Goal: Task Accomplishment & Management: Manage account settings

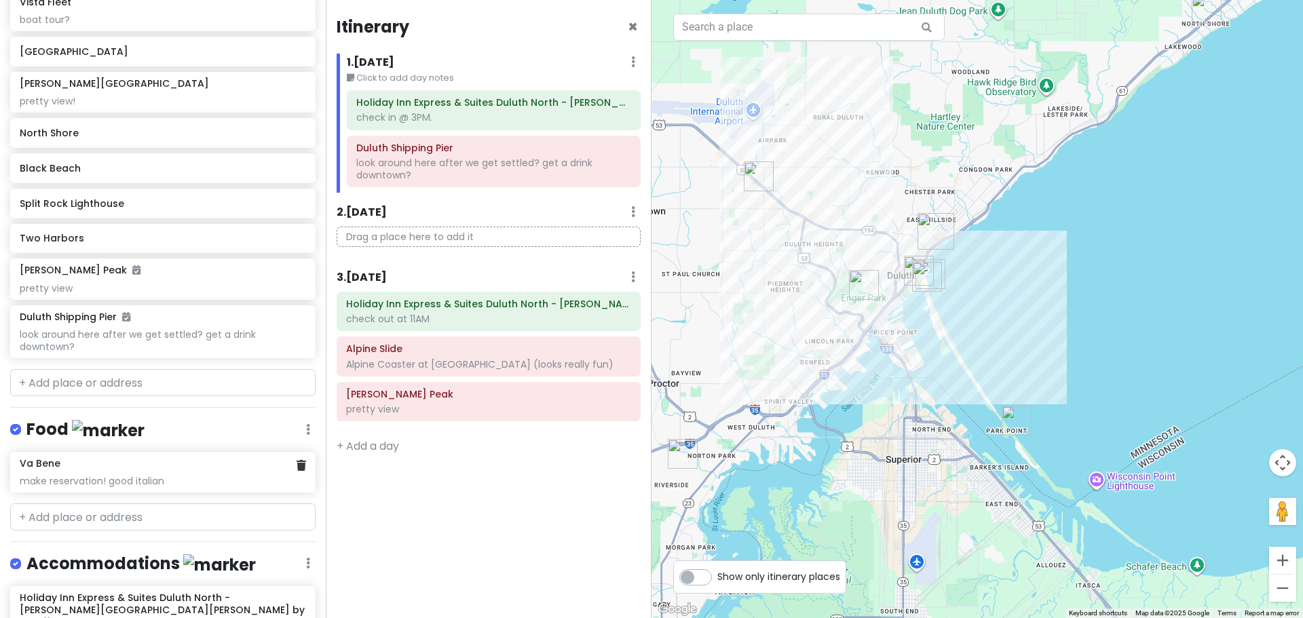
scroll to position [337, 0]
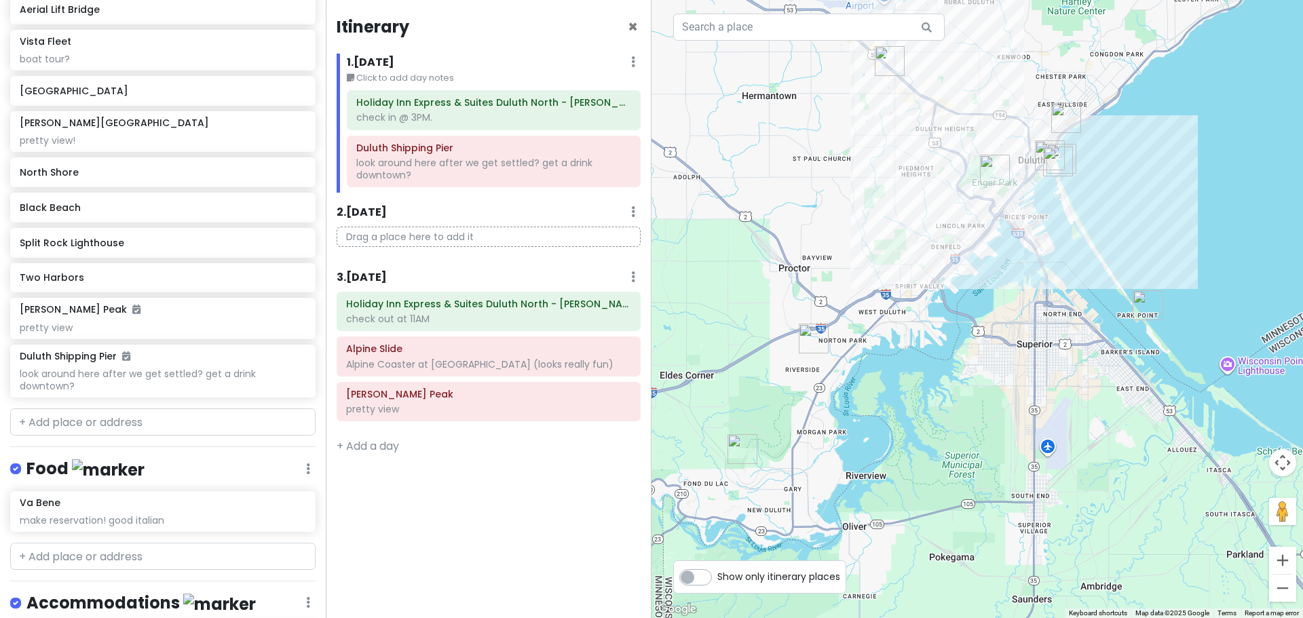
drag, startPoint x: 915, startPoint y: 403, endPoint x: 1057, endPoint y: 260, distance: 201.5
click at [1067, 261] on div "Loading..." at bounding box center [976, 309] width 651 height 618
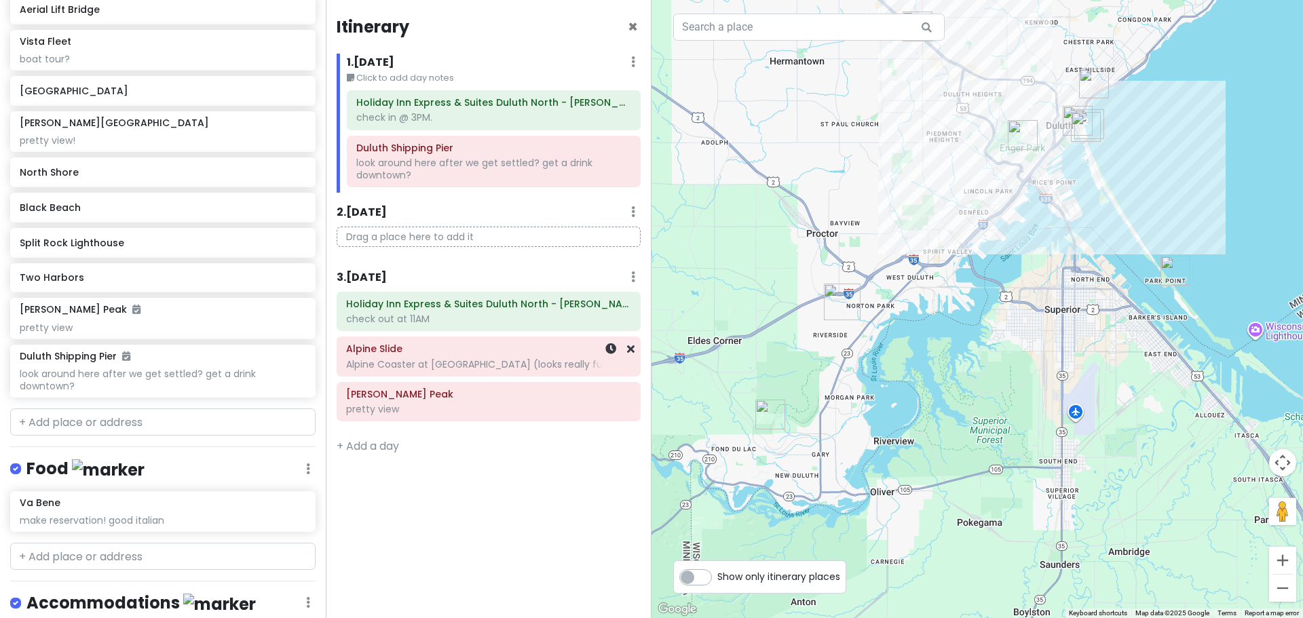
click at [430, 349] on h6 "Alpine Slide" at bounding box center [488, 349] width 285 height 12
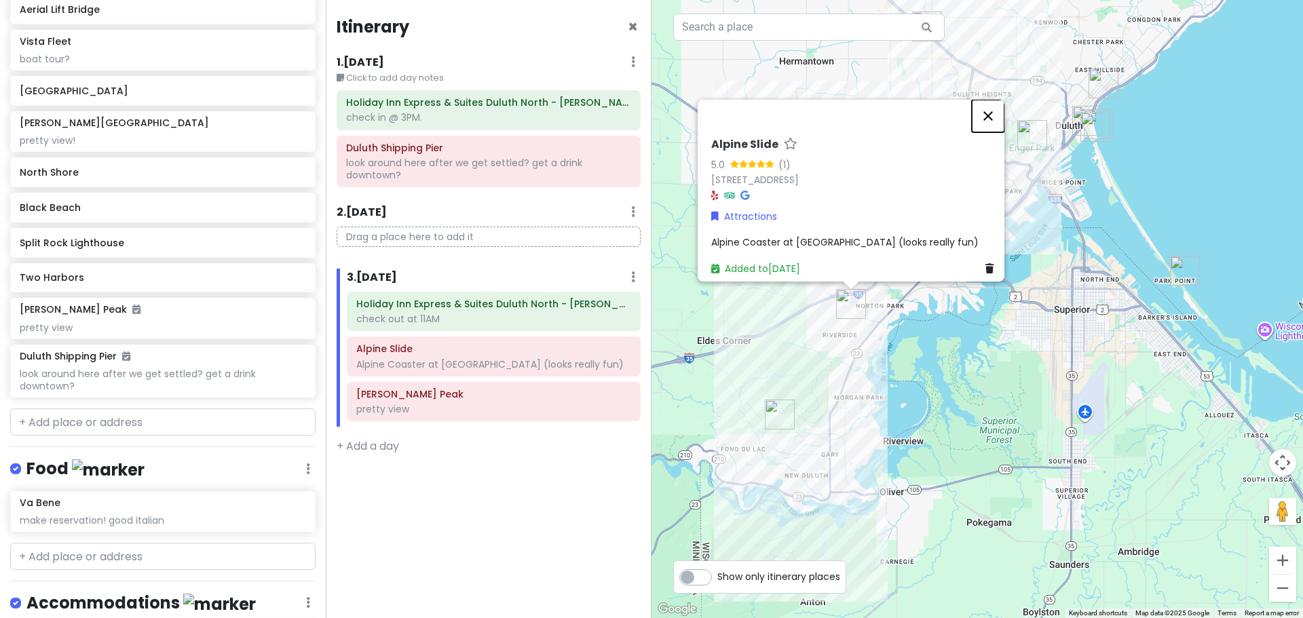
click at [1000, 112] on button "Close" at bounding box center [988, 116] width 33 height 33
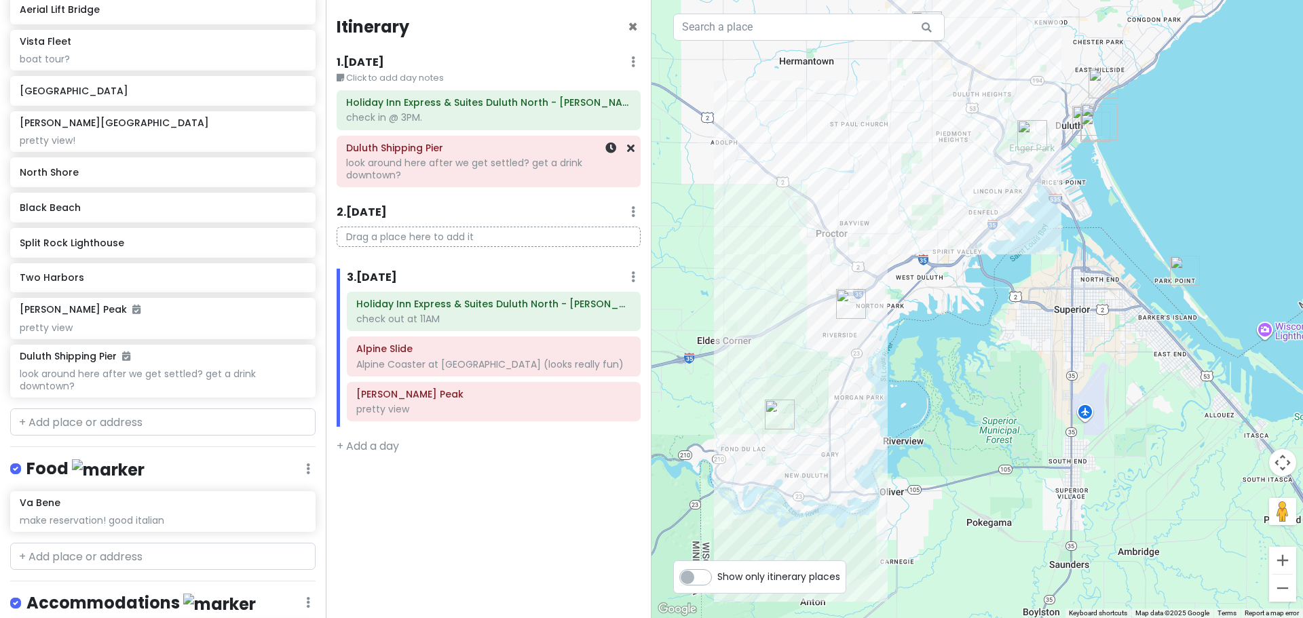
click at [488, 168] on div "look around here after we get settled? get a drink downtown?" at bounding box center [488, 169] width 285 height 24
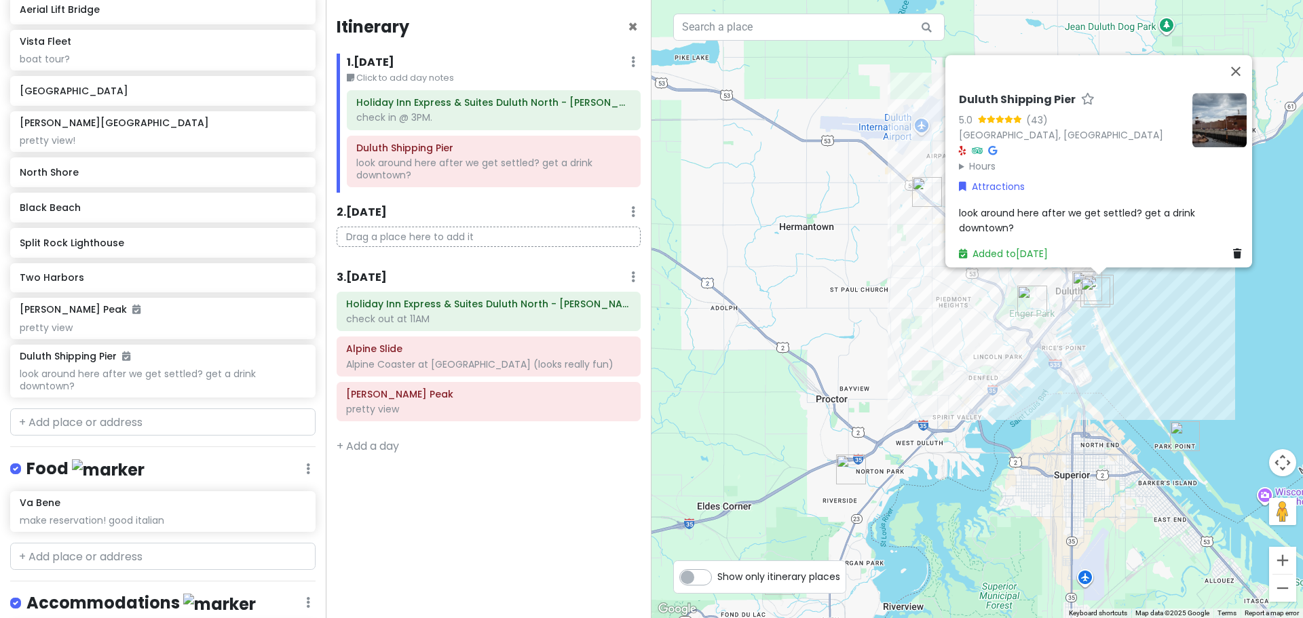
click at [1174, 209] on span "look around here after we get settled? get a drink downtown?" at bounding box center [1078, 220] width 239 height 28
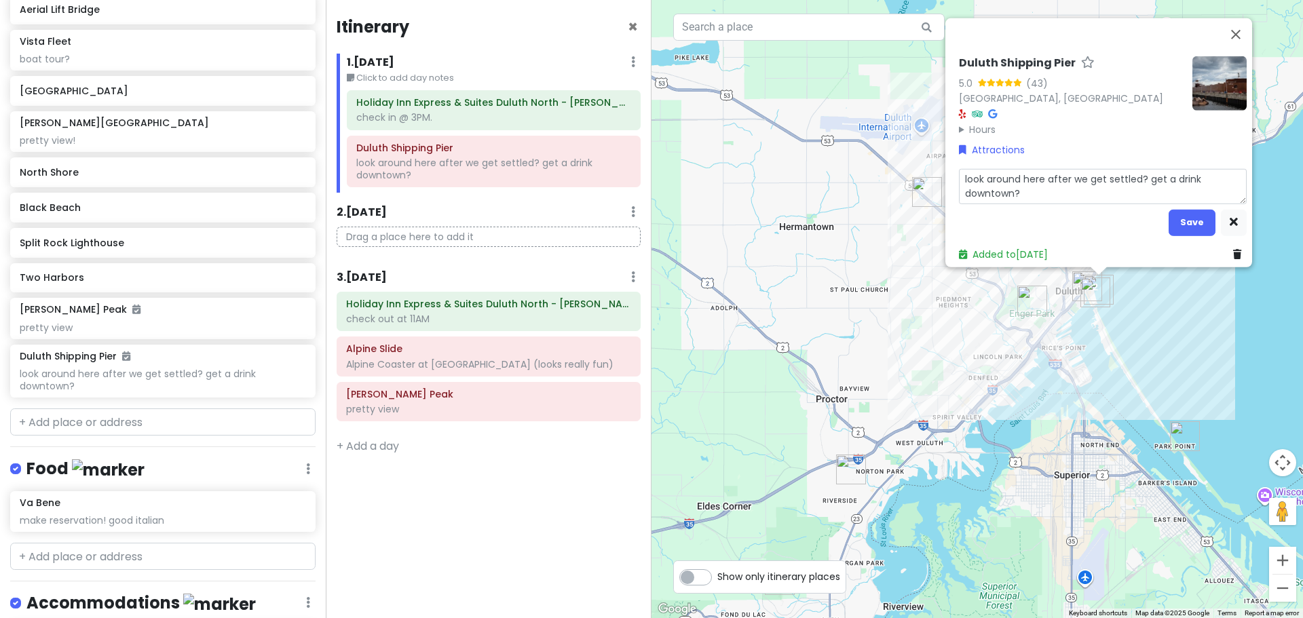
click at [1198, 173] on textarea "look around here after we get settled? get a drink downtown?" at bounding box center [1103, 185] width 288 height 35
type textarea "x"
type textarea "look around here after we get settled? get a drinkdowntown?"
type textarea "x"
type textarea "look around here after we get settled? get a drink/downtown?"
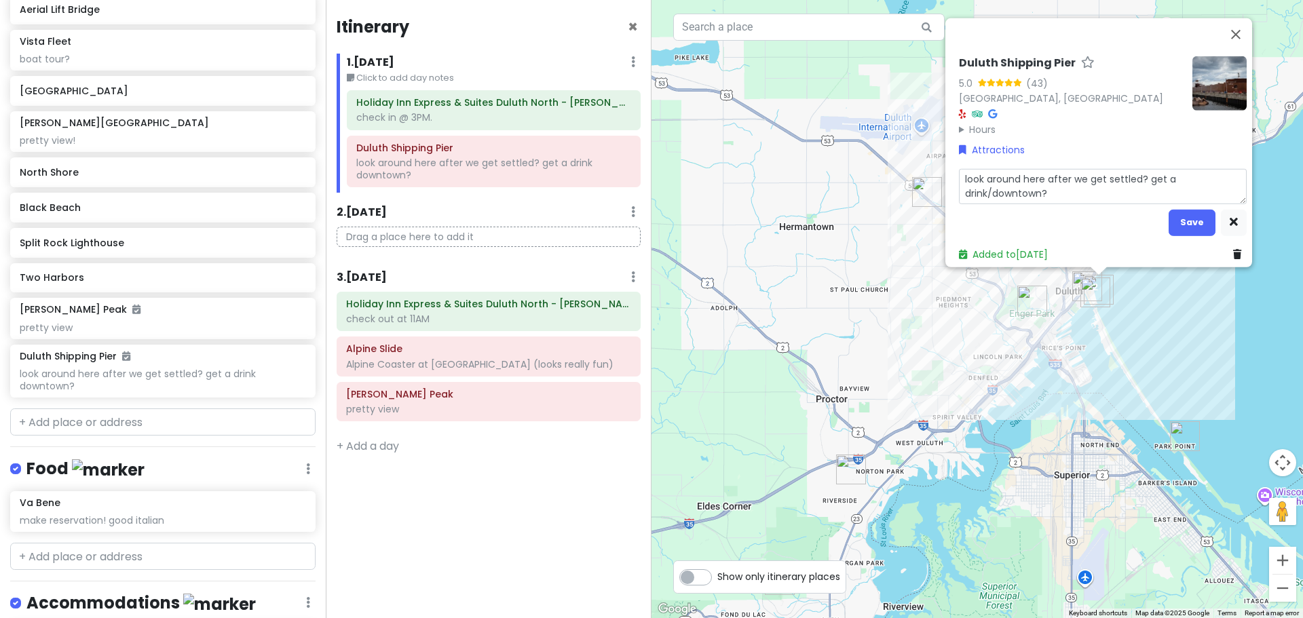
type textarea "x"
type textarea "look around here after we get settled? get a drink/fdowntown?"
type textarea "x"
type textarea "look around here after we get settled? get a drink/fodowntown?"
type textarea "x"
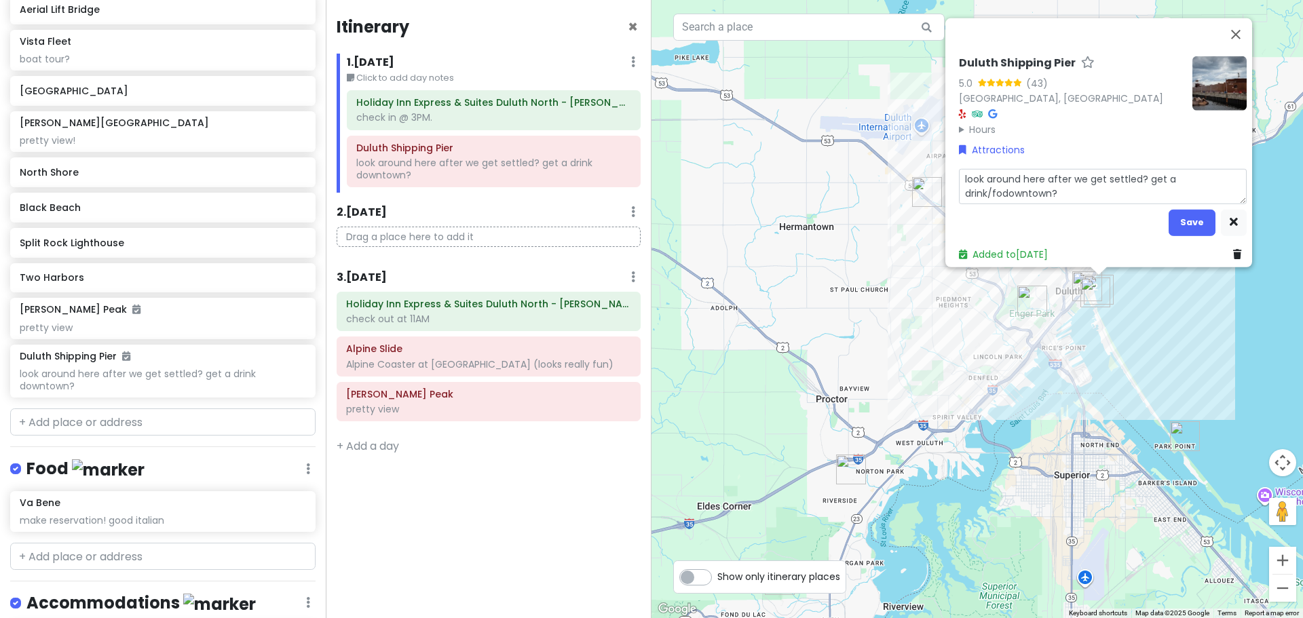
type textarea "look around here after we get settled? get a drink/foodowntown?"
type textarea "x"
type textarea "look around here after we get settled? get a drink/fooddowntown?"
type textarea "x"
type textarea "look around here after we get settled? get a drink/food downtown?"
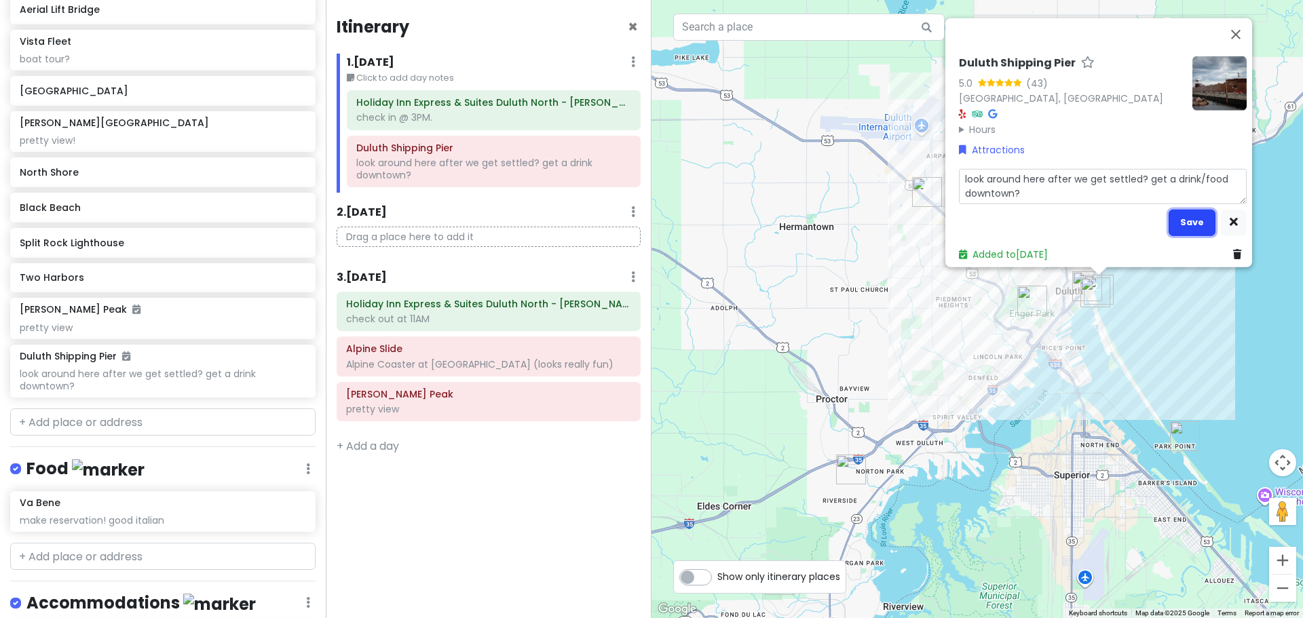
click at [1180, 210] on button "Save" at bounding box center [1191, 222] width 47 height 26
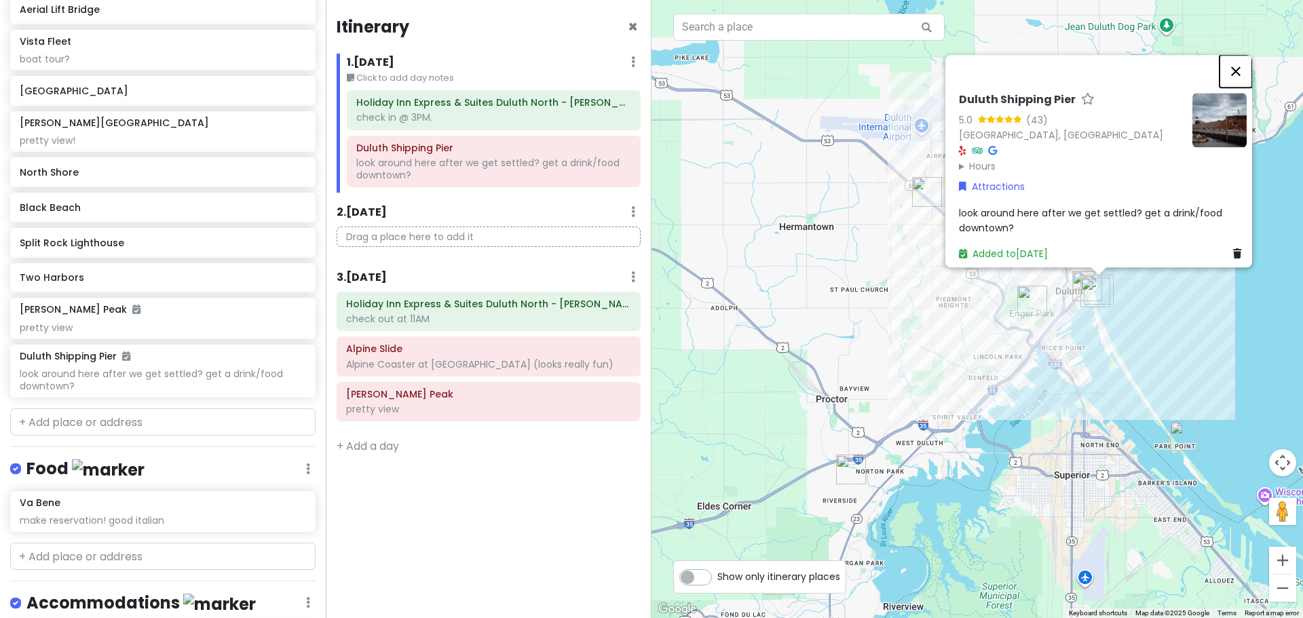
click at [1242, 57] on button "Close" at bounding box center [1235, 71] width 33 height 33
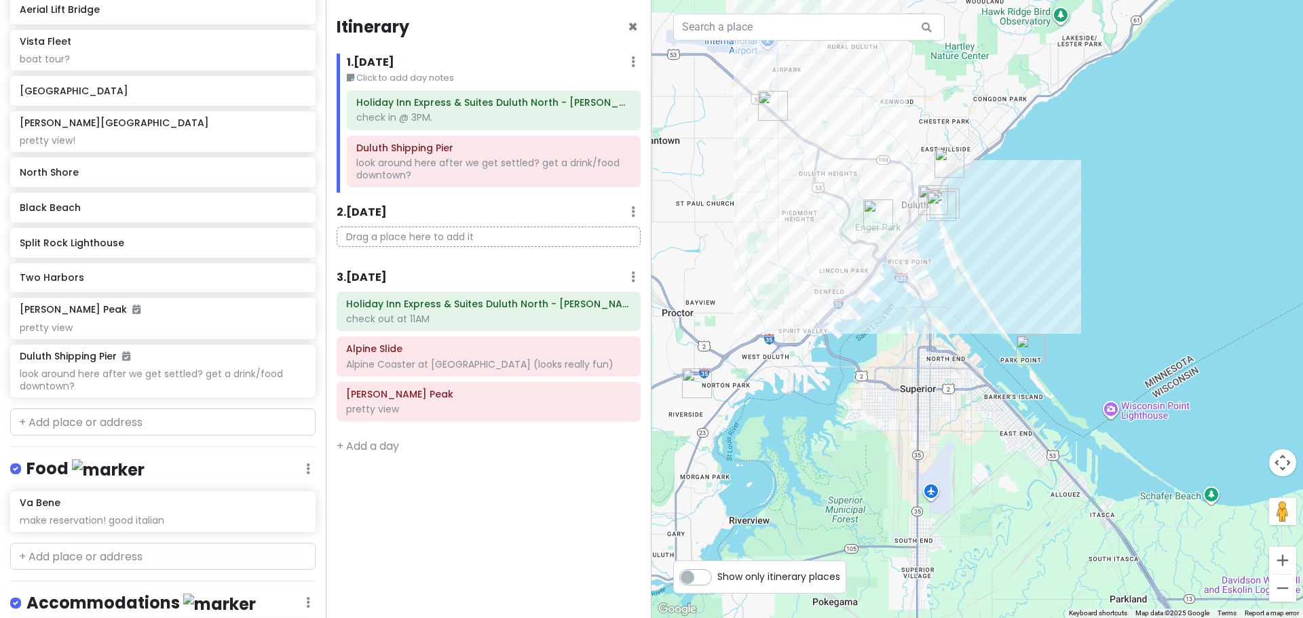
drag, startPoint x: 1192, startPoint y: 345, endPoint x: 1057, endPoint y: 270, distance: 154.6
click at [1057, 270] on div "Loading..." at bounding box center [976, 309] width 651 height 618
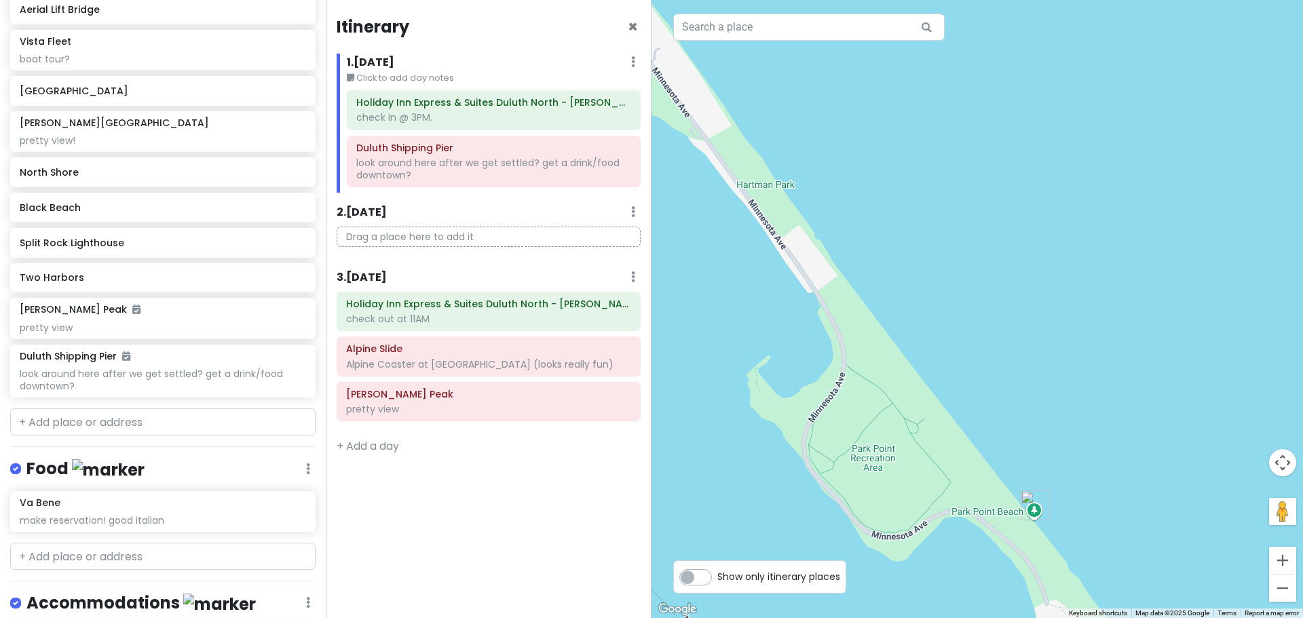
drag, startPoint x: 1141, startPoint y: 468, endPoint x: 1040, endPoint y: 231, distance: 256.6
click at [1040, 231] on div "Loading..." at bounding box center [976, 309] width 651 height 618
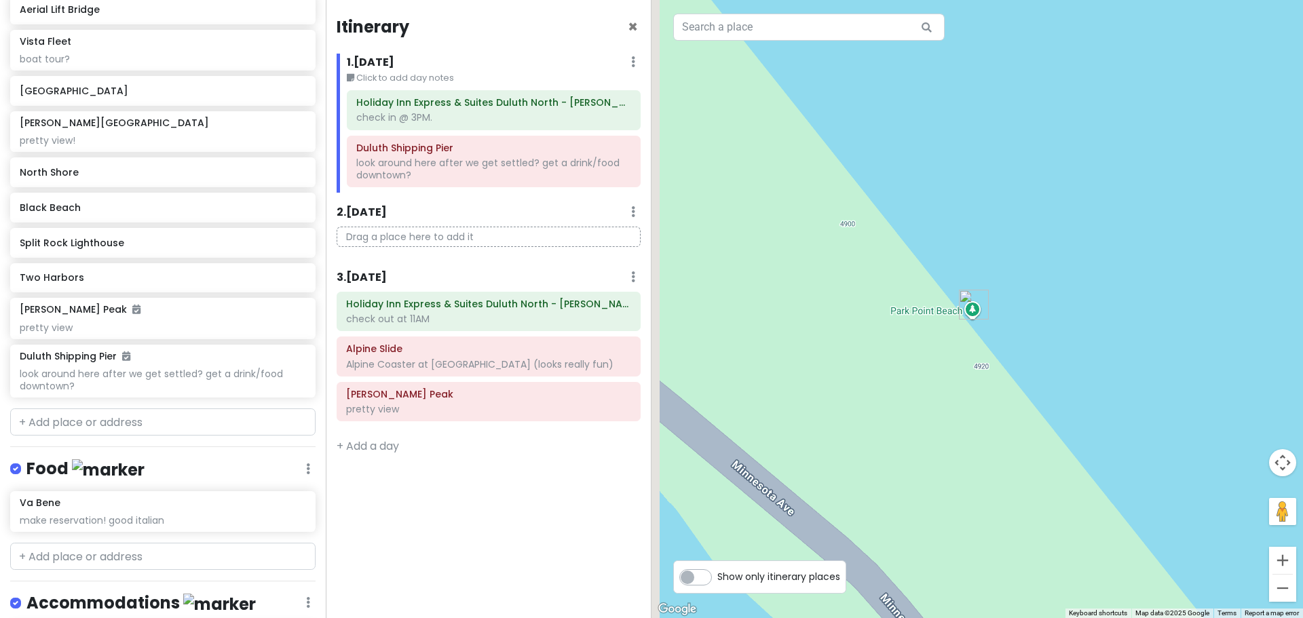
drag, startPoint x: 976, startPoint y: 364, endPoint x: 1149, endPoint y: 208, distance: 232.6
click at [1149, 208] on div "Loading..." at bounding box center [976, 309] width 651 height 618
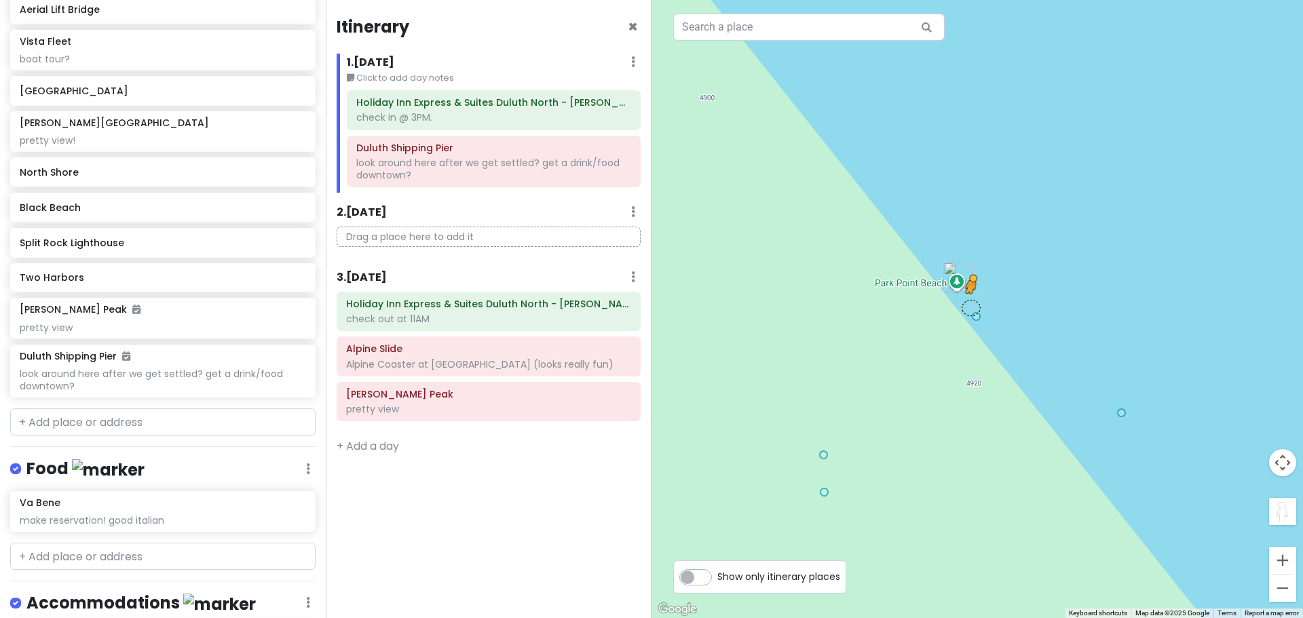
drag, startPoint x: 1291, startPoint y: 519, endPoint x: 973, endPoint y: 307, distance: 381.6
click at [973, 307] on div "1 2 To activate drag with keyboard, press Alt + Enter. Once in keyboard drag st…" at bounding box center [976, 309] width 651 height 618
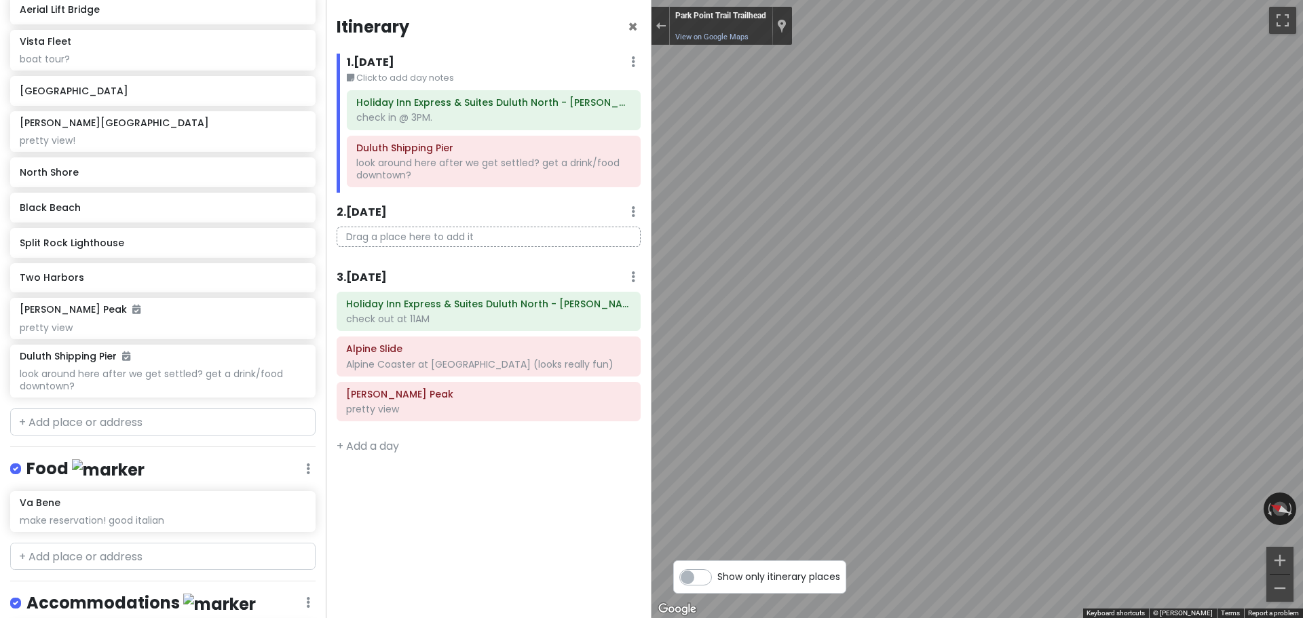
click at [1302, 296] on html "Duluth Trip Private Change Dates Make a Copy Delete Trip Give Feedback 💡 Suppor…" at bounding box center [651, 309] width 1303 height 618
click at [1302, 222] on html "Duluth Trip Private Change Dates Make a Copy Delete Trip Give Feedback 💡 Suppor…" at bounding box center [651, 309] width 1303 height 618
click at [1302, 347] on html "Duluth Trip Private Change Dates Make a Copy Delete Trip Give Feedback 💡 Suppor…" at bounding box center [651, 309] width 1303 height 618
click at [663, 20] on button "Exit the Street View" at bounding box center [660, 26] width 18 height 18
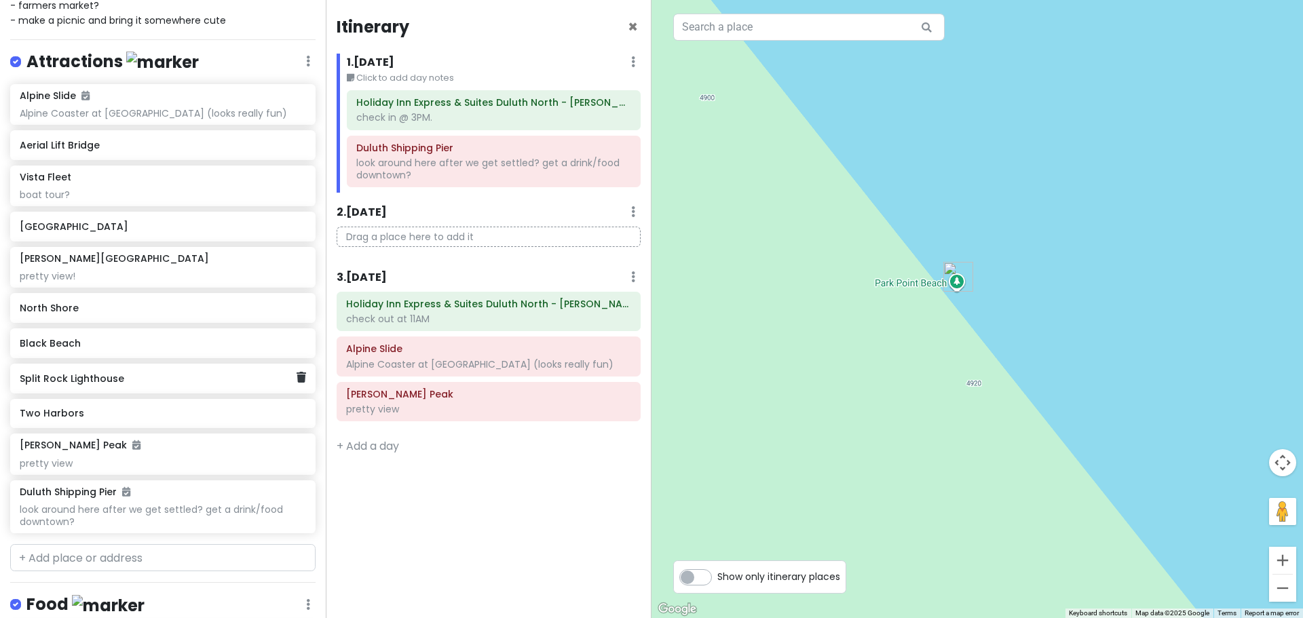
scroll to position [133, 0]
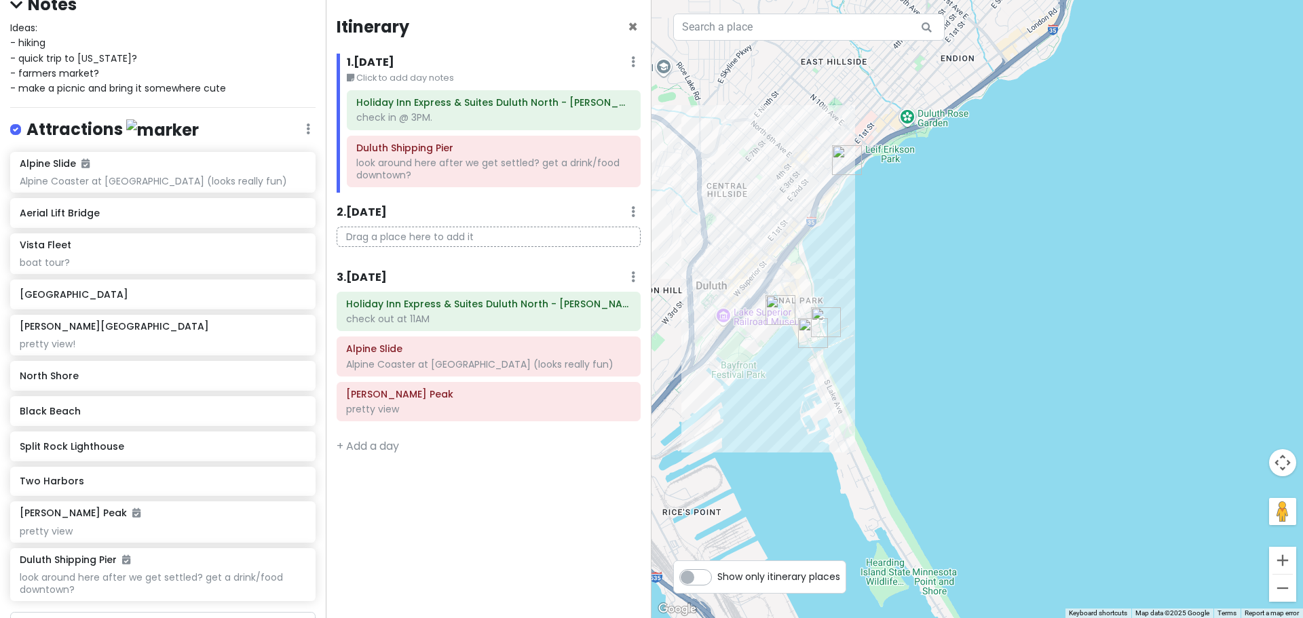
drag, startPoint x: 917, startPoint y: 293, endPoint x: 1006, endPoint y: 237, distance: 104.3
click at [1006, 237] on div "To navigate, press the arrow keys. Loading..." at bounding box center [976, 309] width 651 height 618
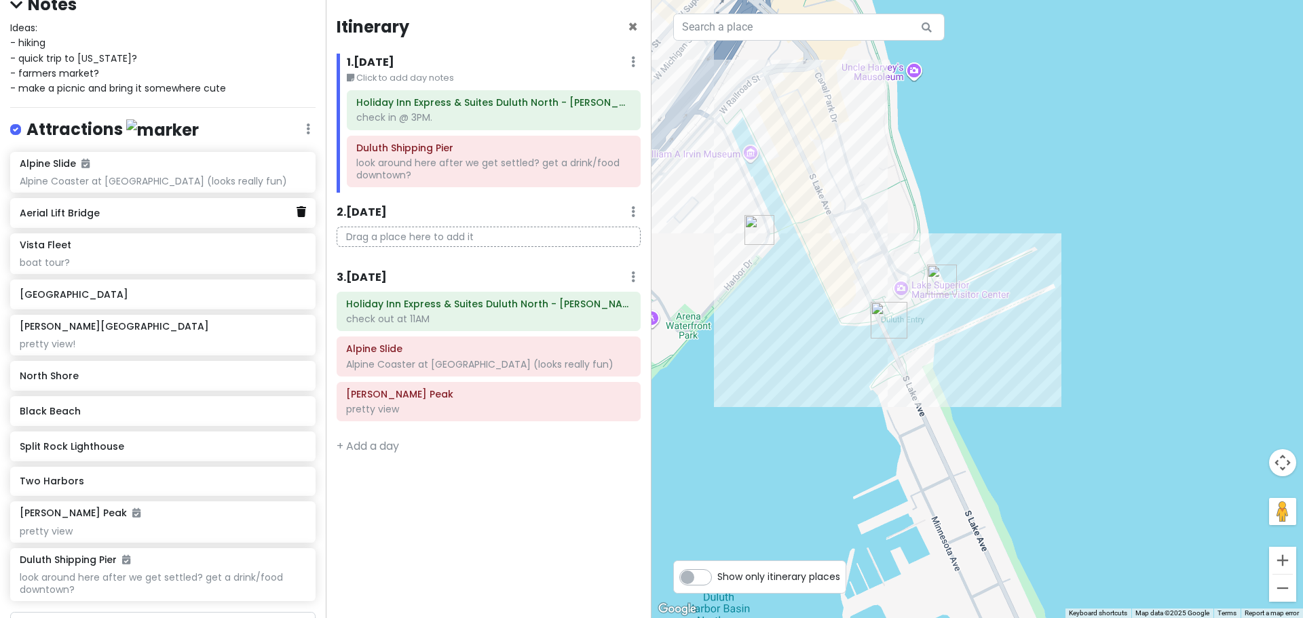
click at [297, 210] on icon at bounding box center [301, 211] width 9 height 11
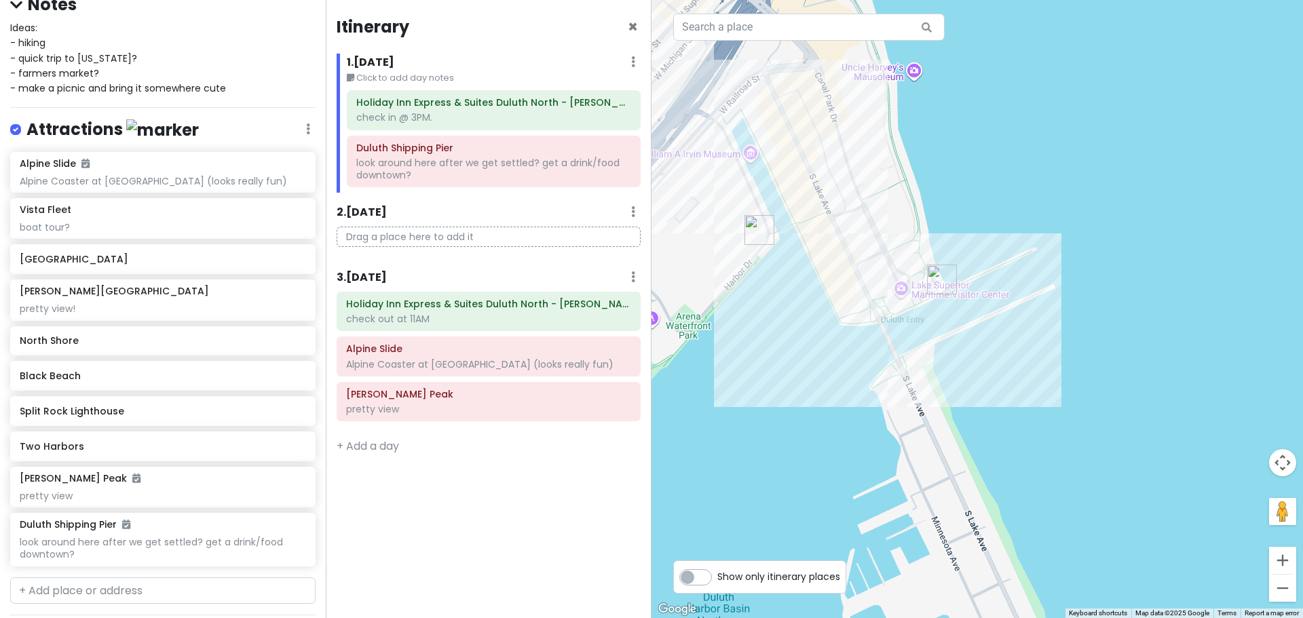
click at [752, 224] on img "Vista Fleet" at bounding box center [759, 230] width 30 height 30
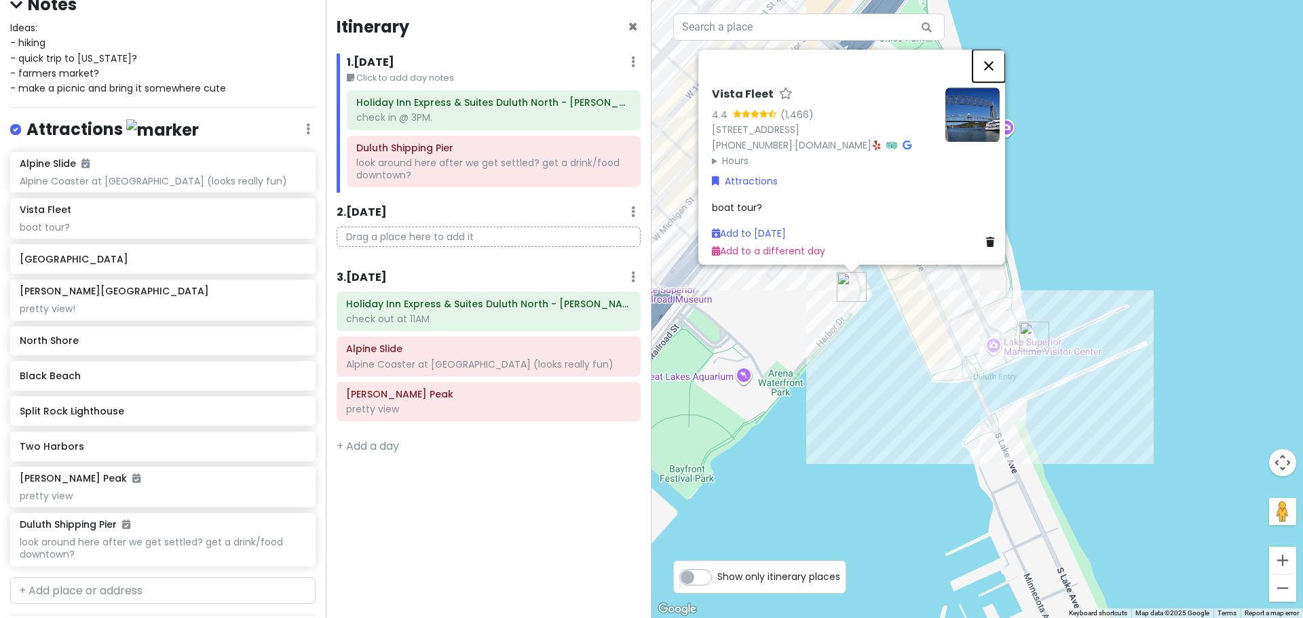
click at [991, 56] on button "Close" at bounding box center [988, 66] width 33 height 33
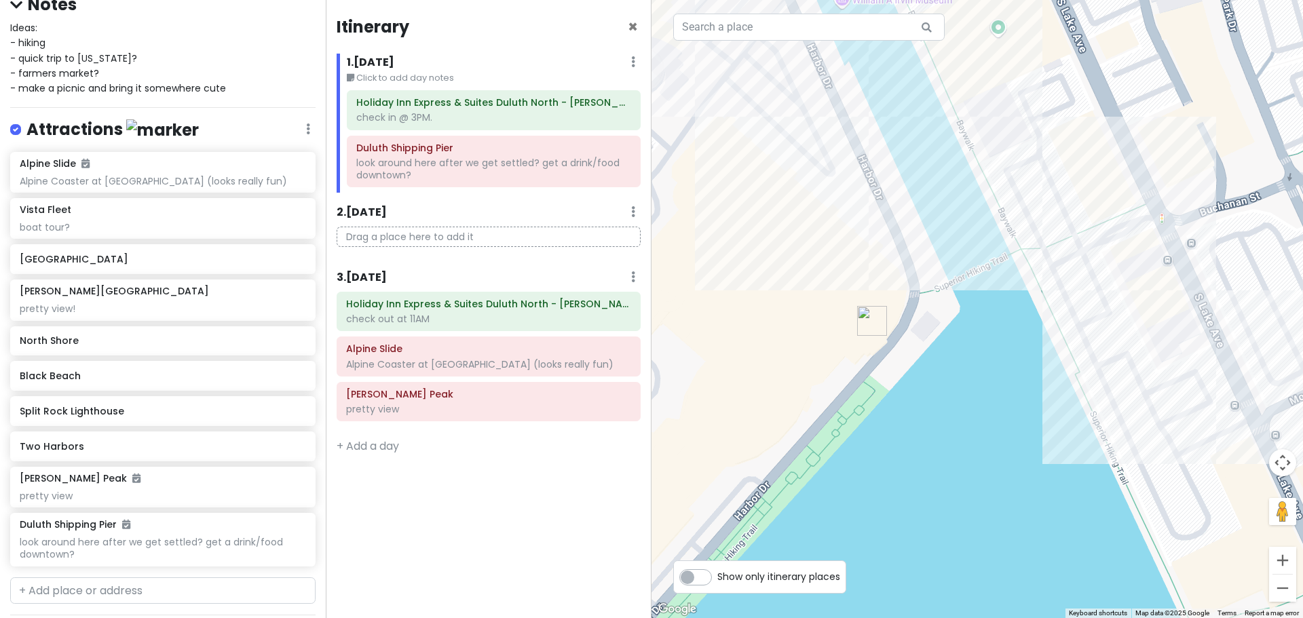
drag, startPoint x: 915, startPoint y: 369, endPoint x: 966, endPoint y: 339, distance: 59.6
click at [966, 339] on div "To navigate, press the arrow keys. Loading..." at bounding box center [976, 309] width 651 height 618
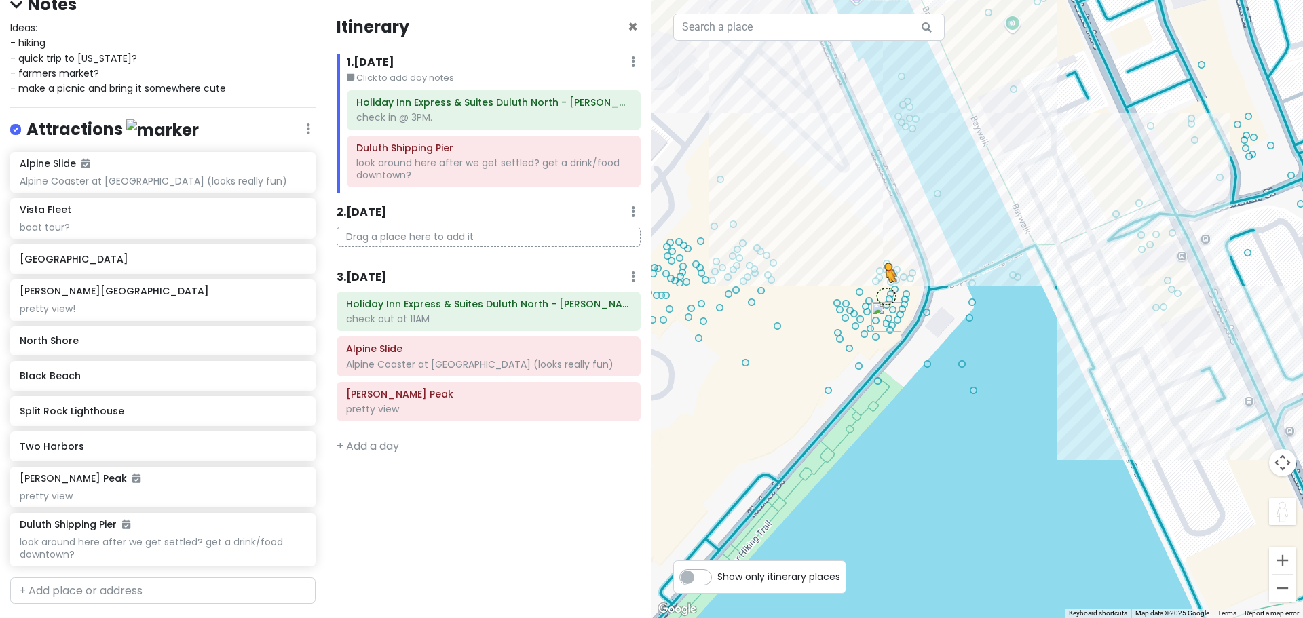
drag, startPoint x: 1280, startPoint y: 510, endPoint x: 884, endPoint y: 294, distance: 450.6
click at [884, 294] on div "1 2 To activate drag with keyboard, press Alt + Enter. Once in keyboard drag st…" at bounding box center [976, 309] width 651 height 618
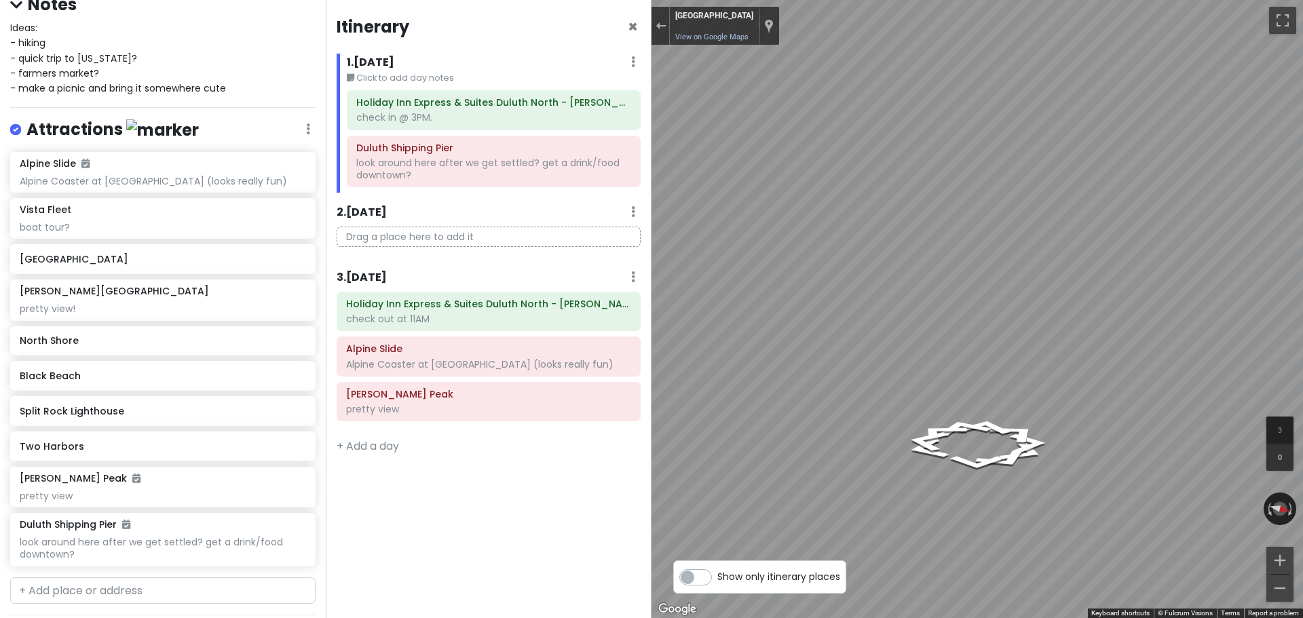
click at [553, 263] on div "Duluth Trip Private Change Dates Make a Copy Delete Trip Give Feedback 💡 Suppor…" at bounding box center [651, 309] width 1303 height 618
click at [660, 26] on div "Exit the Street View" at bounding box center [660, 26] width 10 height 8
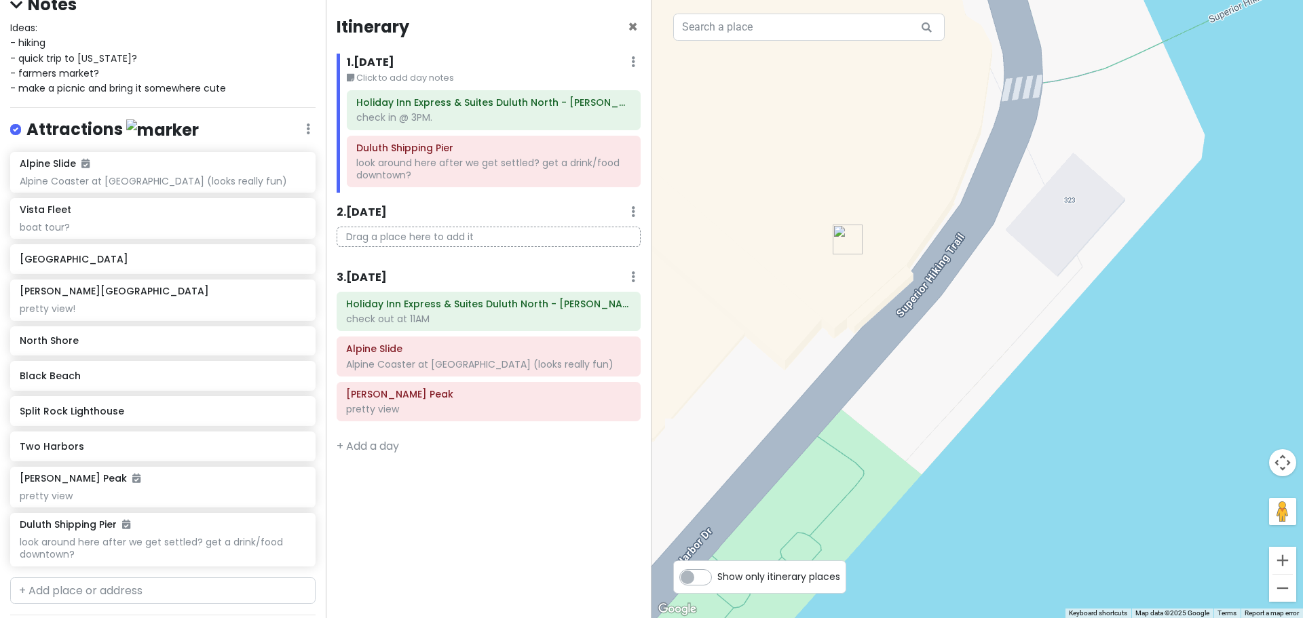
drag, startPoint x: 938, startPoint y: 254, endPoint x: 902, endPoint y: 376, distance: 126.5
click at [902, 376] on div "Loading..." at bounding box center [976, 309] width 651 height 618
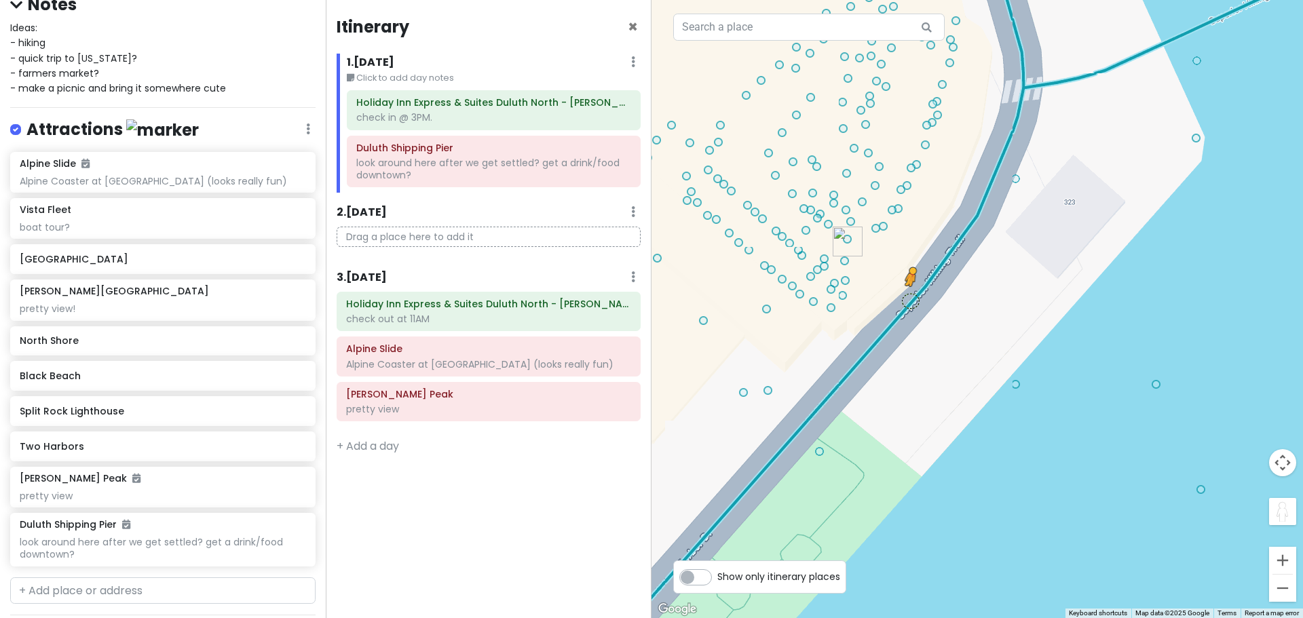
drag, startPoint x: 1287, startPoint y: 517, endPoint x: 912, endPoint y: 299, distance: 433.9
click at [912, 299] on div "1 2 To activate drag with keyboard, press Alt + Enter. Once in keyboard drag st…" at bounding box center [976, 309] width 651 height 618
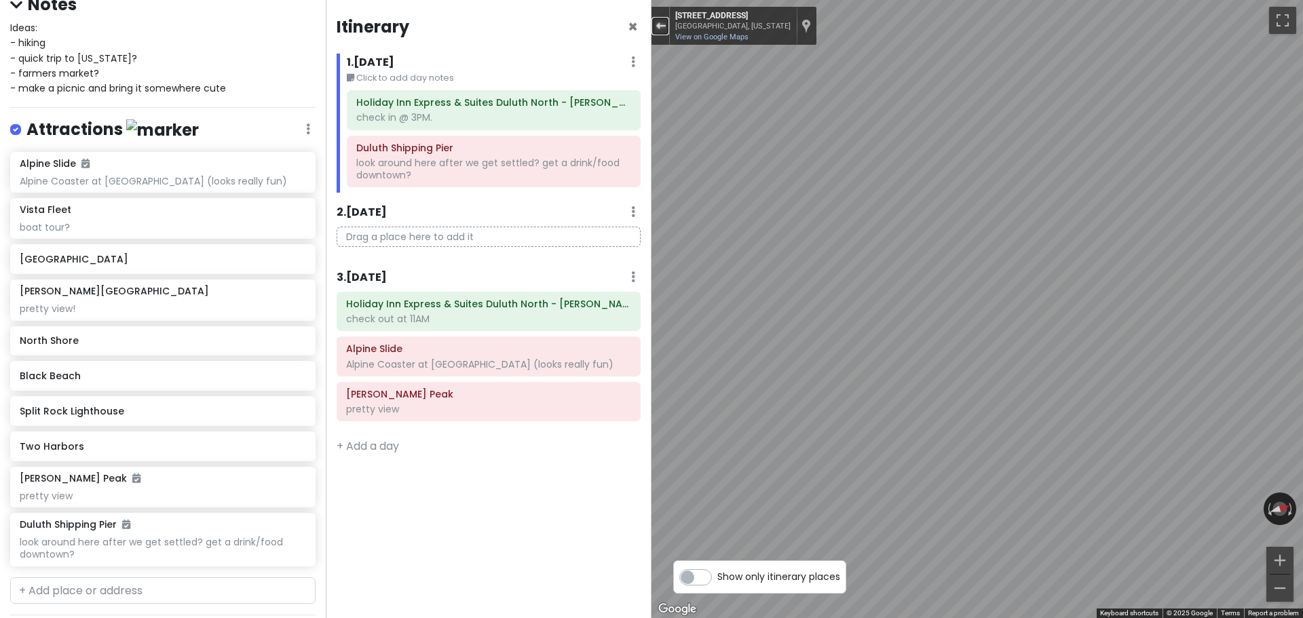
click at [666, 24] on button "Exit the Street View" at bounding box center [660, 26] width 18 height 18
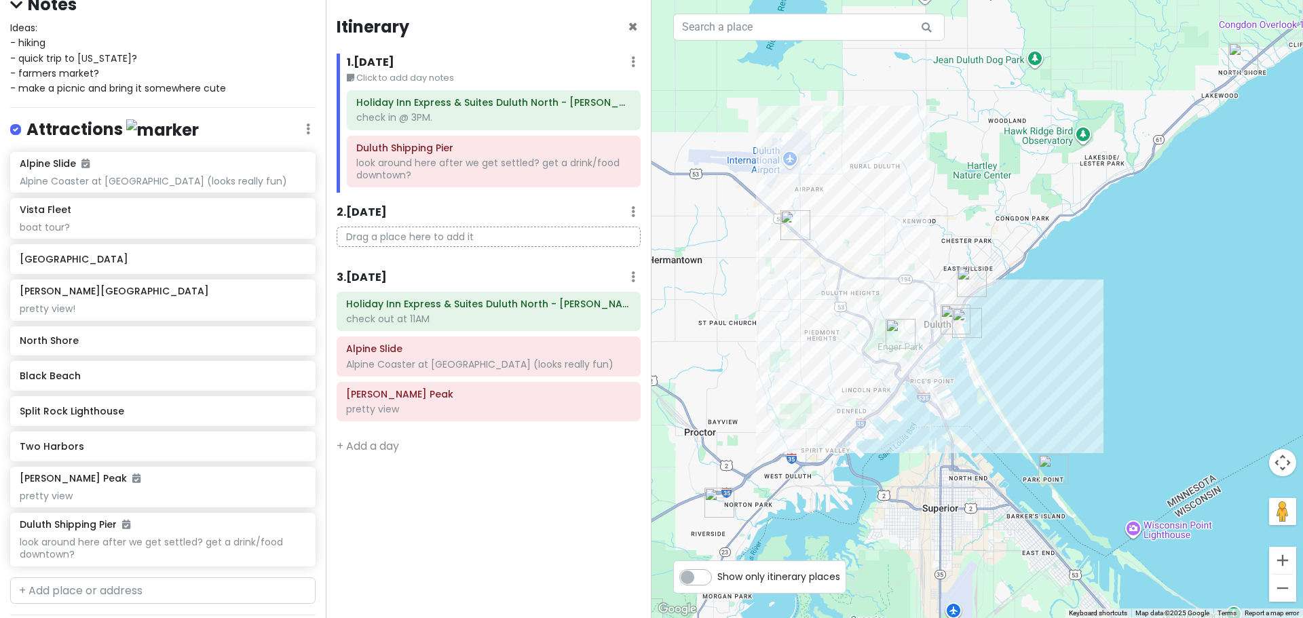
drag, startPoint x: 784, startPoint y: 403, endPoint x: 928, endPoint y: 369, distance: 147.1
click at [928, 369] on div "Loading..." at bounding box center [976, 309] width 651 height 618
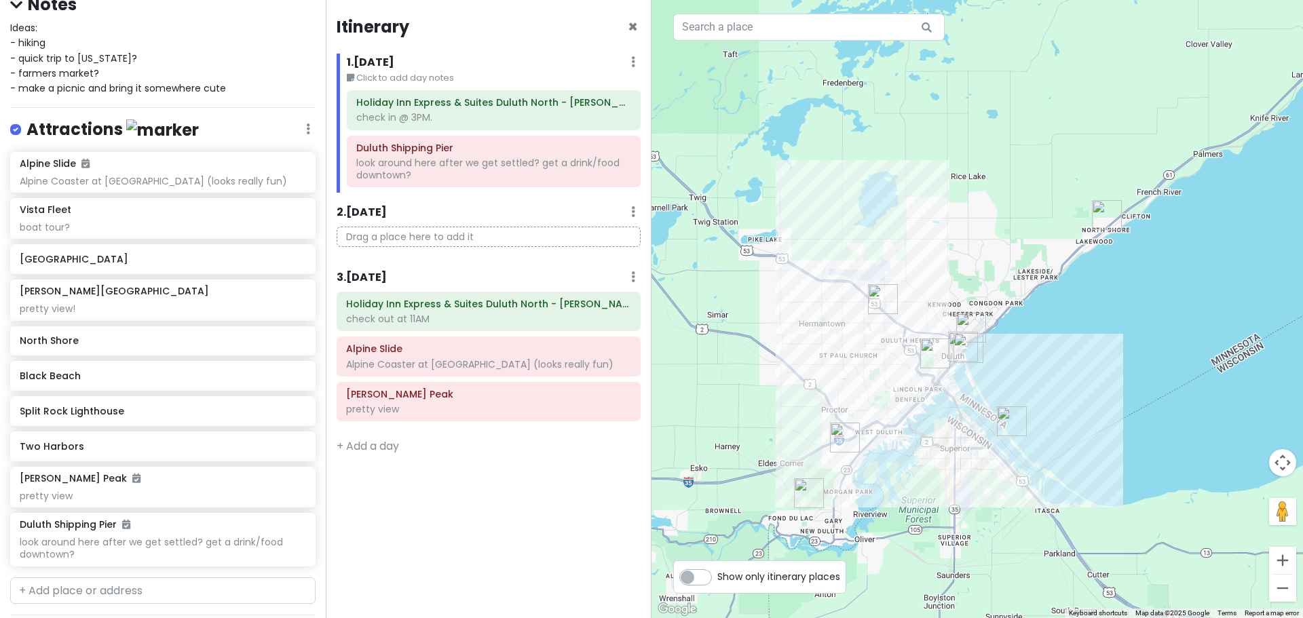
drag, startPoint x: 1085, startPoint y: 256, endPoint x: 1014, endPoint y: 303, distance: 85.6
click at [1014, 303] on div "Loading..." at bounding box center [976, 309] width 651 height 618
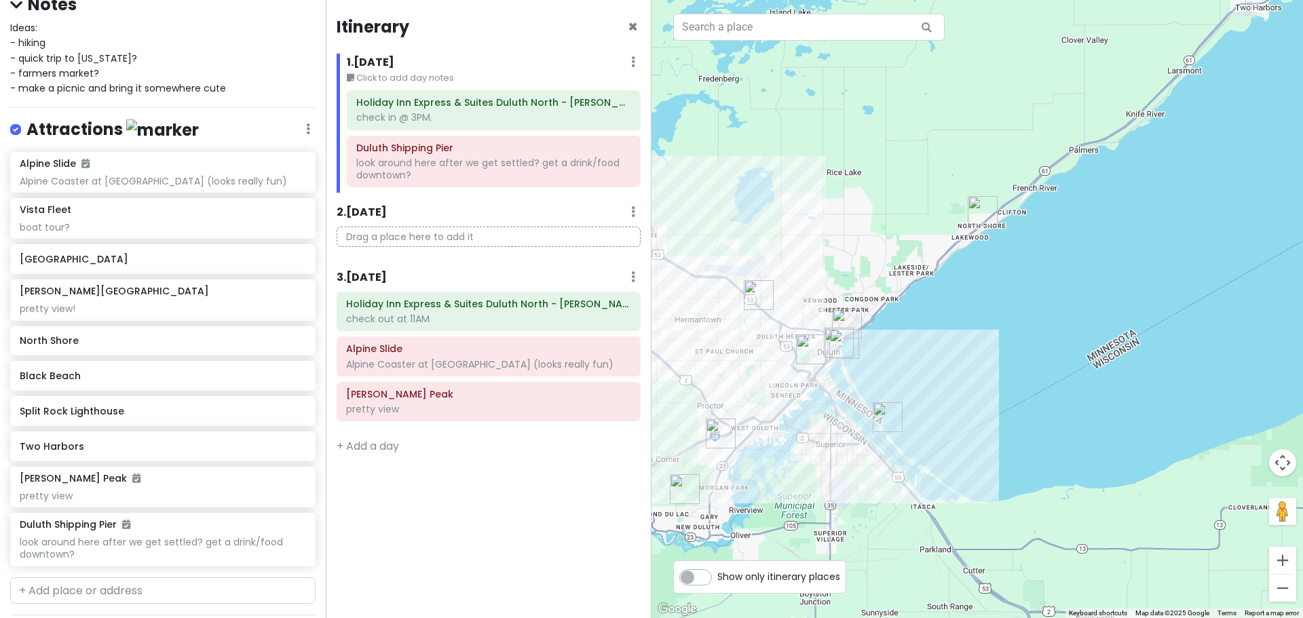
drag, startPoint x: 1065, startPoint y: 449, endPoint x: 959, endPoint y: 432, distance: 107.3
click at [957, 432] on div "Loading..." at bounding box center [976, 309] width 651 height 618
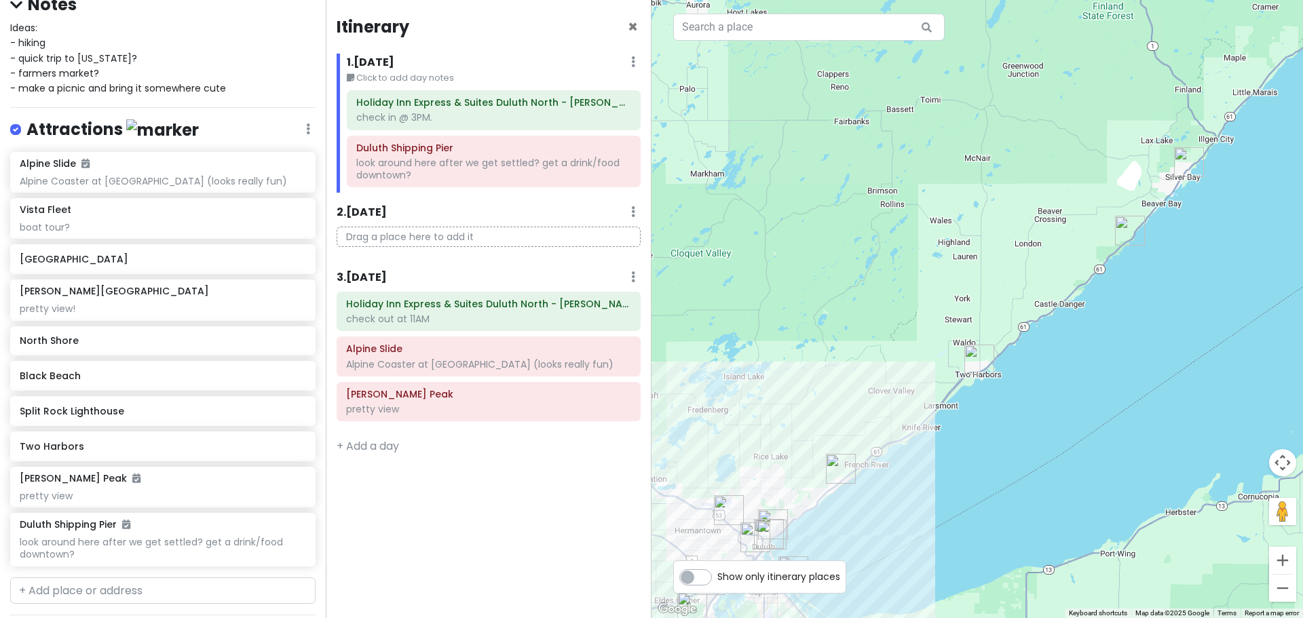
drag, startPoint x: 1143, startPoint y: 238, endPoint x: 1112, endPoint y: 249, distance: 32.4
click at [1115, 246] on img "Split Rock Lighthouse" at bounding box center [1130, 231] width 30 height 30
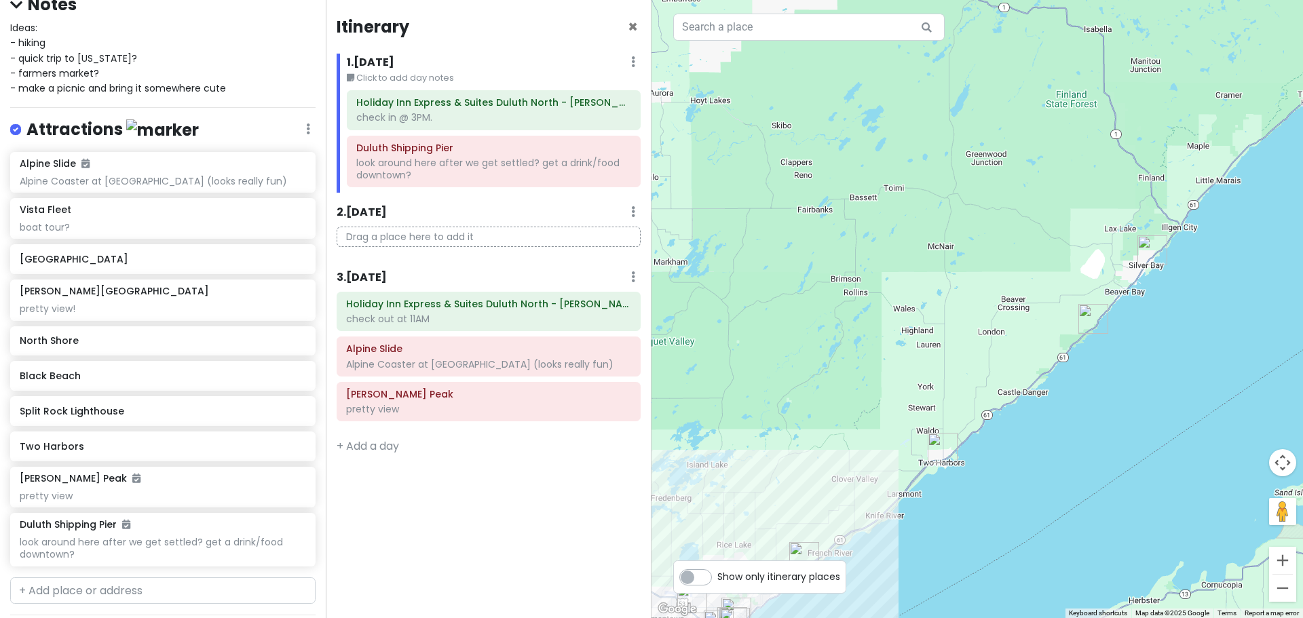
click at [1156, 316] on div "To navigate, press the arrow keys. Loading..." at bounding box center [976, 309] width 651 height 618
click at [1156, 316] on div "Loading..." at bounding box center [976, 309] width 651 height 618
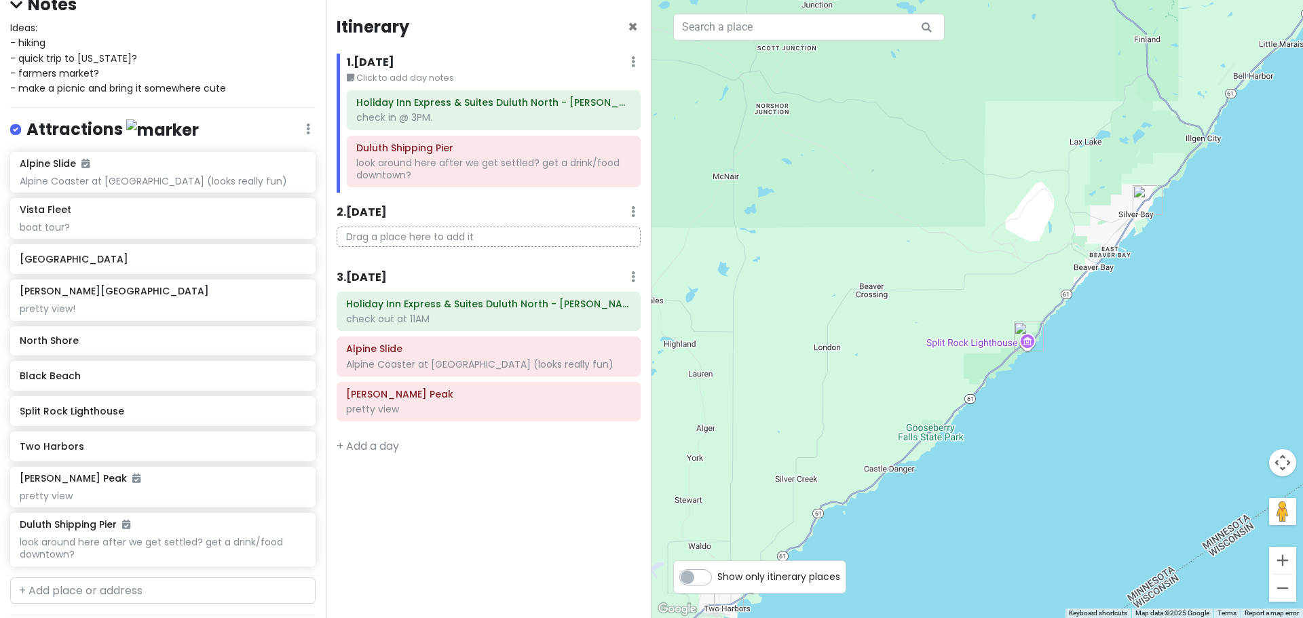
click at [1149, 273] on div "Loading..." at bounding box center [976, 309] width 651 height 618
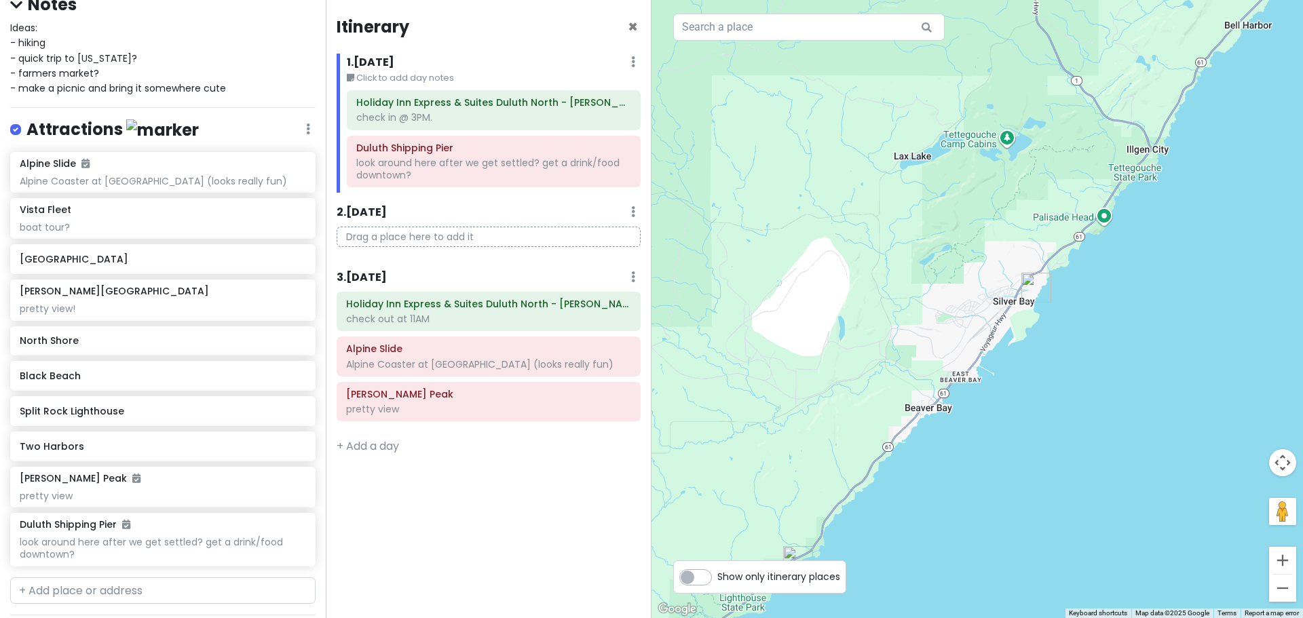
drag, startPoint x: 1110, startPoint y: 240, endPoint x: 1001, endPoint y: 369, distance: 169.0
click at [1001, 384] on div "Loading..." at bounding box center [976, 309] width 651 height 618
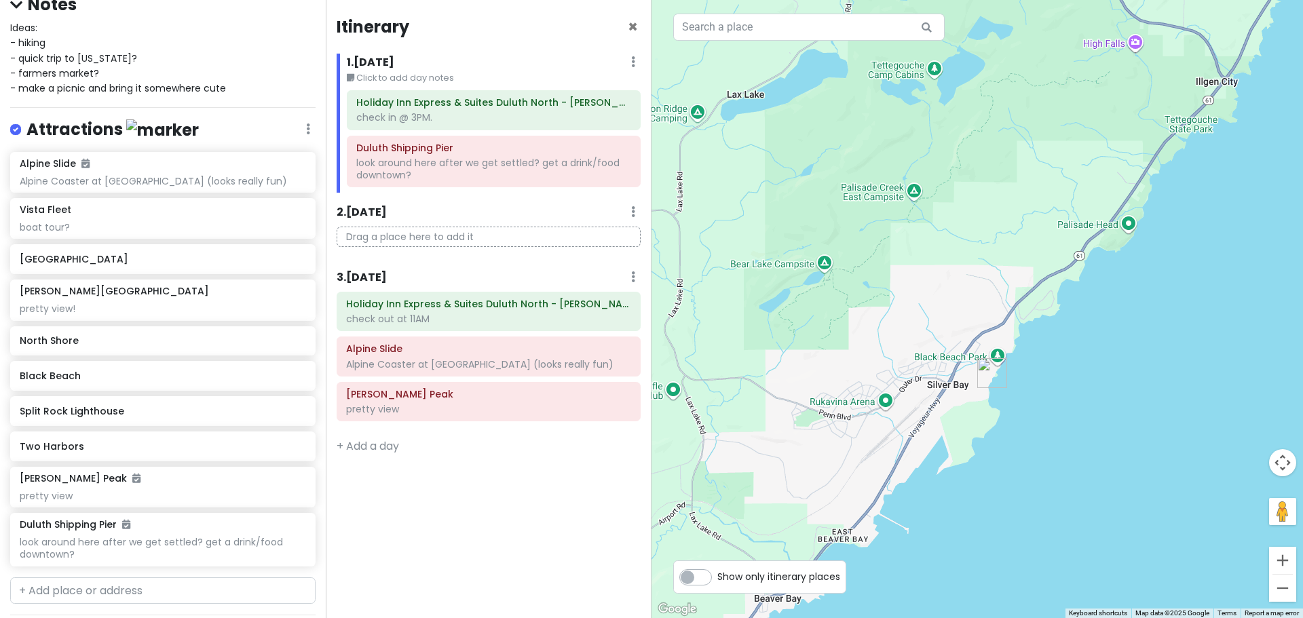
drag, startPoint x: 1022, startPoint y: 313, endPoint x: 957, endPoint y: 429, distance: 132.1
click at [954, 427] on div "Loading..." at bounding box center [976, 309] width 651 height 618
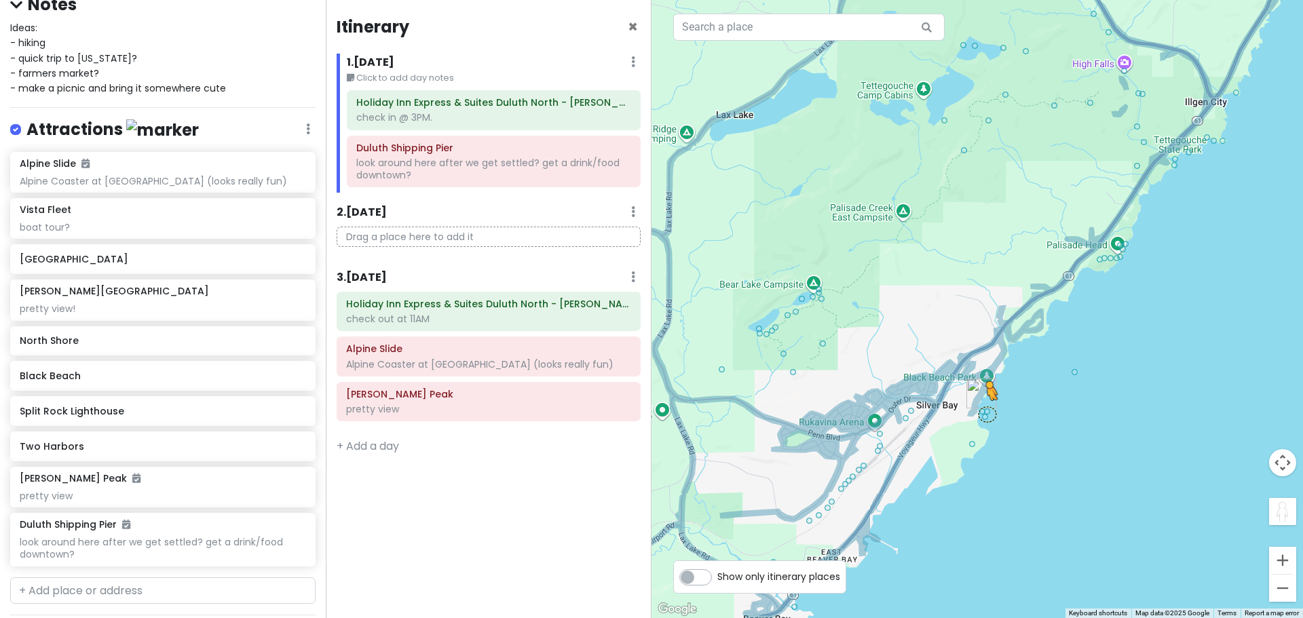
drag, startPoint x: 1286, startPoint y: 520, endPoint x: 985, endPoint y: 413, distance: 319.8
click at [985, 413] on div "1 2 To activate drag with keyboard, press Alt + Enter. Once in keyboard drag st…" at bounding box center [976, 309] width 651 height 618
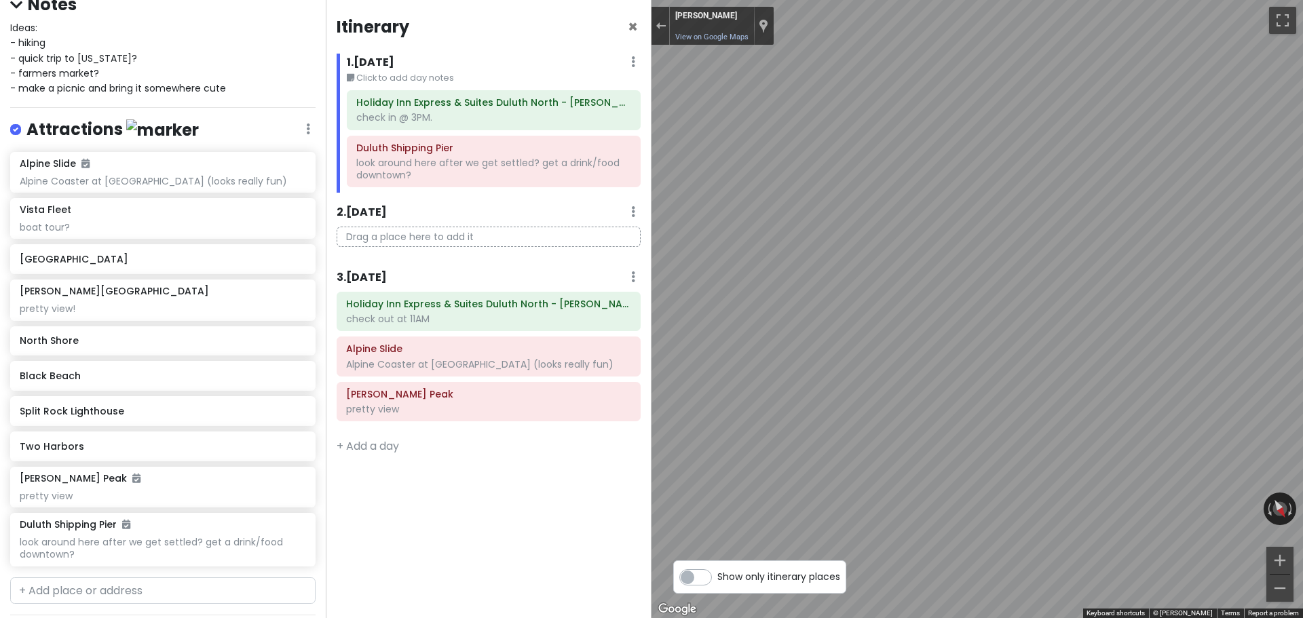
click at [1302, 250] on html "Duluth Trip Private Change Dates Make a Copy Delete Trip Give Feedback 💡 Suppor…" at bounding box center [651, 309] width 1303 height 618
click at [1302, 310] on html "Duluth Trip Private Change Dates Make a Copy Delete Trip Give Feedback 💡 Suppor…" at bounding box center [651, 309] width 1303 height 618
click at [1302, 269] on html "Duluth Trip Private Change Dates Make a Copy Delete Trip Give Feedback 💡 Suppor…" at bounding box center [651, 309] width 1303 height 618
click at [662, 22] on div "Exit the Street View" at bounding box center [660, 26] width 10 height 8
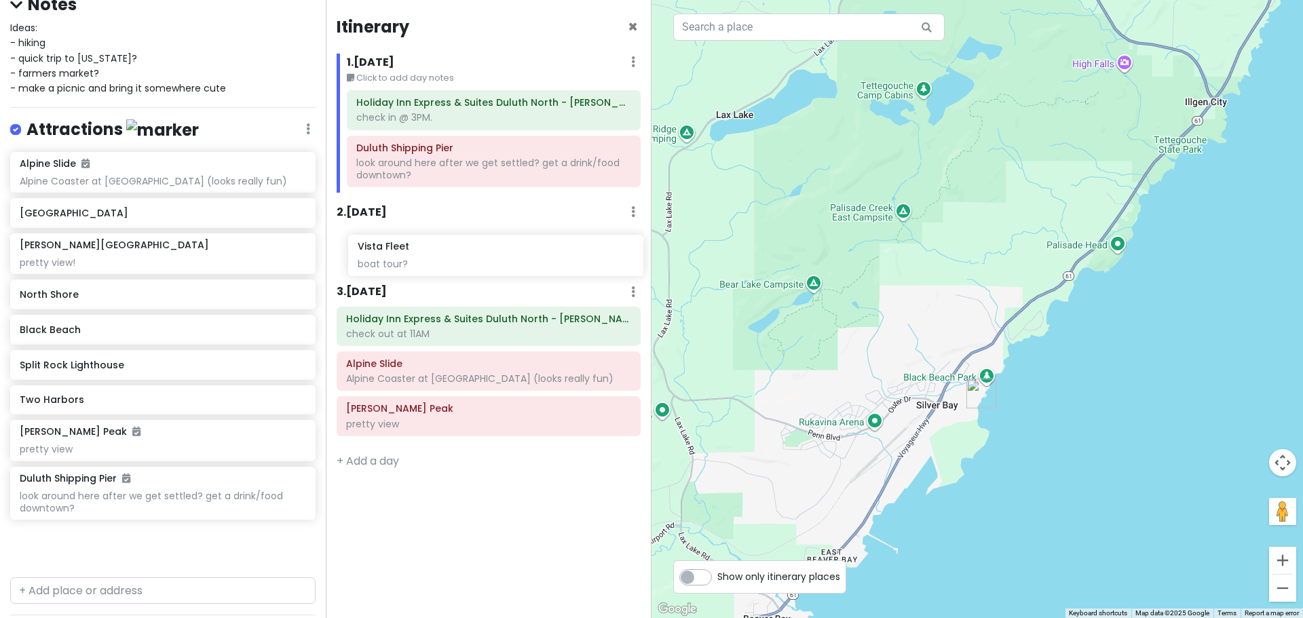
drag, startPoint x: 112, startPoint y: 217, endPoint x: 440, endPoint y: 249, distance: 329.3
click at [440, 249] on div "Duluth Trip Private Change Dates Make a Copy Delete Trip Give Feedback 💡 Suppor…" at bounding box center [651, 309] width 1303 height 618
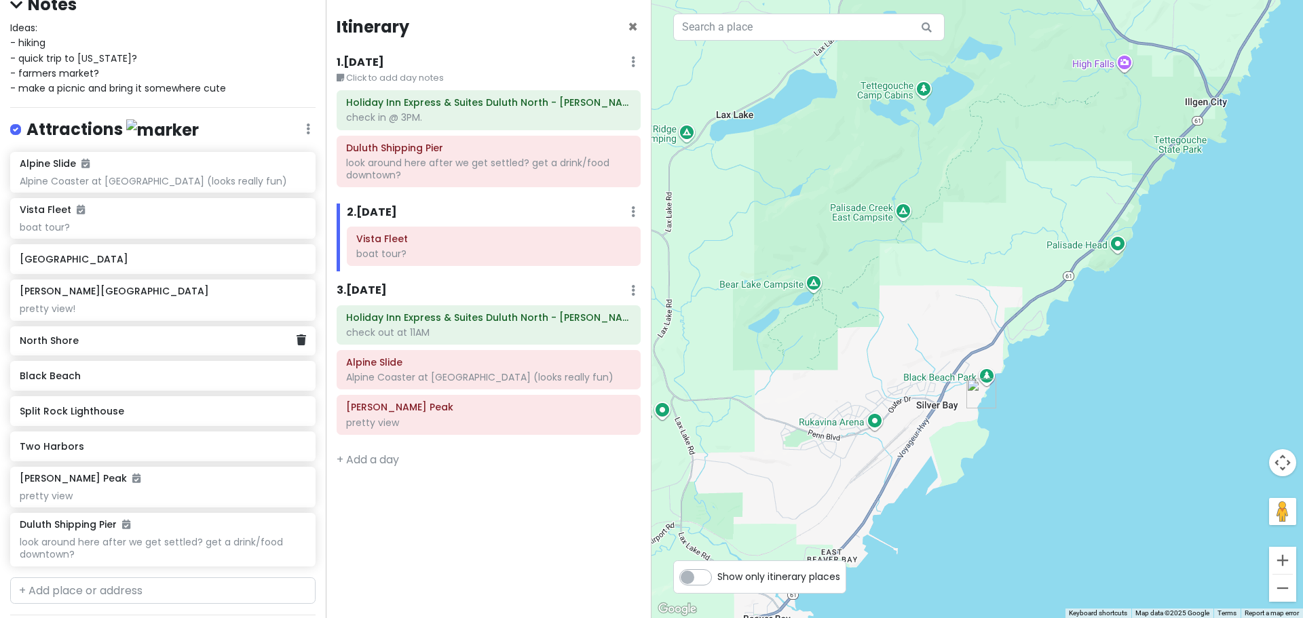
click at [148, 350] on div "North Shore" at bounding box center [162, 341] width 305 height 30
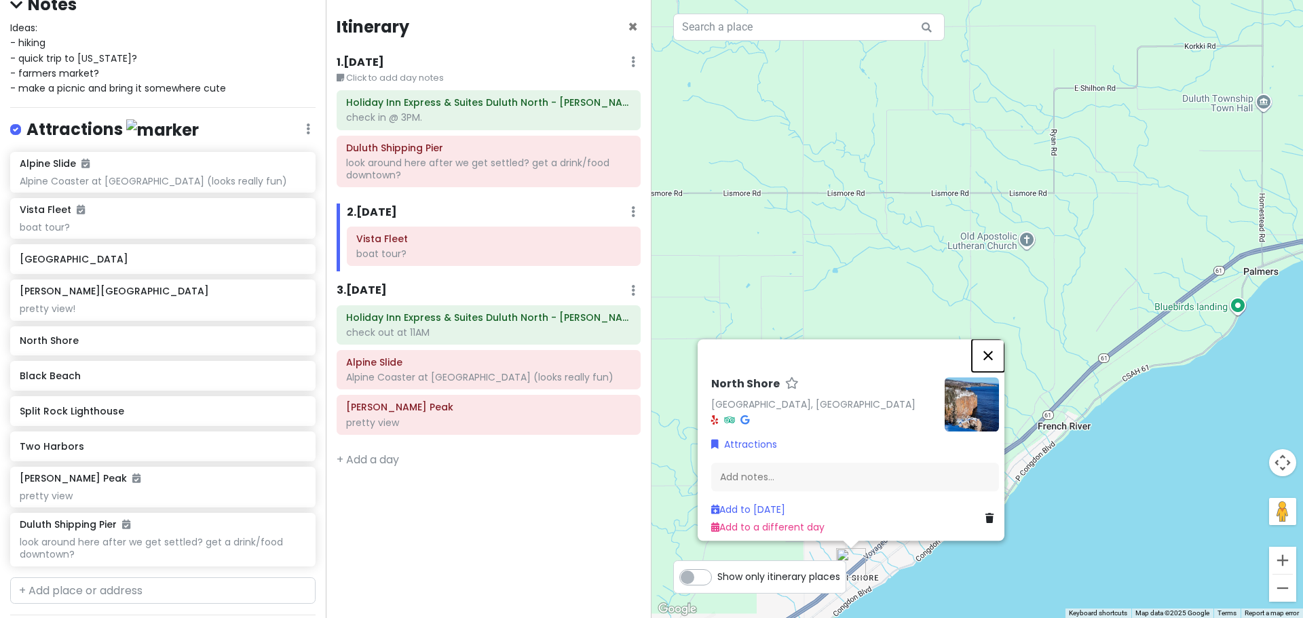
click at [994, 349] on button "Close" at bounding box center [988, 355] width 33 height 33
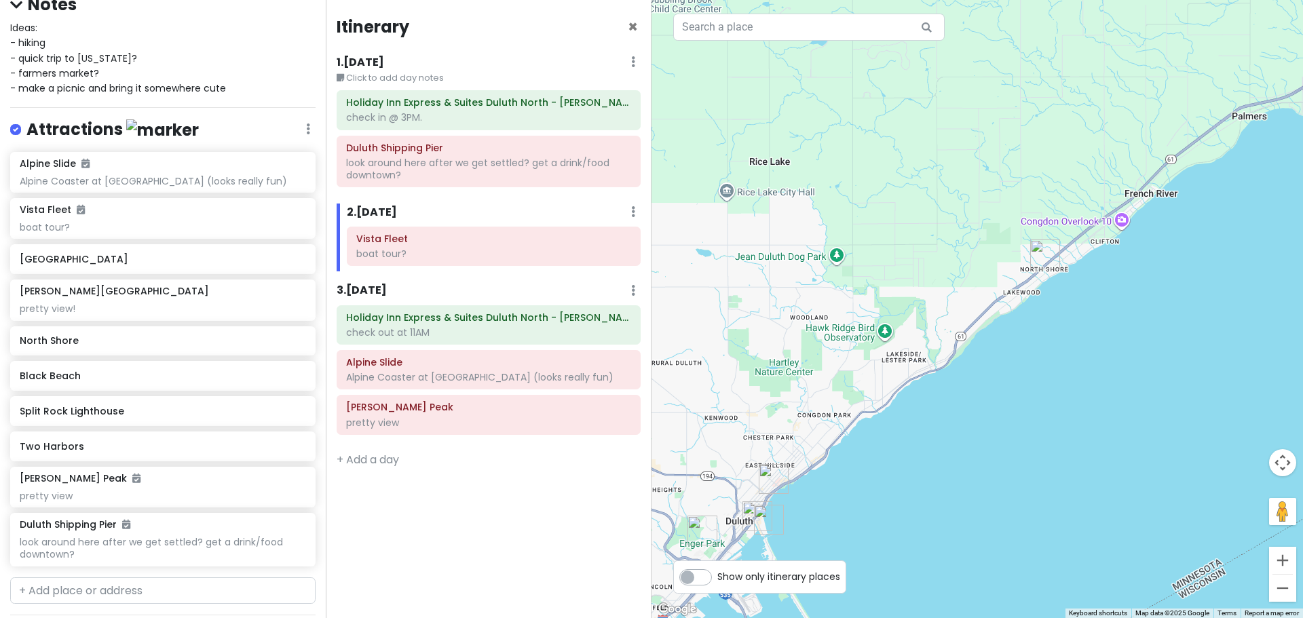
drag, startPoint x: 981, startPoint y: 442, endPoint x: 1110, endPoint y: 226, distance: 251.9
click at [1110, 226] on div "Loading..." at bounding box center [976, 309] width 651 height 618
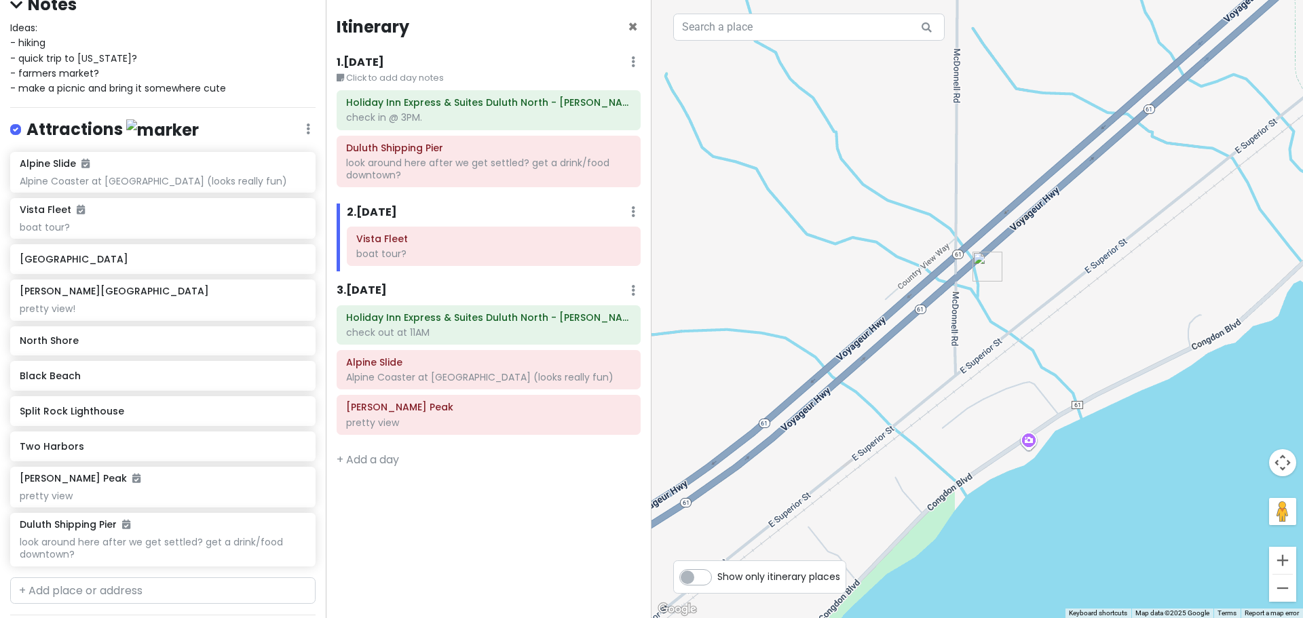
drag, startPoint x: 1067, startPoint y: 342, endPoint x: 933, endPoint y: 360, distance: 135.6
click at [933, 360] on div "Loading..." at bounding box center [976, 309] width 651 height 618
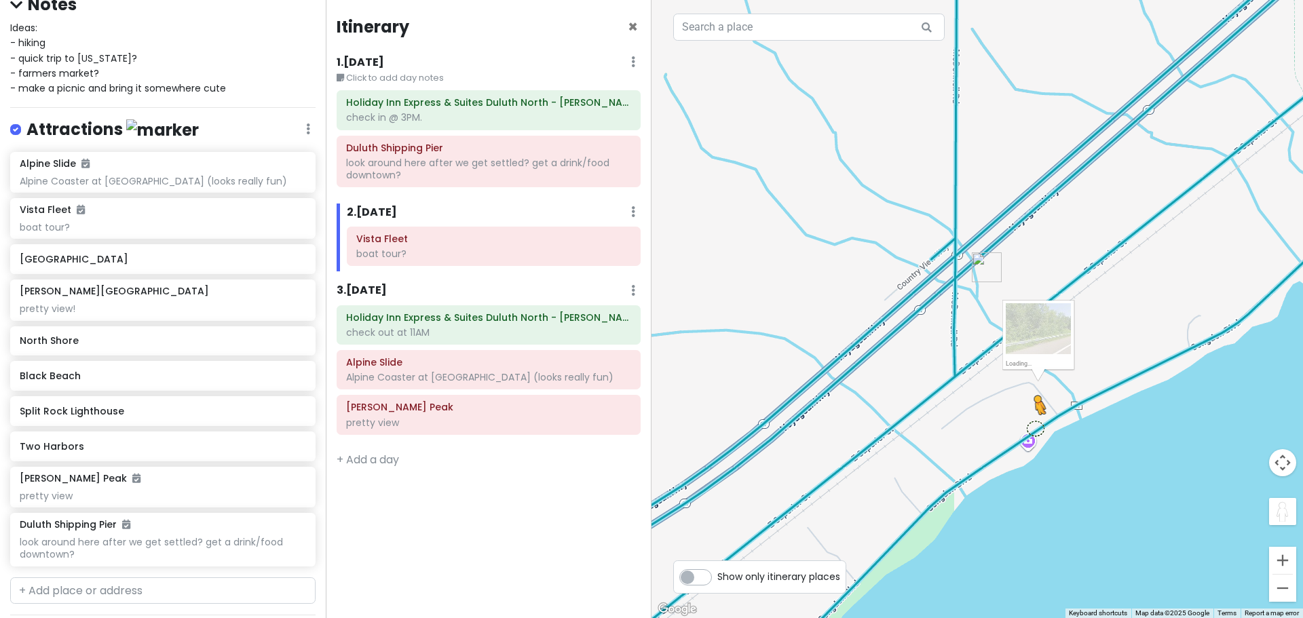
drag, startPoint x: 1295, startPoint y: 520, endPoint x: 1032, endPoint y: 427, distance: 279.2
click at [1032, 427] on div "1 To activate drag with keyboard, press Alt + Enter. Once in keyboard drag stat…" at bounding box center [976, 309] width 651 height 618
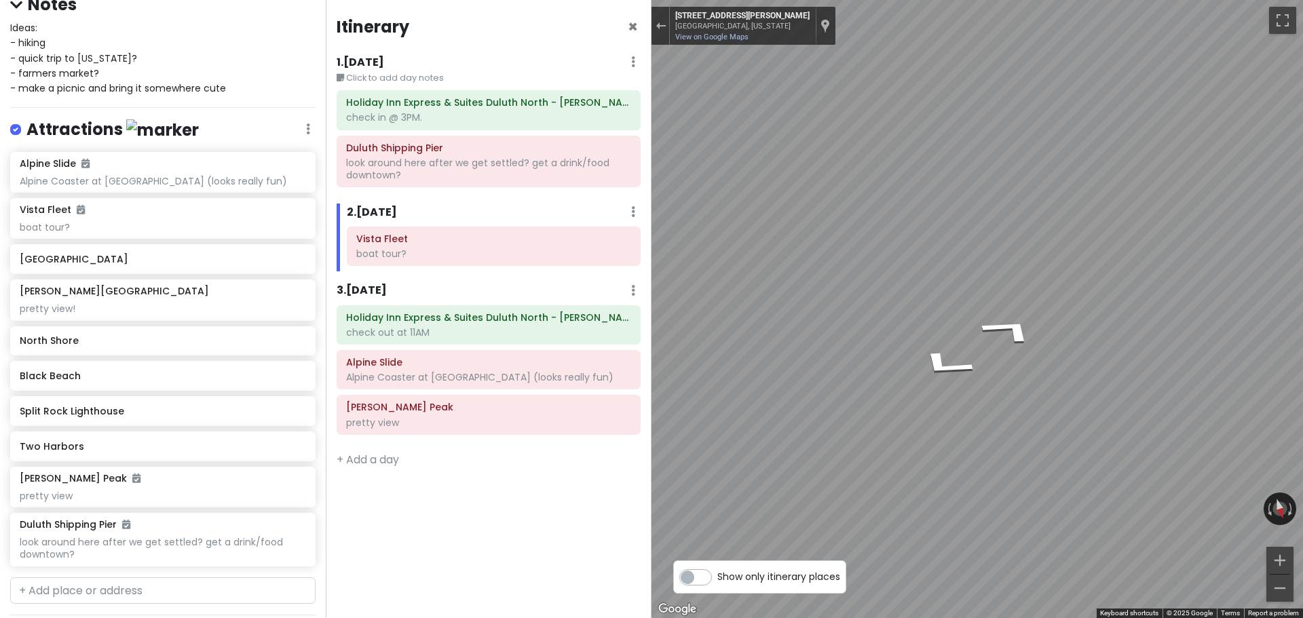
click at [1302, 359] on html "Duluth Trip Private Change Dates Make a Copy Delete Trip Give Feedback 💡 Suppor…" at bounding box center [651, 309] width 1303 height 618
click at [1302, 301] on html "Duluth Trip Private Change Dates Make a Copy Delete Trip Give Feedback 💡 Suppor…" at bounding box center [651, 309] width 1303 height 618
click at [662, 22] on div "Exit the Street View" at bounding box center [660, 26] width 10 height 8
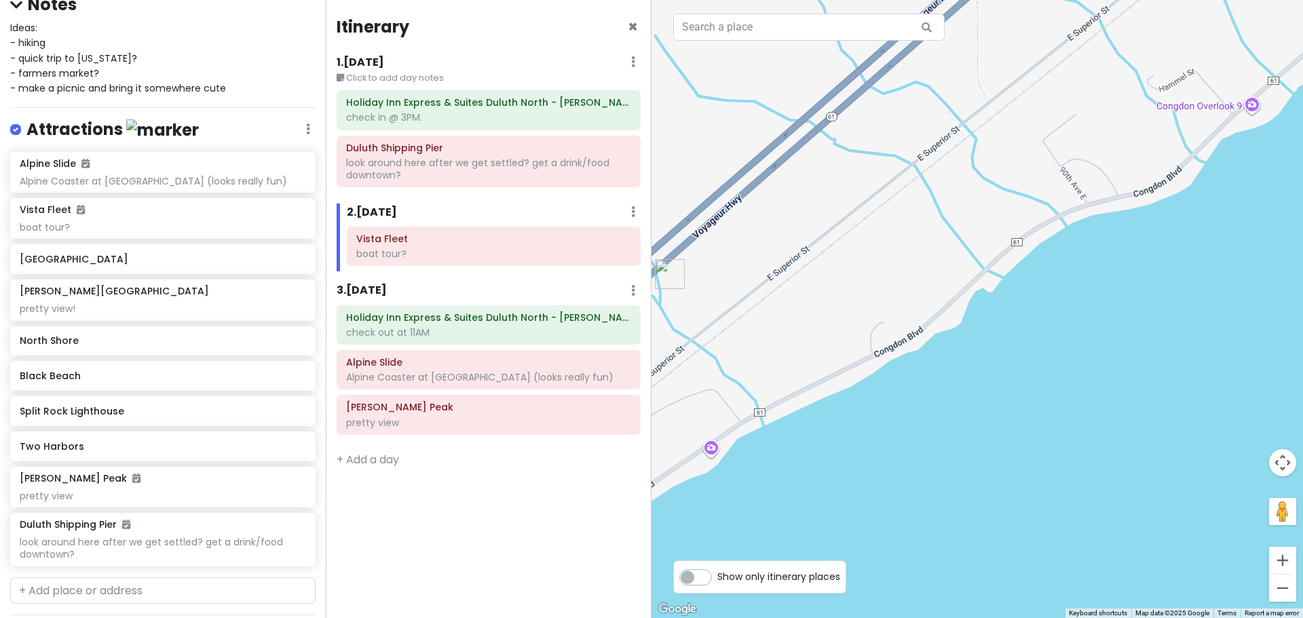
drag, startPoint x: 1133, startPoint y: 389, endPoint x: 799, endPoint y: 408, distance: 334.4
click at [799, 408] on div "Loading..." at bounding box center [976, 309] width 651 height 618
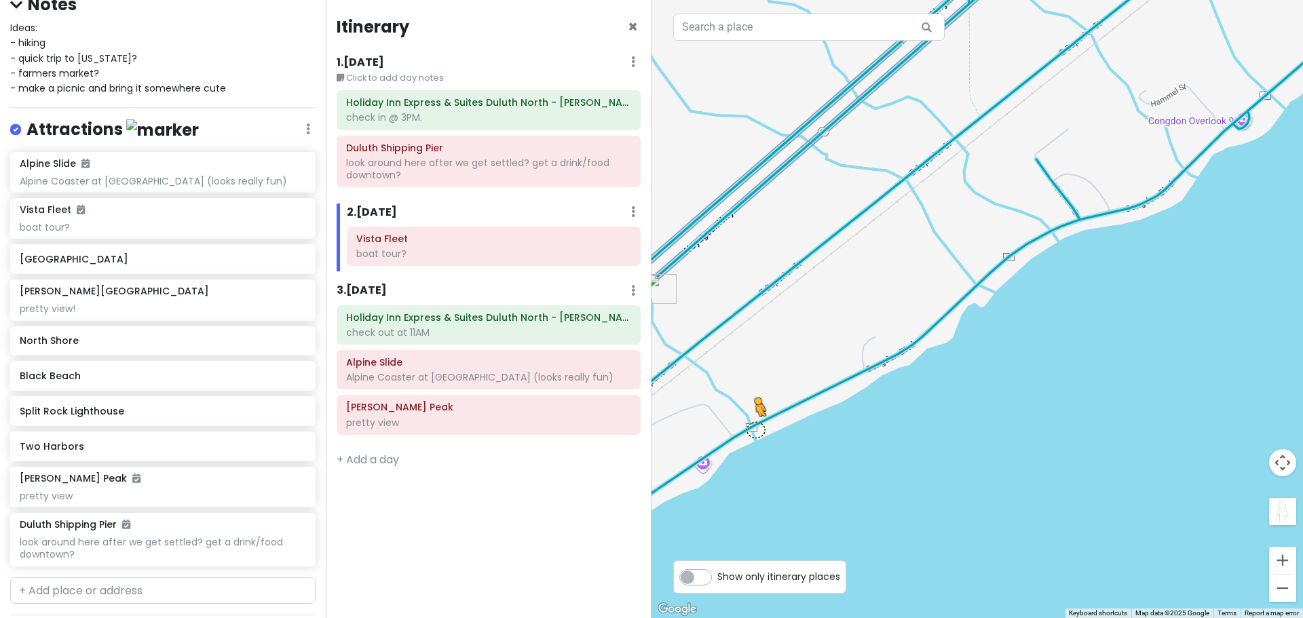
drag, startPoint x: 1295, startPoint y: 514, endPoint x: 754, endPoint y: 430, distance: 547.4
click at [754, 430] on div "1 To activate drag with keyboard, press Alt + Enter. Once in keyboard drag stat…" at bounding box center [976, 309] width 651 height 618
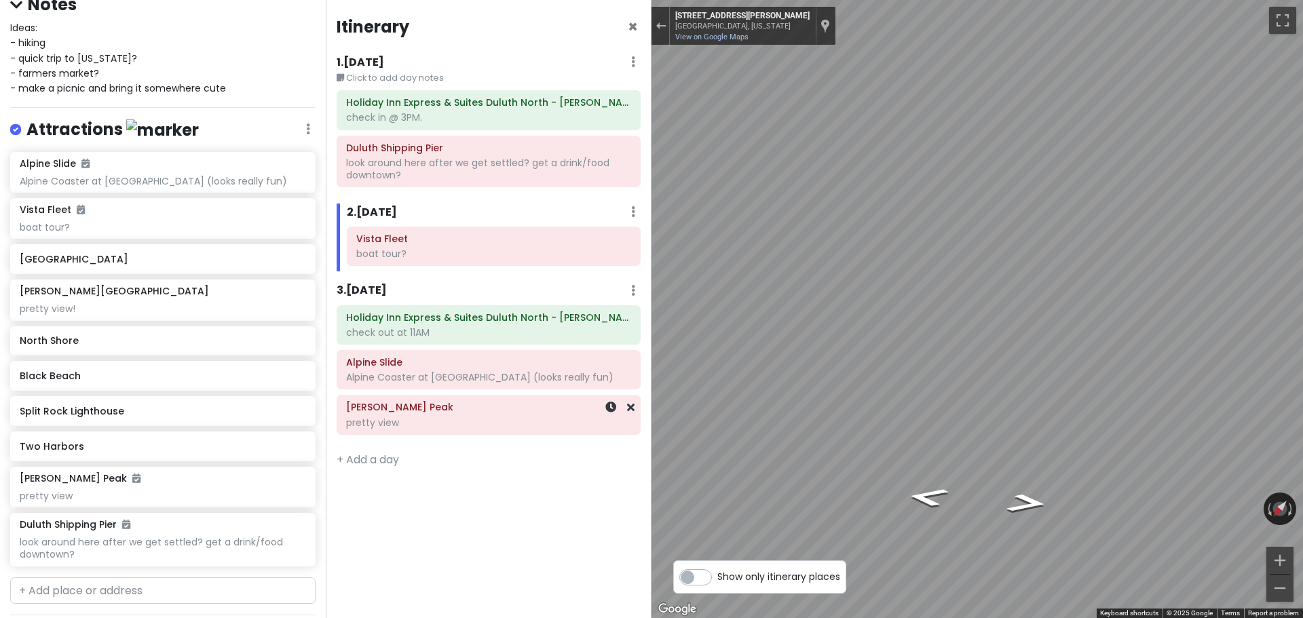
click at [504, 446] on div "Duluth Trip Private Change Dates Make a Copy Delete Trip Give Feedback 💡 Suppor…" at bounding box center [651, 309] width 1303 height 618
click at [655, 28] on div "Exit the Street View" at bounding box center [660, 26] width 10 height 8
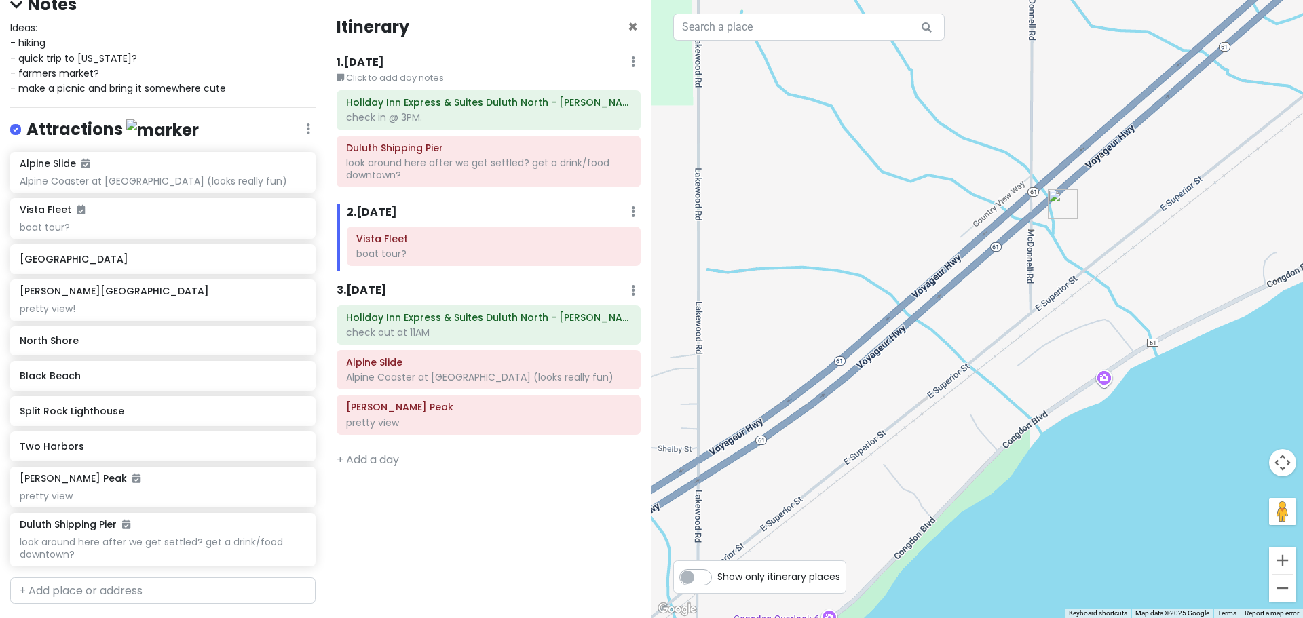
drag, startPoint x: 847, startPoint y: 326, endPoint x: 1250, endPoint y: 242, distance: 411.2
click at [1250, 242] on div "Loading..." at bounding box center [976, 309] width 651 height 618
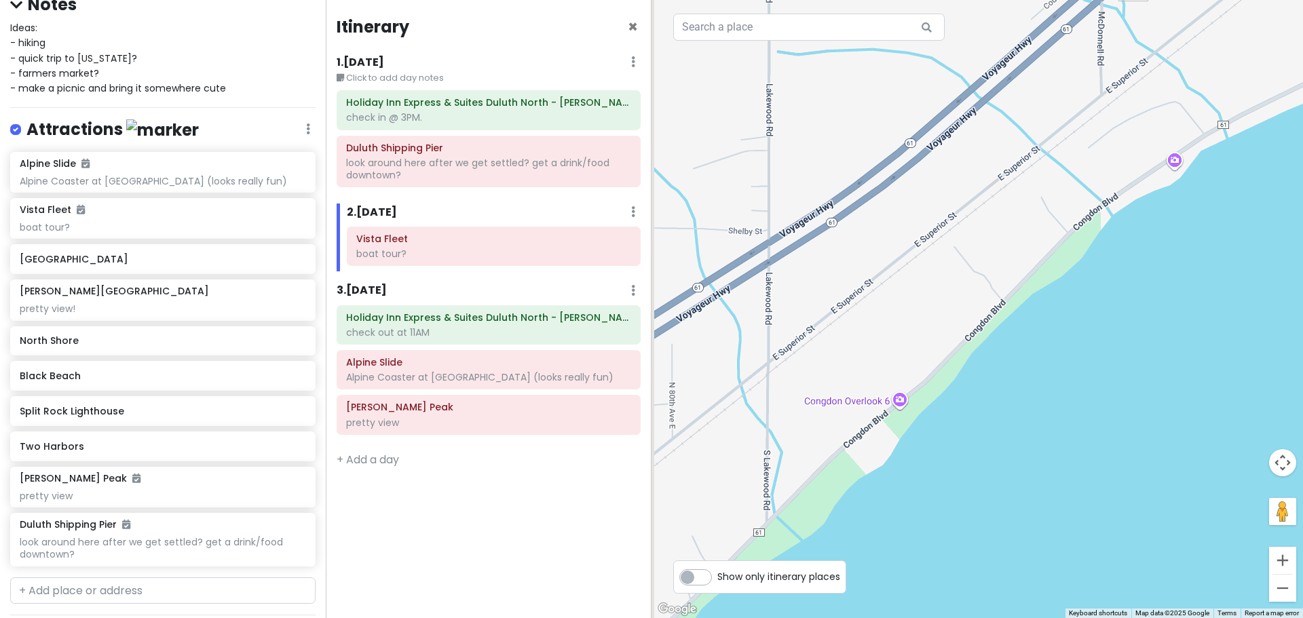
drag, startPoint x: 1075, startPoint y: 342, endPoint x: 1124, endPoint y: 162, distance: 186.5
click at [1124, 162] on div "Loading..." at bounding box center [976, 309] width 651 height 618
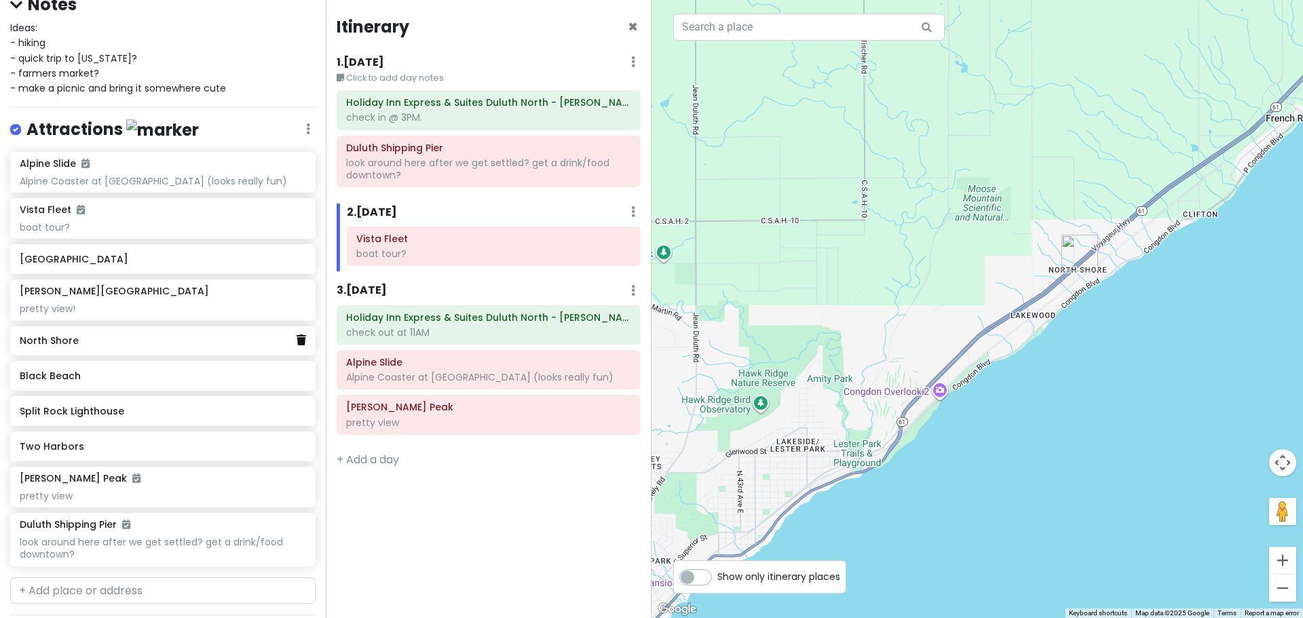
click at [297, 339] on icon at bounding box center [301, 340] width 9 height 11
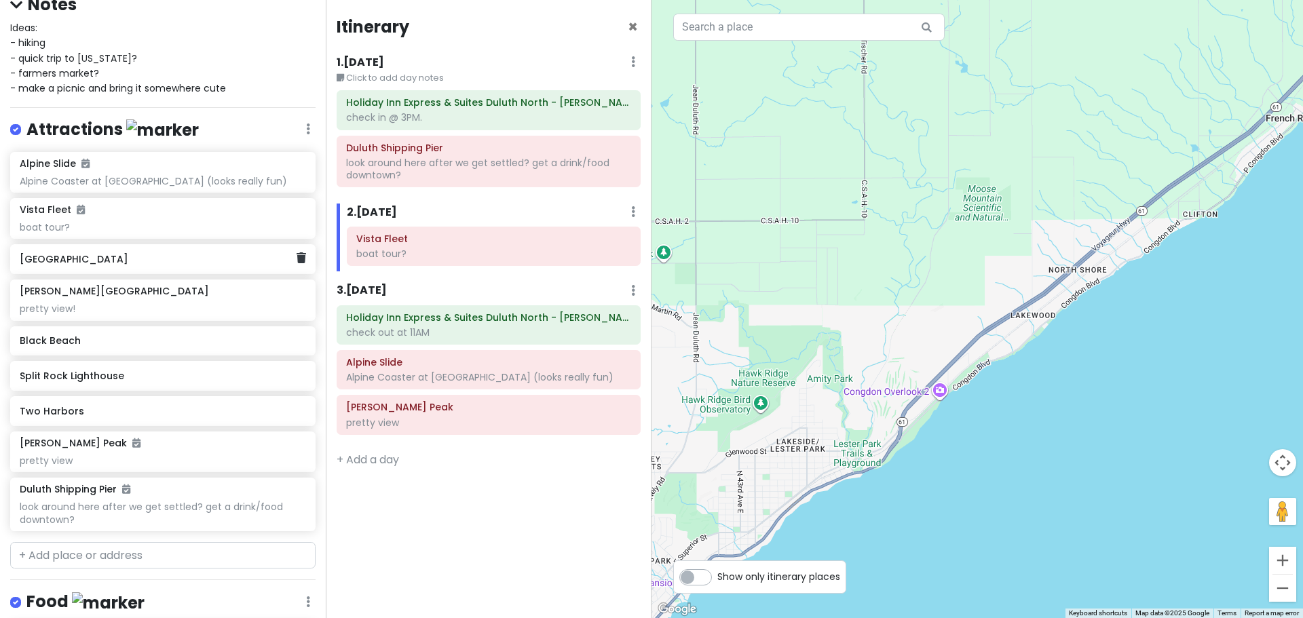
click at [113, 265] on div "[GEOGRAPHIC_DATA]" at bounding box center [158, 259] width 276 height 19
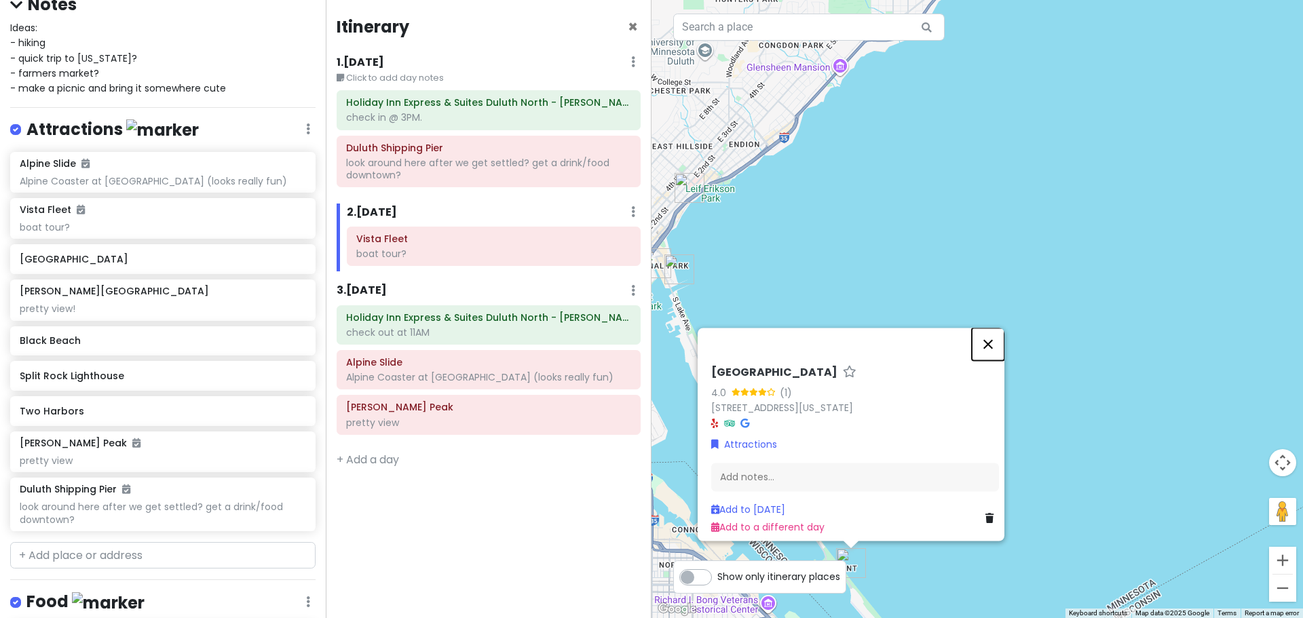
click at [997, 330] on button "Close" at bounding box center [988, 344] width 33 height 33
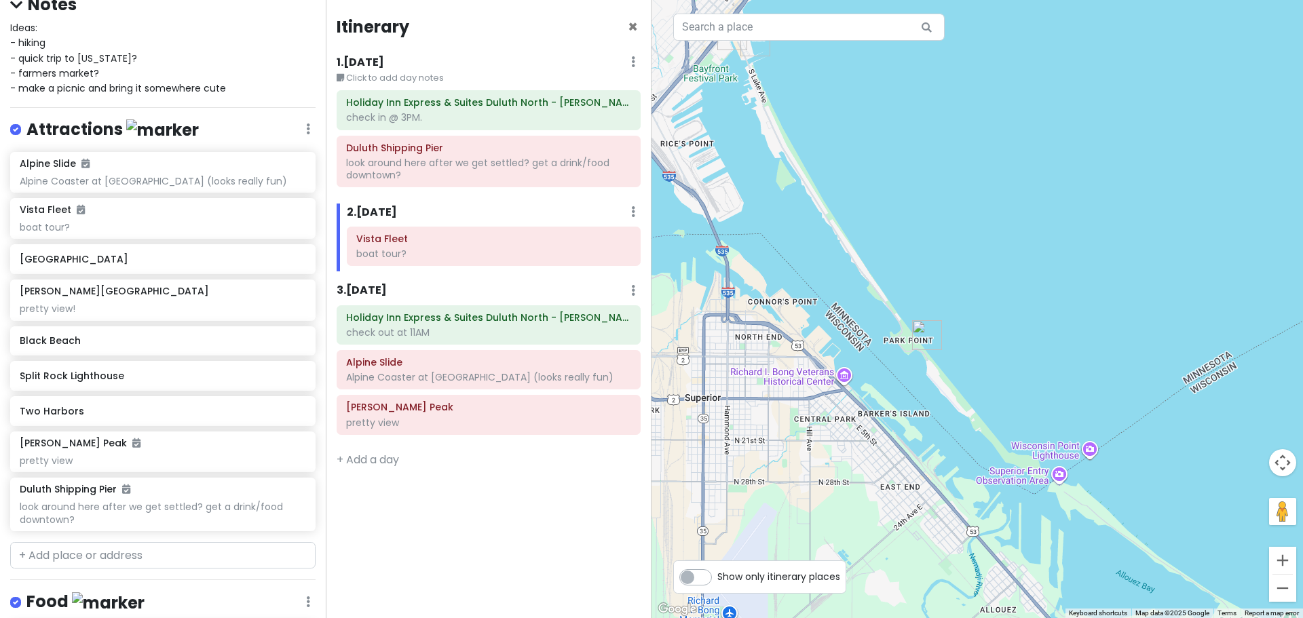
drag, startPoint x: 960, startPoint y: 445, endPoint x: 1044, endPoint y: 195, distance: 263.3
click at [1044, 195] on div "Loading..." at bounding box center [976, 309] width 651 height 618
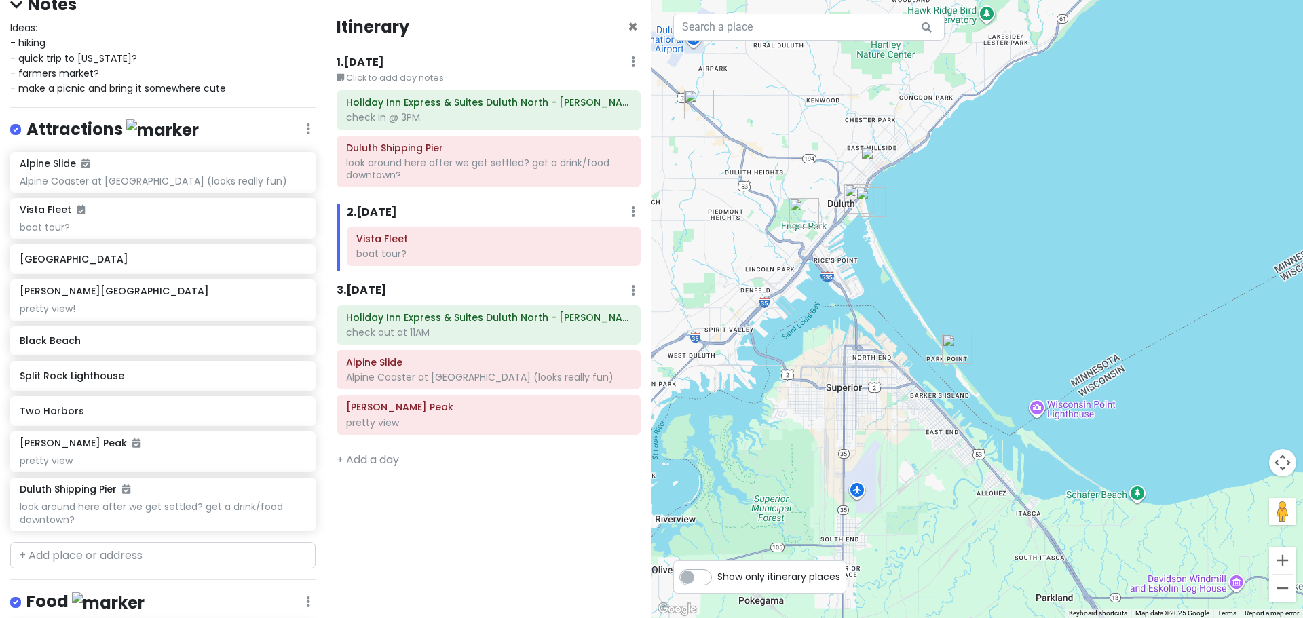
drag, startPoint x: 961, startPoint y: 233, endPoint x: 991, endPoint y: 288, distance: 62.5
click at [991, 288] on div "Loading..." at bounding box center [976, 309] width 651 height 618
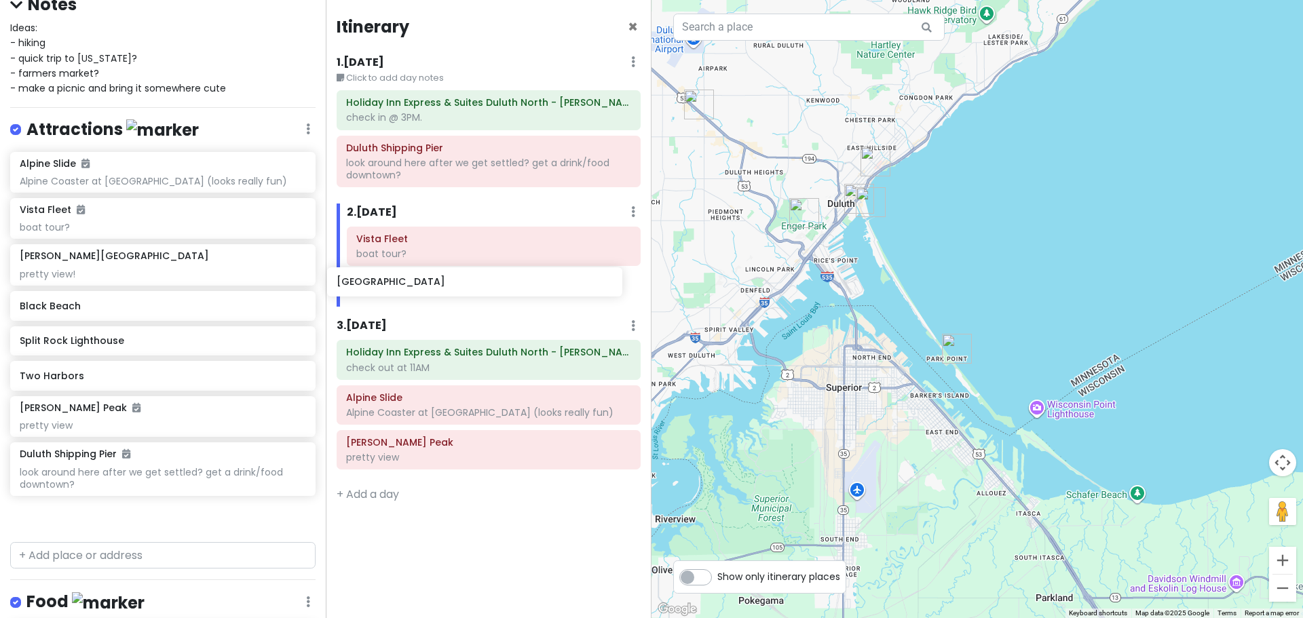
drag, startPoint x: 106, startPoint y: 258, endPoint x: 423, endPoint y: 282, distance: 317.8
click at [423, 282] on div "Duluth Trip Private Change Dates Make a Copy Delete Trip Give Feedback 💡 Suppor…" at bounding box center [651, 309] width 1303 height 618
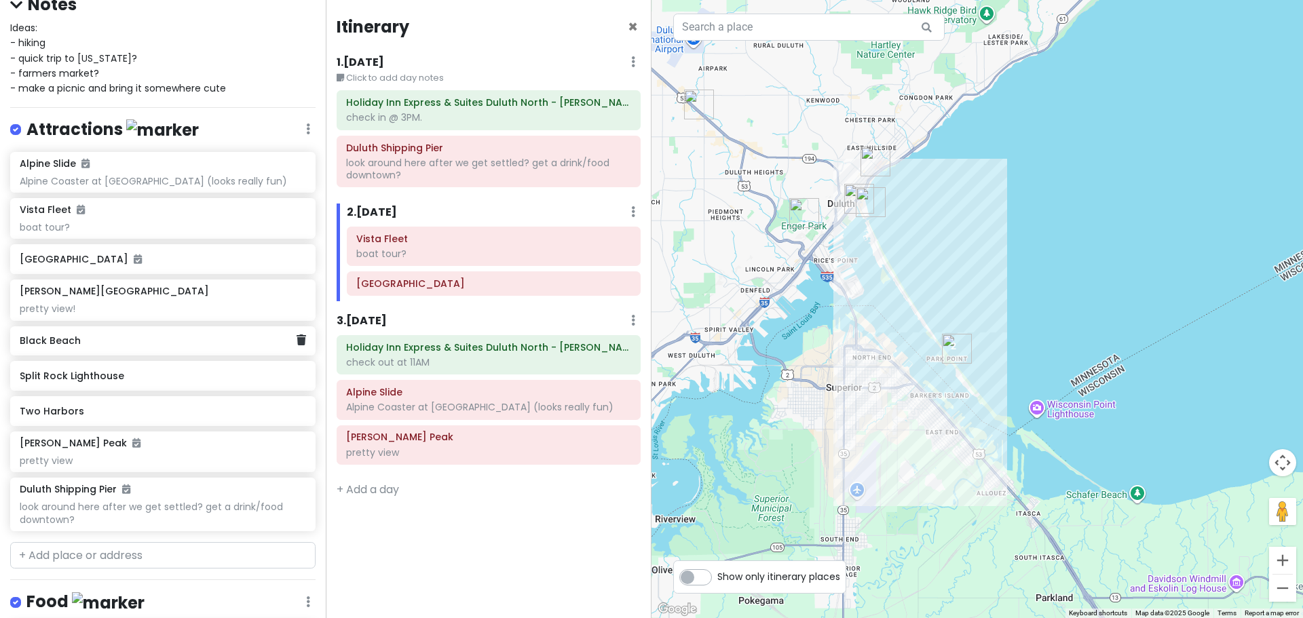
click at [135, 343] on h6 "Black Beach" at bounding box center [158, 341] width 276 height 12
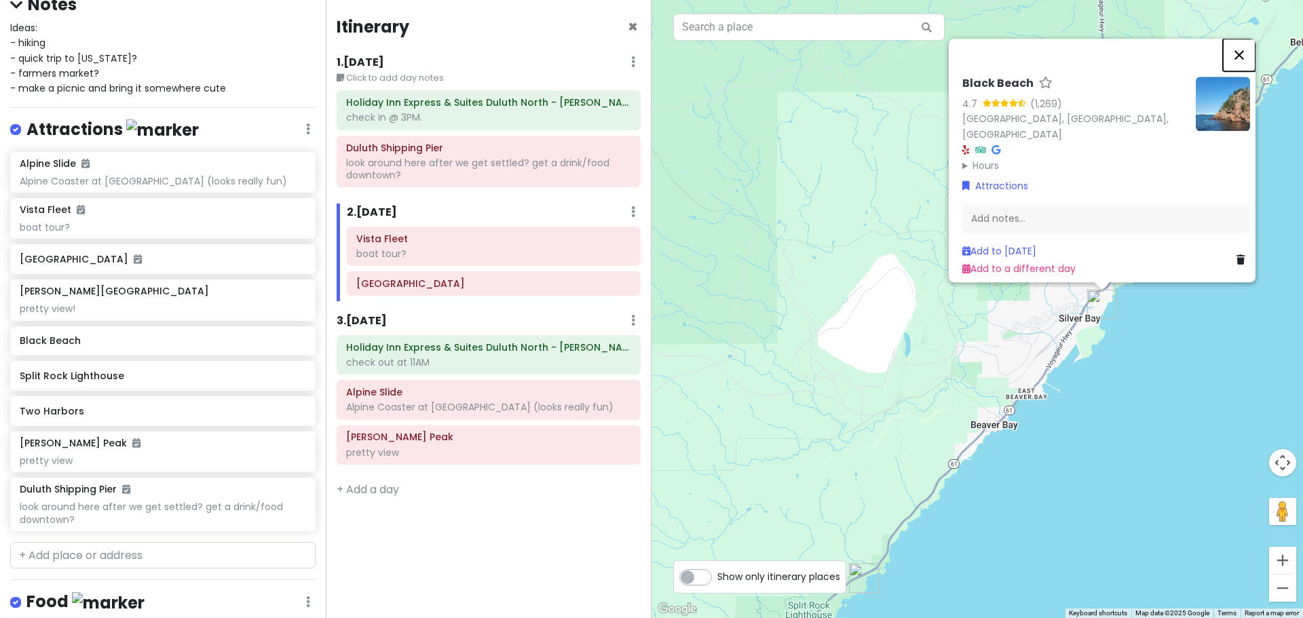
click at [1243, 58] on button "Close" at bounding box center [1239, 55] width 33 height 33
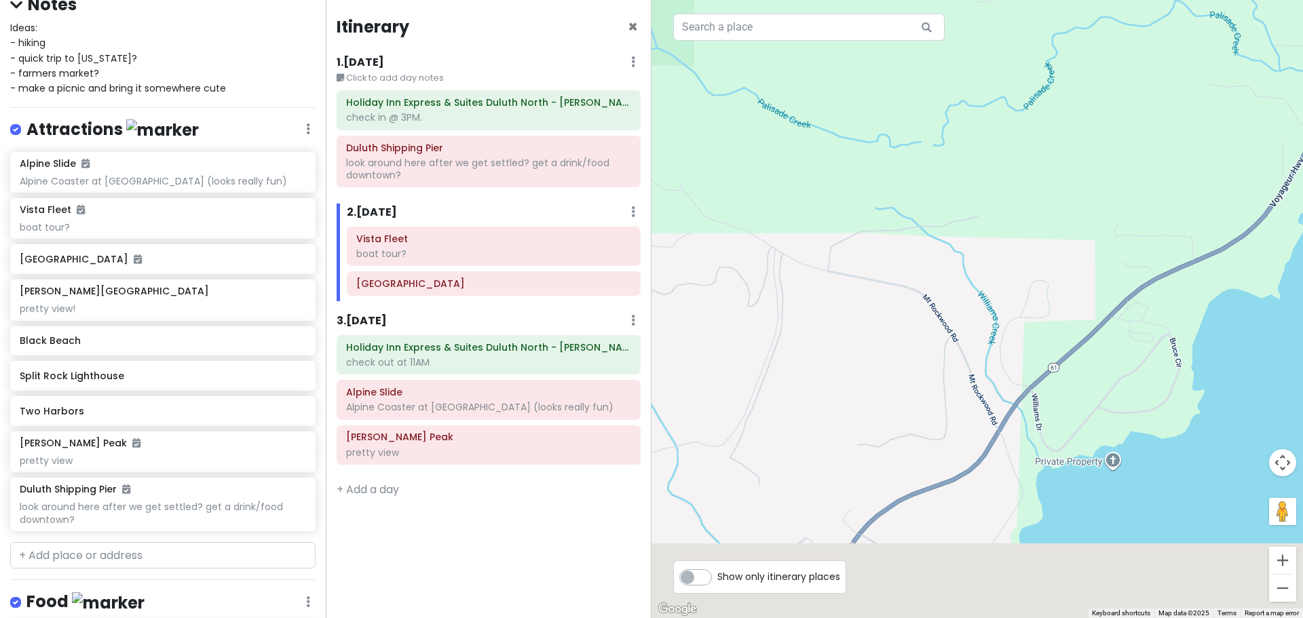
drag, startPoint x: 1079, startPoint y: 364, endPoint x: 1060, endPoint y: 33, distance: 332.3
click at [1060, 33] on div "Loading..." at bounding box center [976, 309] width 651 height 618
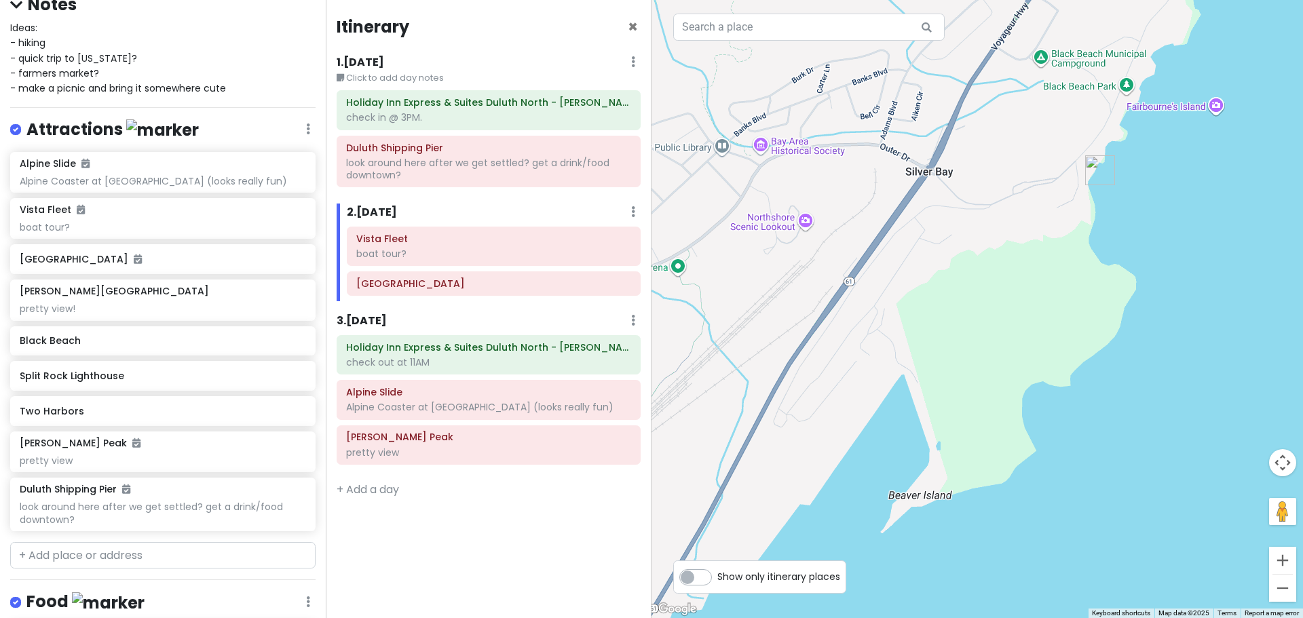
drag, startPoint x: 1065, startPoint y: 362, endPoint x: 1262, endPoint y: -4, distance: 415.9
click at [1262, 0] on html "Duluth Trip Private Change Dates Make a Copy Delete Trip Give Feedback 💡 Suppor…" at bounding box center [651, 309] width 1303 height 618
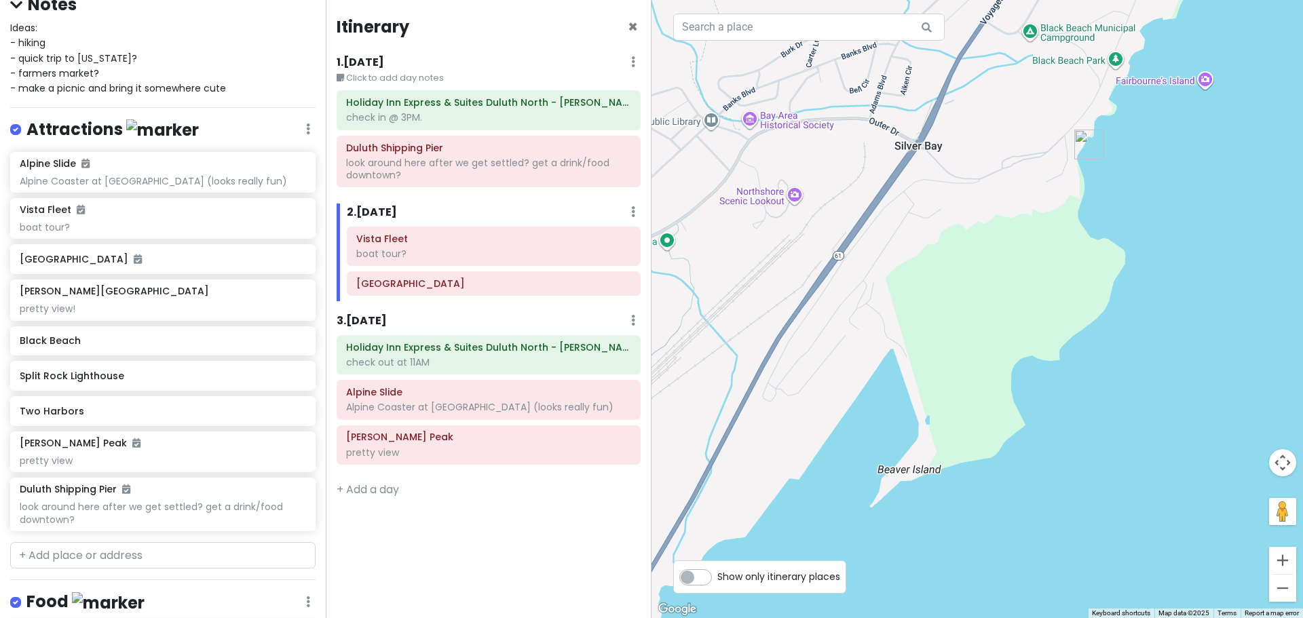
drag, startPoint x: 1097, startPoint y: 159, endPoint x: 1053, endPoint y: 191, distance: 54.4
click at [1053, 191] on div "Loading..." at bounding box center [976, 309] width 651 height 618
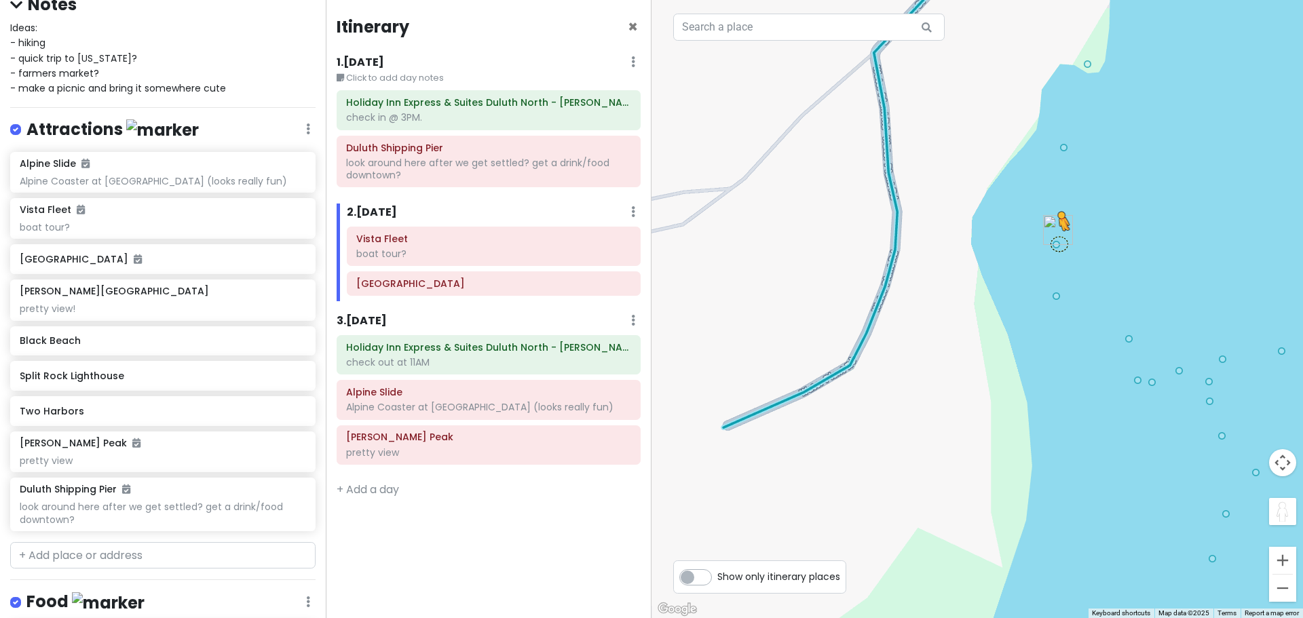
drag, startPoint x: 1286, startPoint y: 511, endPoint x: 1058, endPoint y: 241, distance: 353.4
click at [1058, 241] on div "To activate drag with keyboard, press Alt + Enter. Once in keyboard drag state,…" at bounding box center [976, 309] width 651 height 618
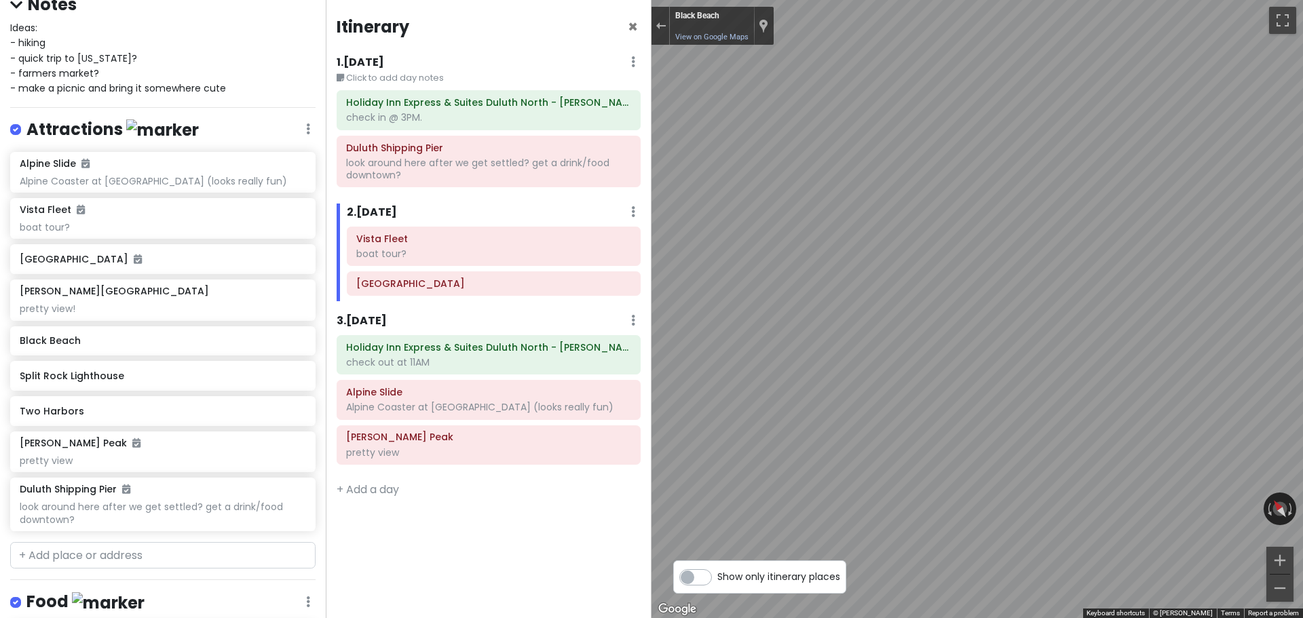
click at [1302, 322] on html "Duluth Trip Private Change Dates Make a Copy Delete Trip Give Feedback 💡 Suppor…" at bounding box center [651, 309] width 1303 height 618
click at [518, 334] on div "Duluth Trip Private Change Dates Make a Copy Delete Trip Give Feedback 💡 Suppor…" at bounding box center [651, 309] width 1303 height 618
click at [638, 340] on div "Duluth Trip Private Change Dates Make a Copy Delete Trip Give Feedback 💡 Suppor…" at bounding box center [651, 309] width 1303 height 618
click at [660, 21] on button "Exit the Street View" at bounding box center [660, 26] width 18 height 18
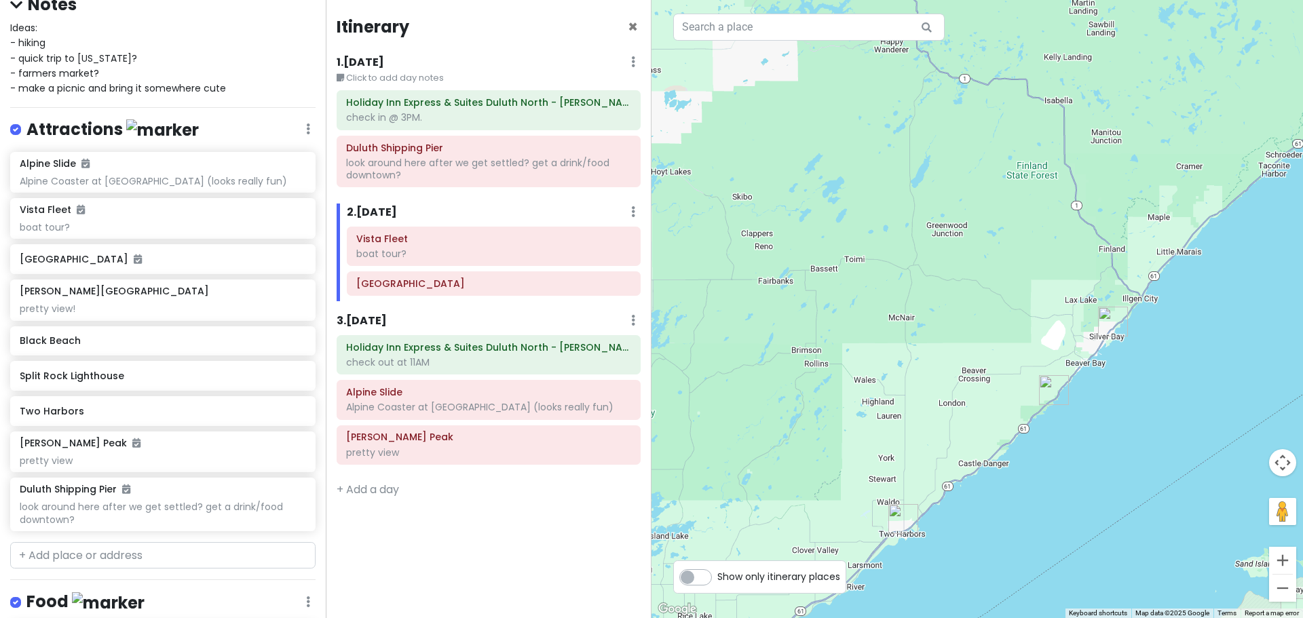
drag, startPoint x: 1163, startPoint y: 351, endPoint x: 1106, endPoint y: 351, distance: 57.0
click at [1108, 352] on div "To navigate, press the arrow keys. Loading..." at bounding box center [976, 309] width 651 height 618
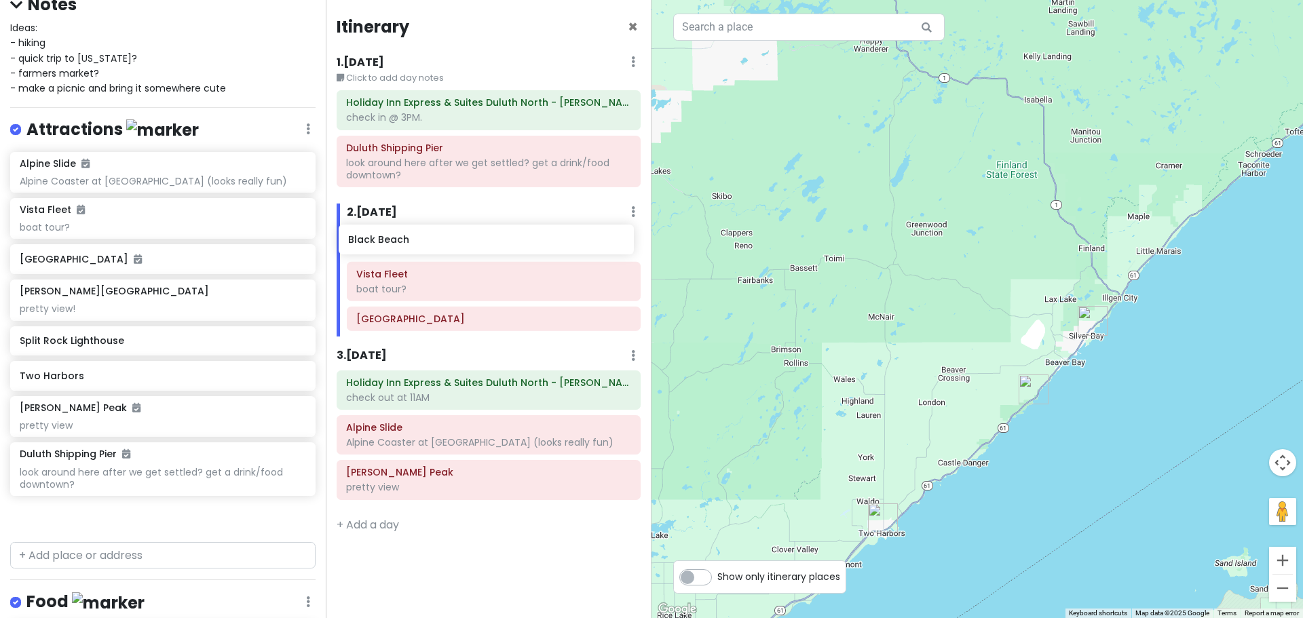
drag, startPoint x: 92, startPoint y: 341, endPoint x: 421, endPoint y: 240, distance: 343.4
click at [421, 240] on div "Duluth Trip Private Change Dates Make a Copy Delete Trip Give Feedback 💡 Suppor…" at bounding box center [651, 309] width 1303 height 618
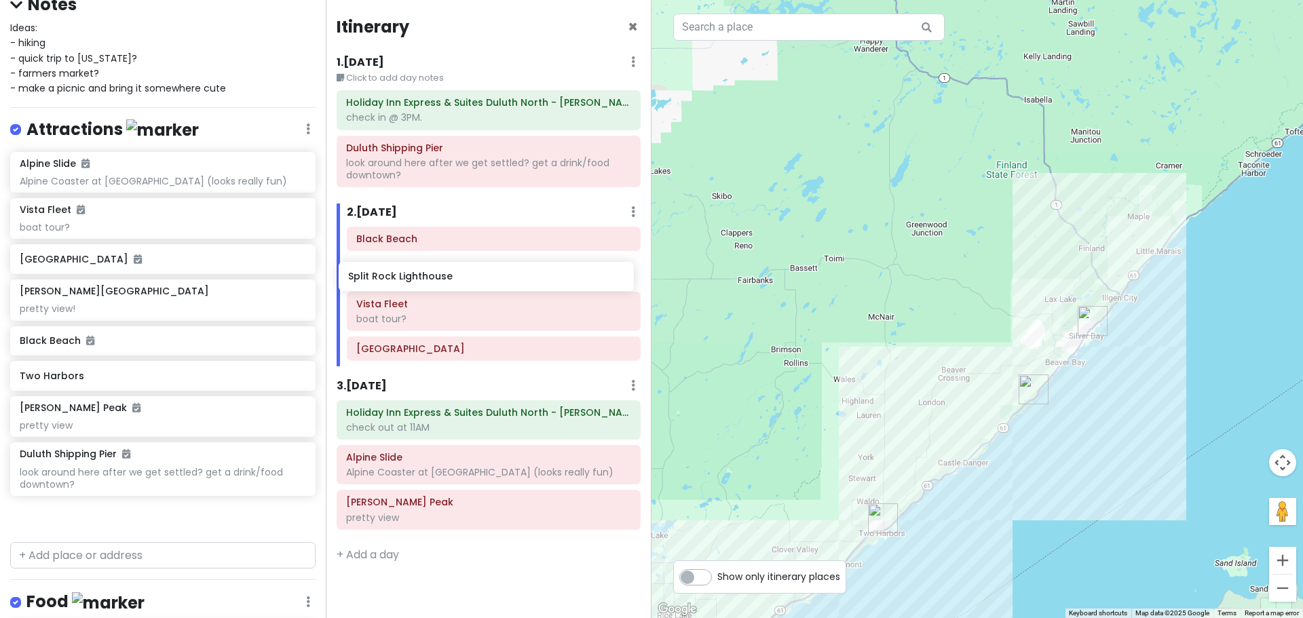
drag, startPoint x: 119, startPoint y: 379, endPoint x: 449, endPoint y: 279, distance: 343.9
click at [449, 279] on div "Duluth Trip Private Change Dates Make a Copy Delete Trip Give Feedback 💡 Suppor…" at bounding box center [651, 309] width 1303 height 618
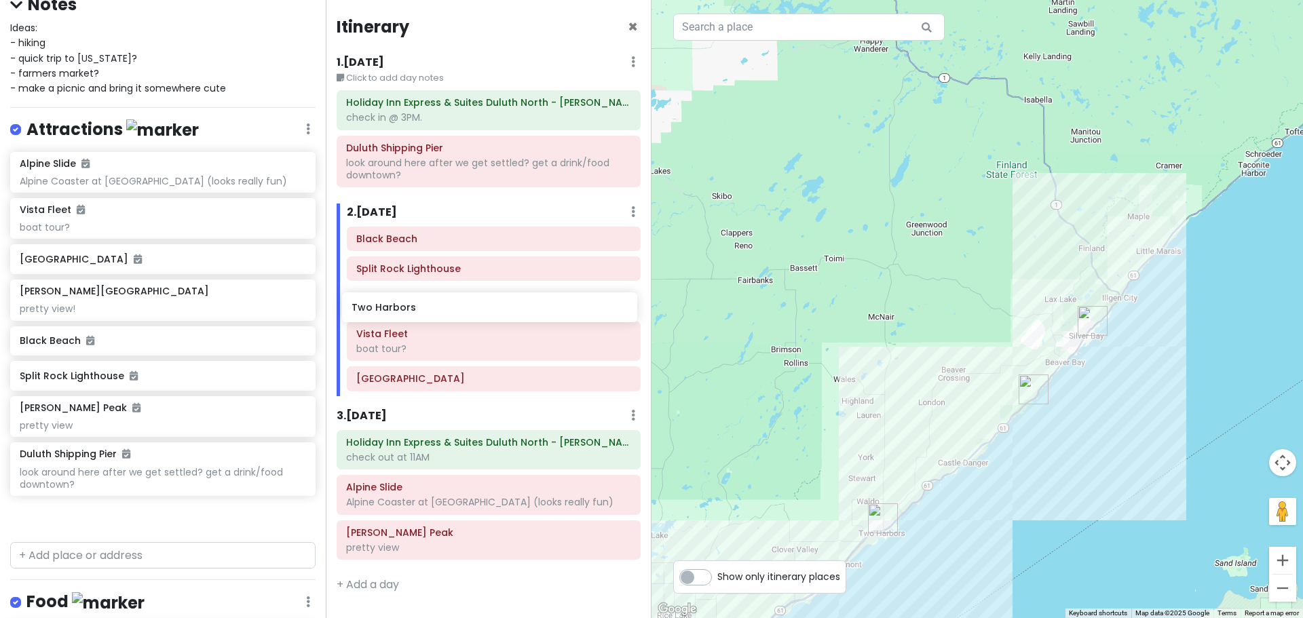
drag, startPoint x: 139, startPoint y: 415, endPoint x: 471, endPoint y: 311, distance: 347.7
click at [471, 311] on div "Duluth Trip Private Change Dates Make a Copy Delete Trip Give Feedback 💡 Suppor…" at bounding box center [651, 309] width 1303 height 618
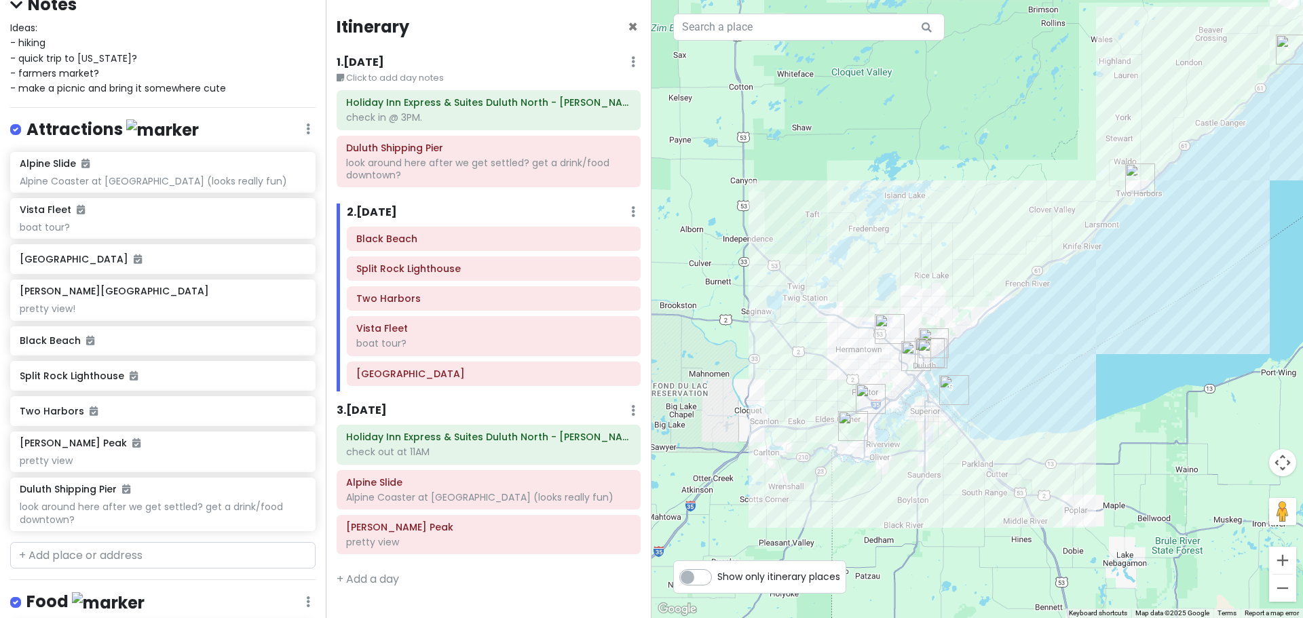
drag, startPoint x: 862, startPoint y: 322, endPoint x: 1021, endPoint y: 100, distance: 273.2
click at [1021, 100] on div "Loading..." at bounding box center [976, 309] width 651 height 618
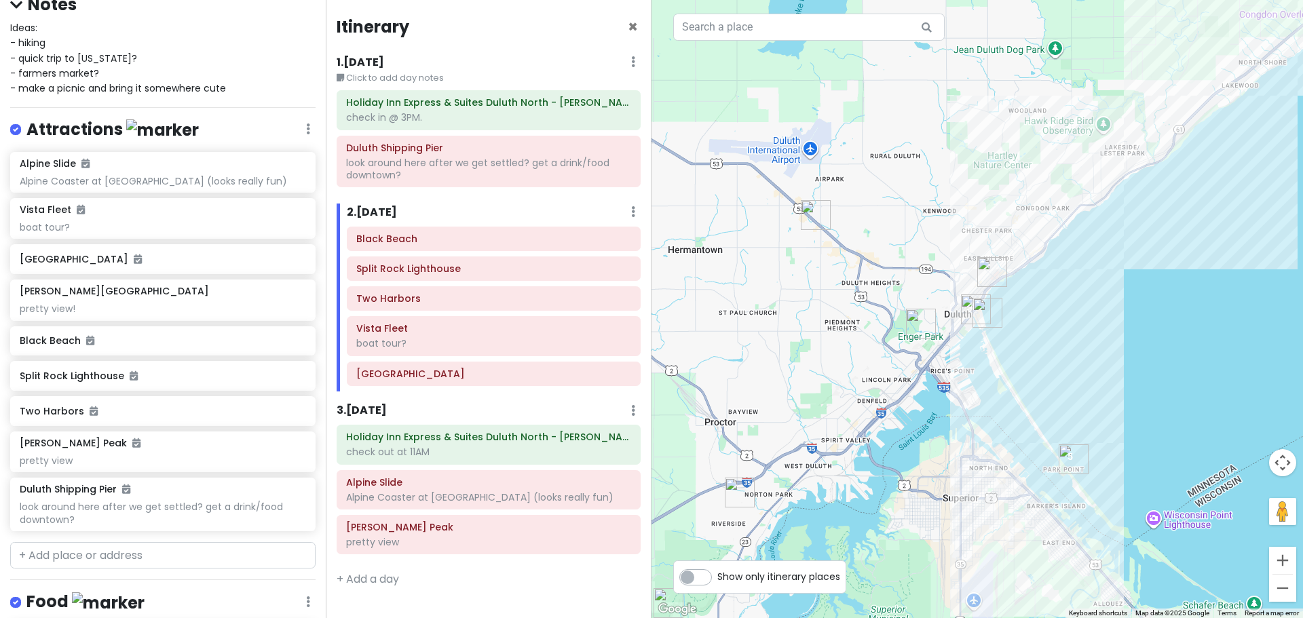
drag, startPoint x: 978, startPoint y: 432, endPoint x: 917, endPoint y: 373, distance: 84.9
click at [917, 373] on div "Loading..." at bounding box center [976, 309] width 651 height 618
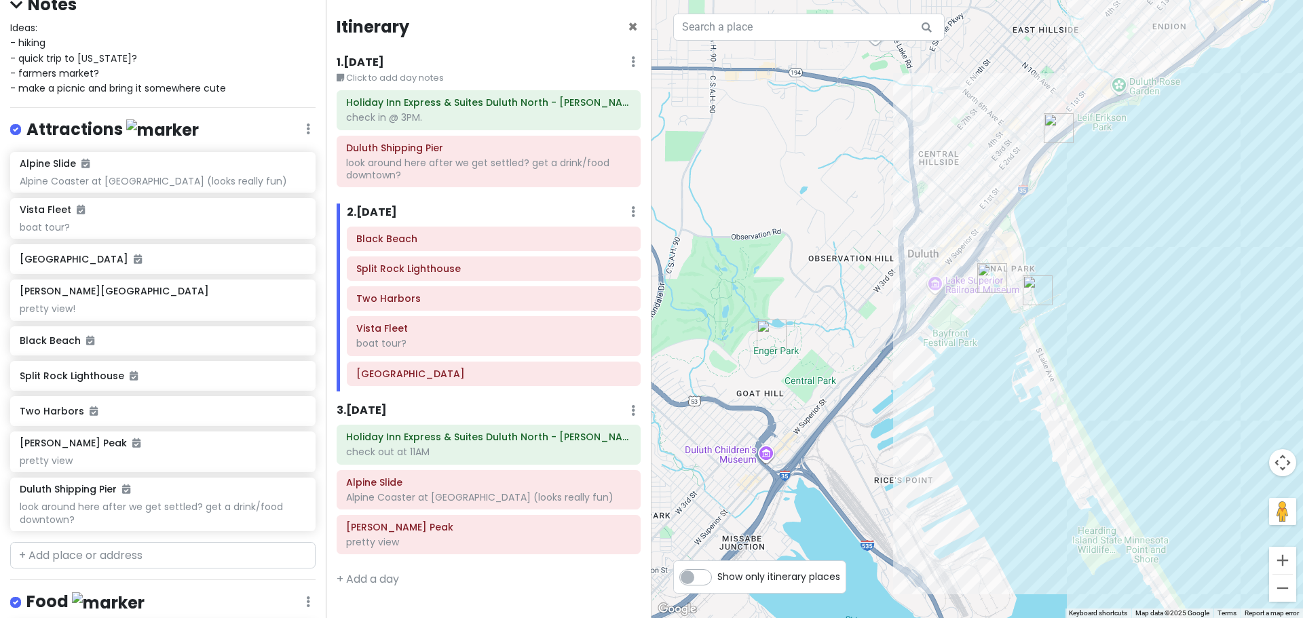
drag, startPoint x: 949, startPoint y: 329, endPoint x: 799, endPoint y: 489, distance: 218.9
click at [797, 494] on div "Loading..." at bounding box center [976, 309] width 651 height 618
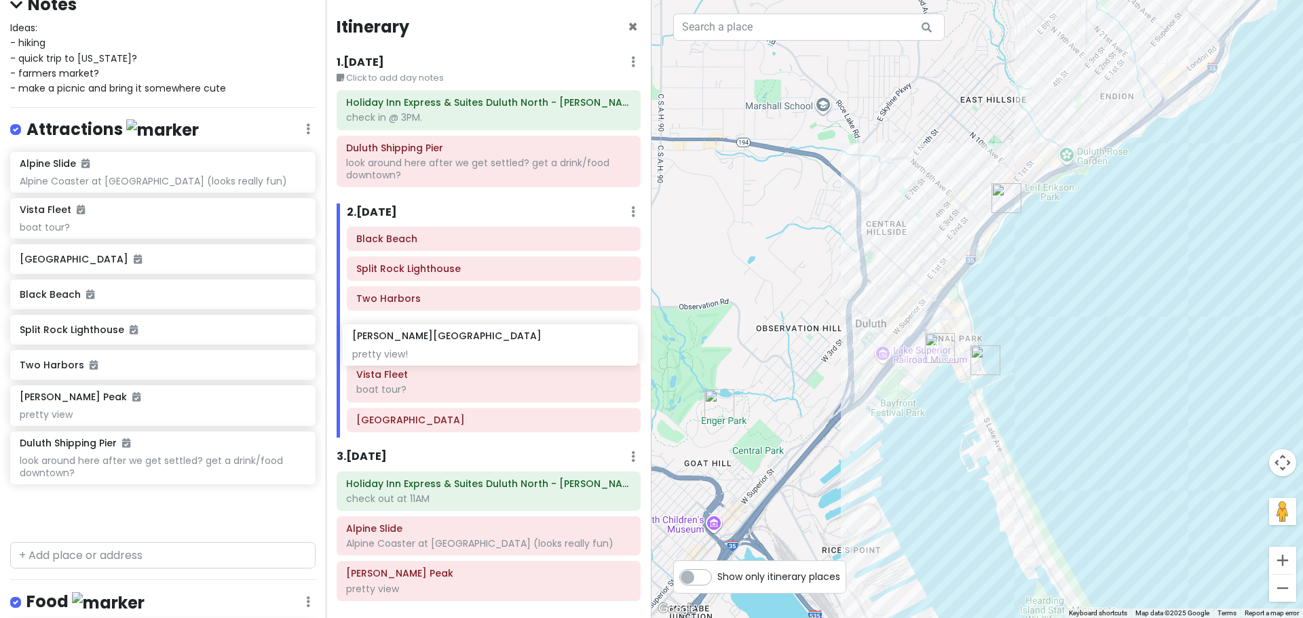
drag, startPoint x: 109, startPoint y: 298, endPoint x: 442, endPoint y: 344, distance: 335.7
click at [442, 344] on div "Duluth Trip Private Change Dates Make a Copy Delete Trip Give Feedback 💡 Suppor…" at bounding box center [651, 309] width 1303 height 618
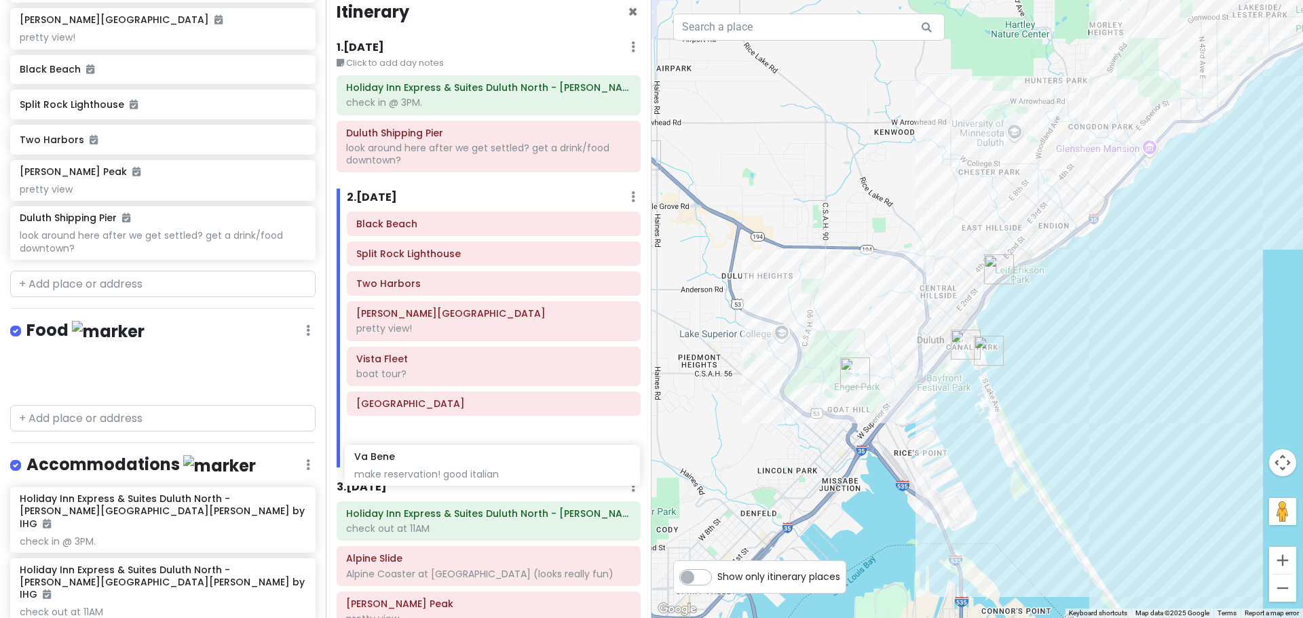
scroll to position [18, 0]
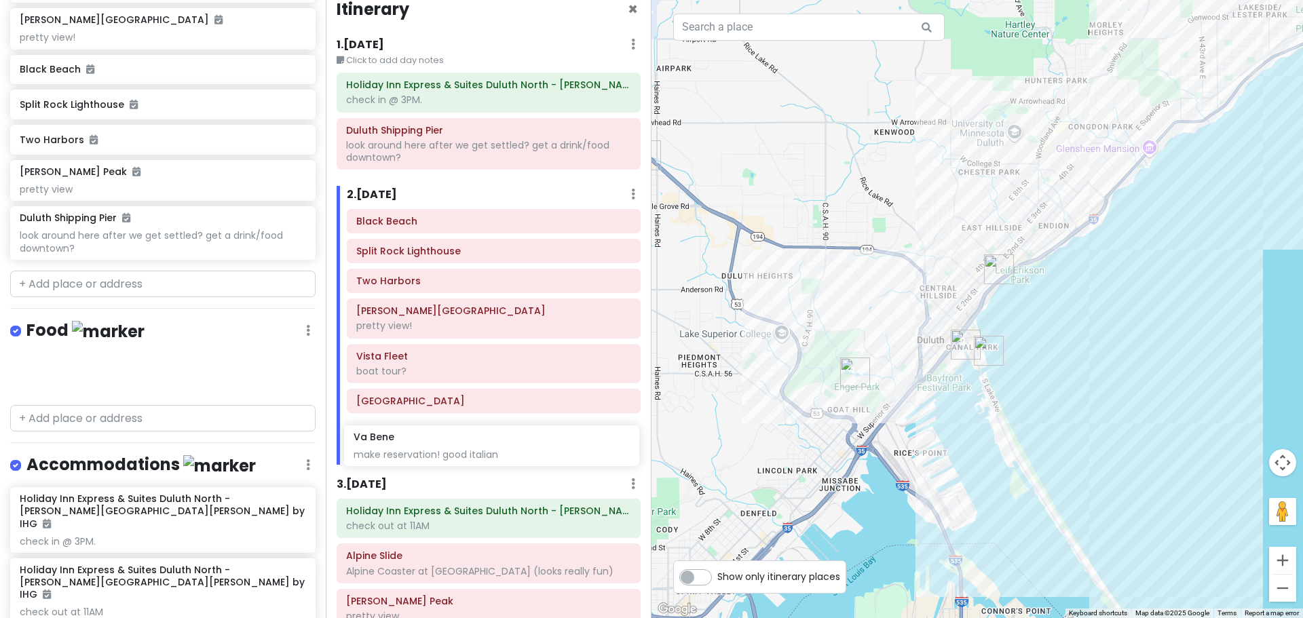
drag, startPoint x: 106, startPoint y: 384, endPoint x: 440, endPoint y: 459, distance: 342.1
click at [440, 459] on div "Duluth Trip Private Change Dates Make a Copy Delete Trip Give Feedback 💡 Suppor…" at bounding box center [651, 309] width 1303 height 618
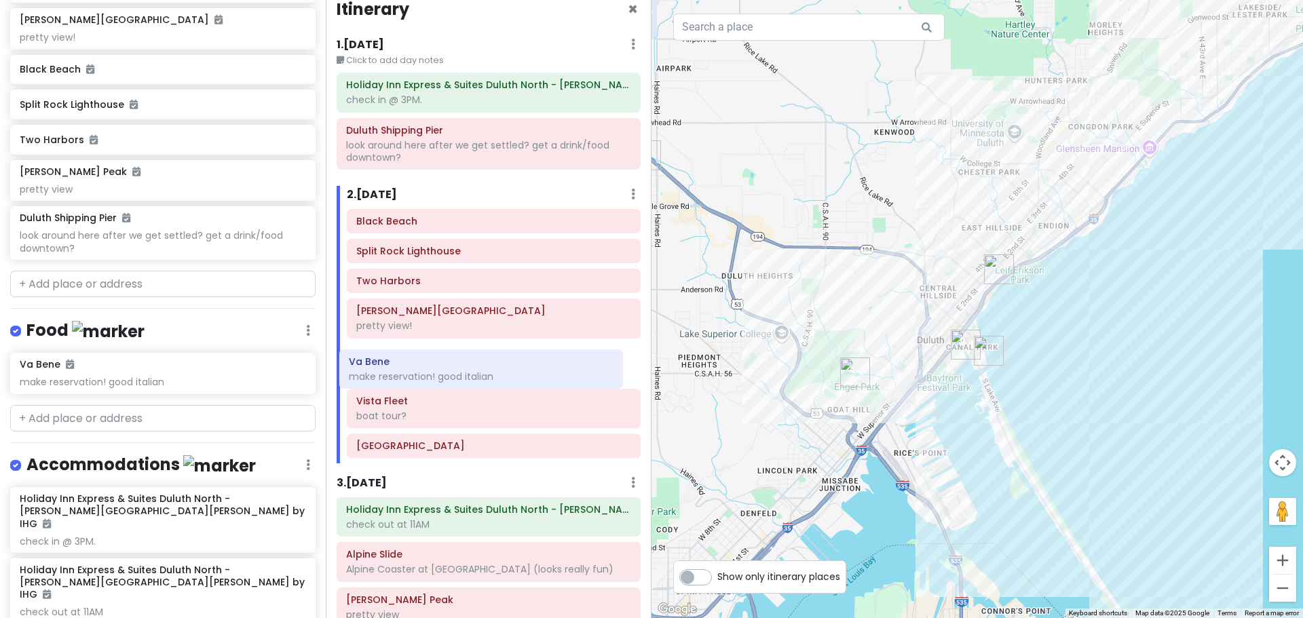
drag, startPoint x: 455, startPoint y: 438, endPoint x: 447, endPoint y: 368, distance: 69.6
click at [447, 368] on div "Black Beach [GEOGRAPHIC_DATA] Lighthouse [GEOGRAPHIC_DATA] [PERSON_NAME] Tower …" at bounding box center [494, 336] width 314 height 255
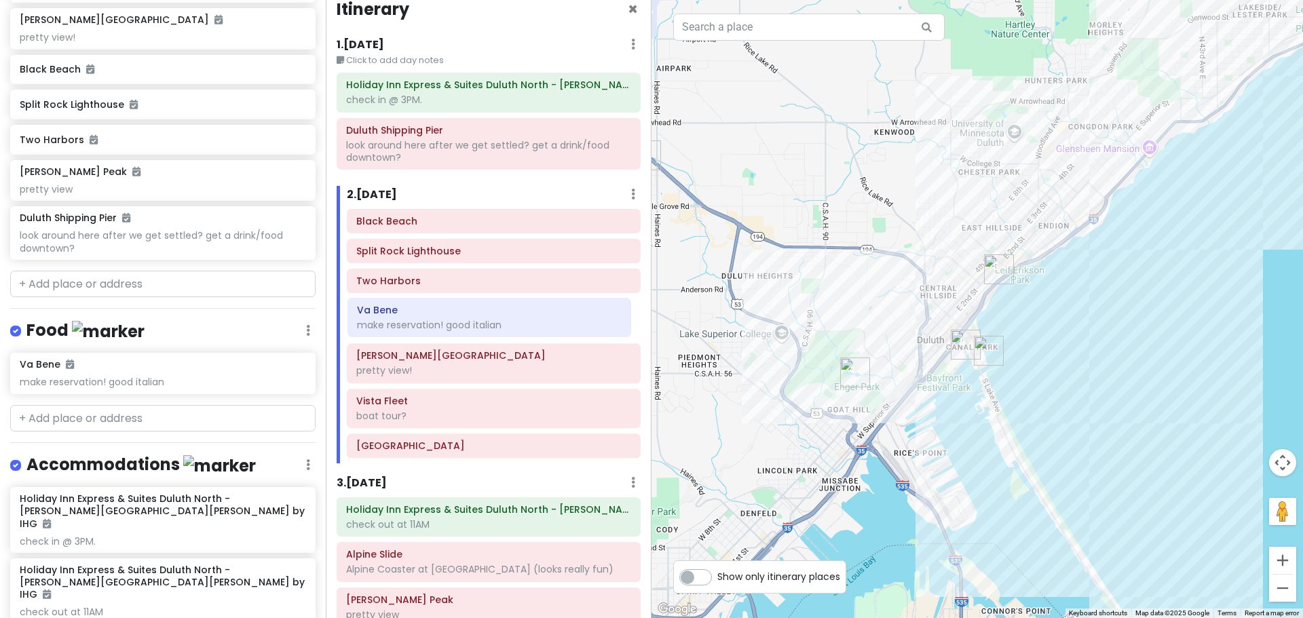
drag, startPoint x: 447, startPoint y: 368, endPoint x: 448, endPoint y: 322, distance: 46.1
click at [448, 322] on div "Black Beach [GEOGRAPHIC_DATA] Lighthouse [GEOGRAPHIC_DATA] [PERSON_NAME] Tower …" at bounding box center [494, 336] width 314 height 255
drag, startPoint x: 956, startPoint y: 483, endPoint x: 942, endPoint y: 417, distance: 67.9
click at [942, 417] on div "Loading..." at bounding box center [976, 309] width 651 height 618
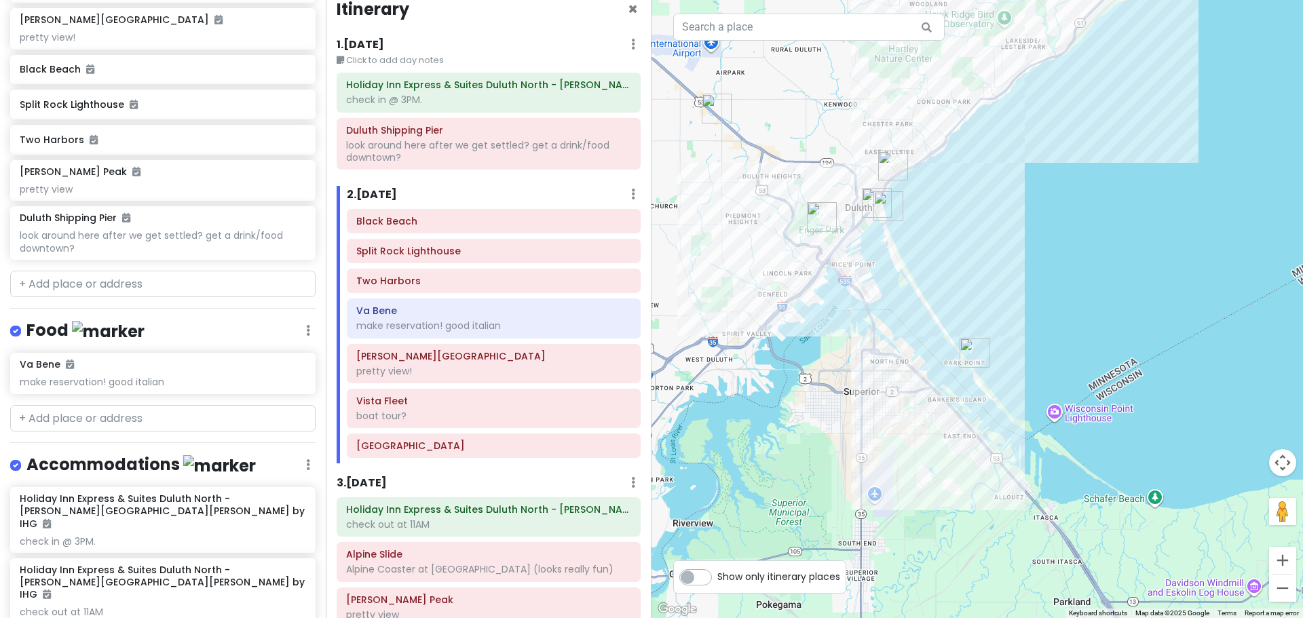
drag, startPoint x: 1111, startPoint y: 514, endPoint x: 1053, endPoint y: 400, distance: 128.7
click at [1053, 400] on div "Loading..." at bounding box center [976, 309] width 651 height 618
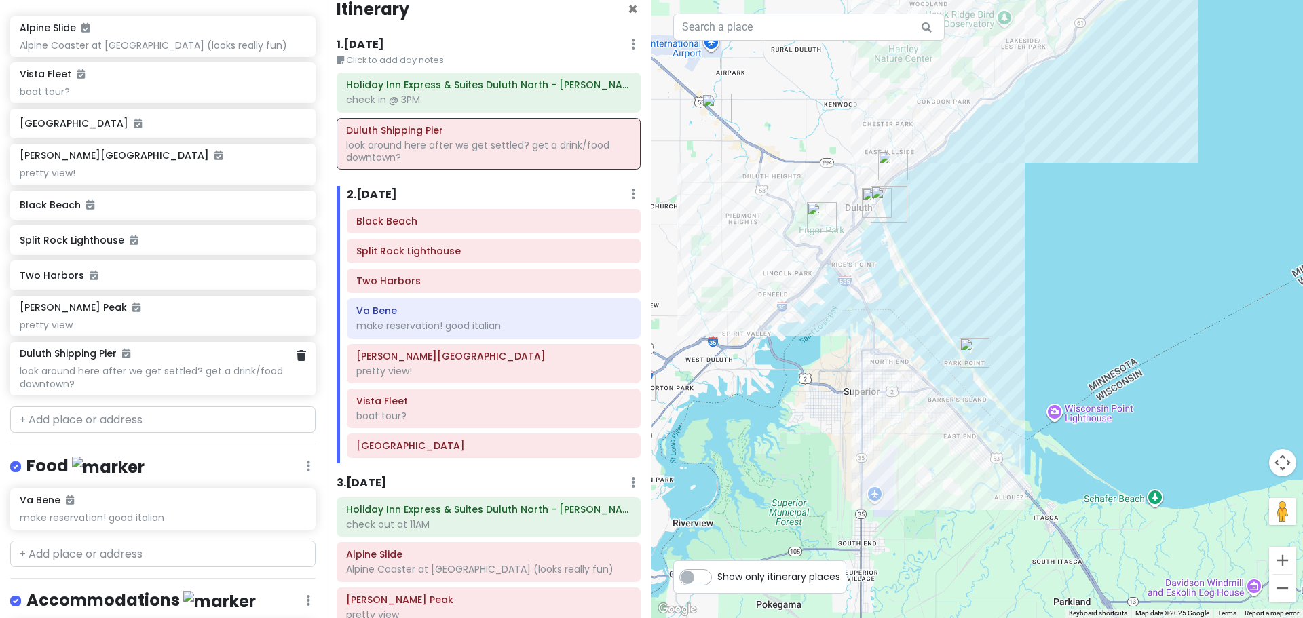
scroll to position [201, 0]
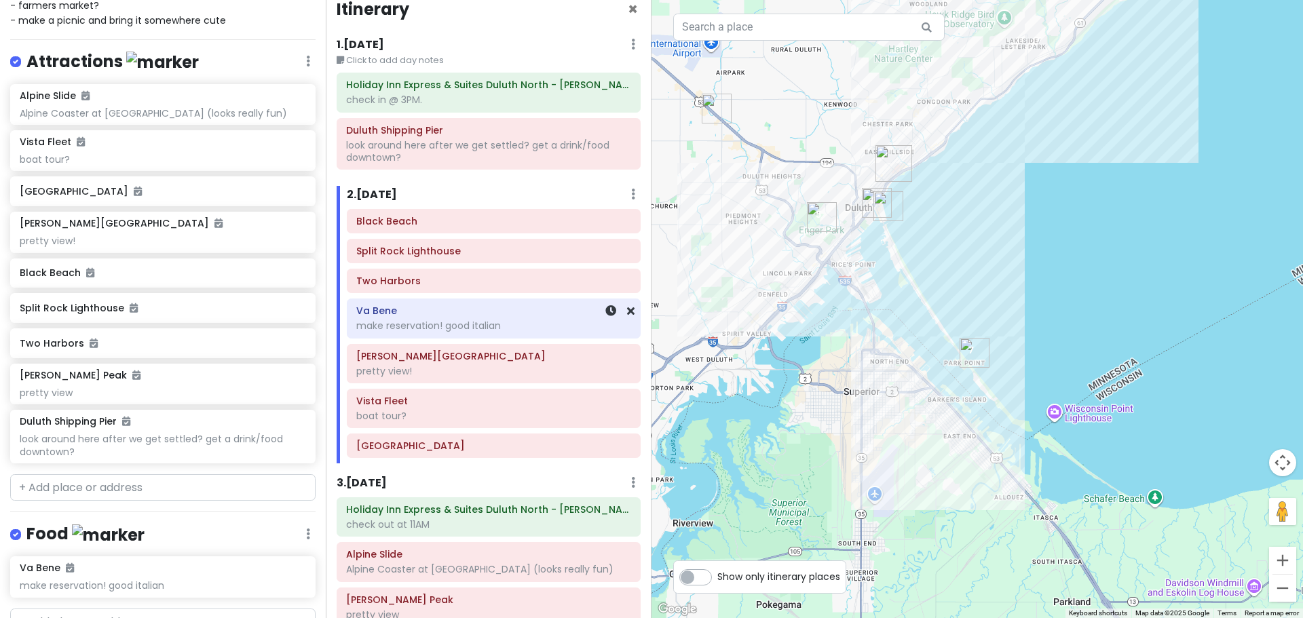
click at [482, 333] on div "Va Bene make reservation! good italian" at bounding box center [493, 318] width 275 height 34
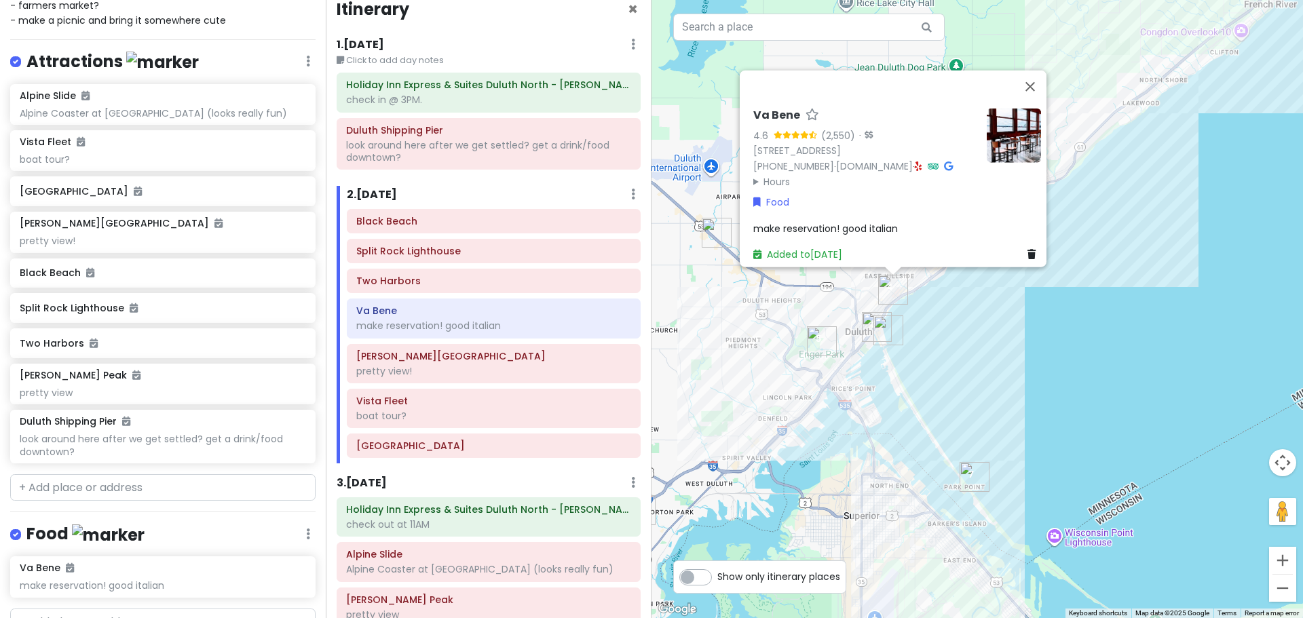
click at [888, 221] on span "make reservation! good italian" at bounding box center [825, 228] width 145 height 14
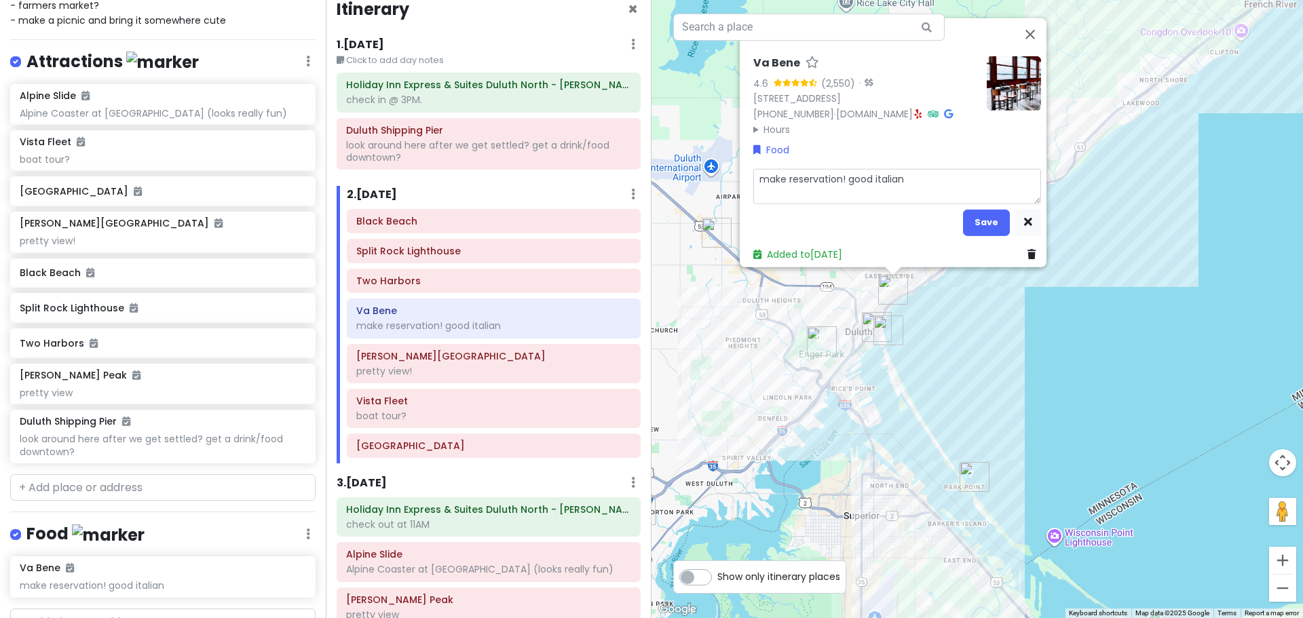
click at [915, 181] on textarea "make reservation! good italian" at bounding box center [897, 185] width 288 height 35
click at [753, 173] on textarea "make reservation! good italian" at bounding box center [897, 185] width 288 height 35
type textarea "x"
type textarea "dmake reservation! good italian"
type textarea "x"
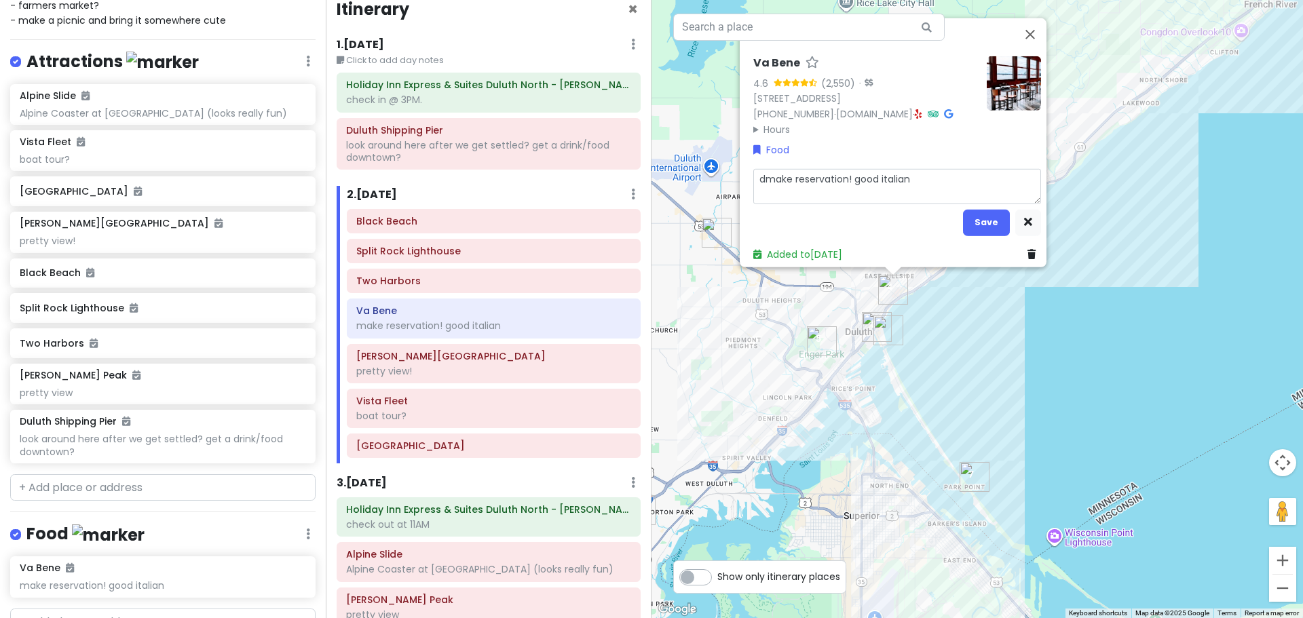
type textarea "dimake reservation! good italian"
type textarea "x"
type textarea "dinmake reservation! good italian"
type textarea "x"
type textarea "dinnmake reservation! good italian"
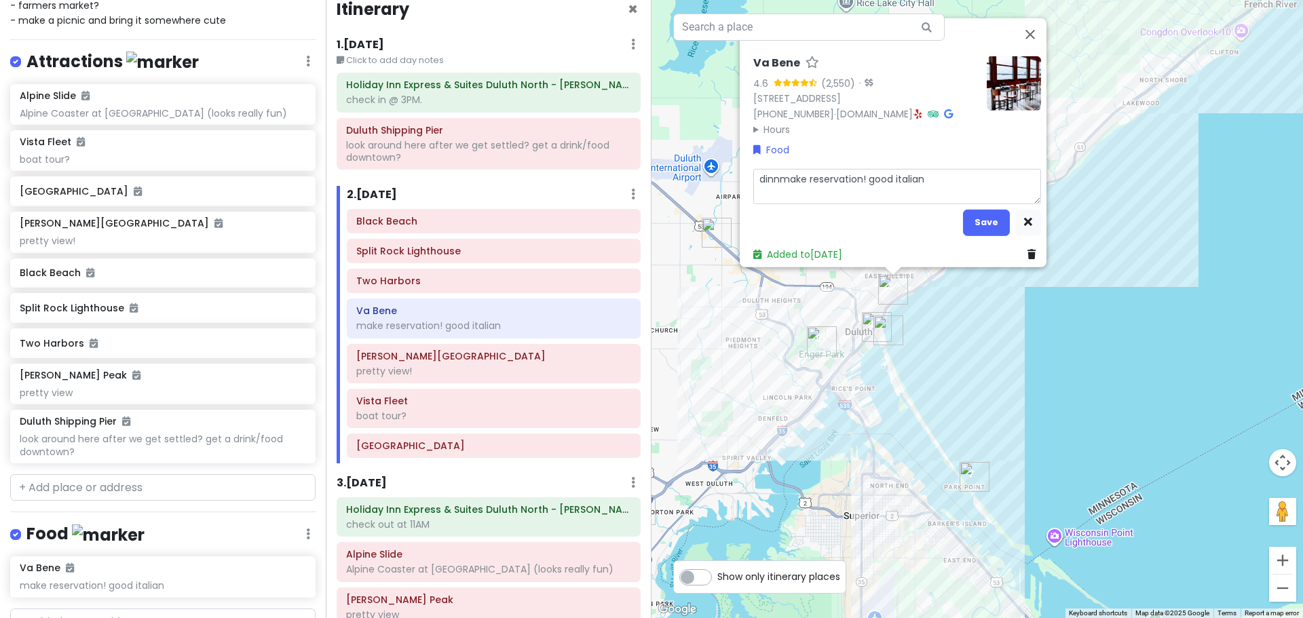
type textarea "x"
type textarea "dinnemake reservation! good italian"
type textarea "x"
type textarea "dinnermake reservation! good italian"
type textarea "x"
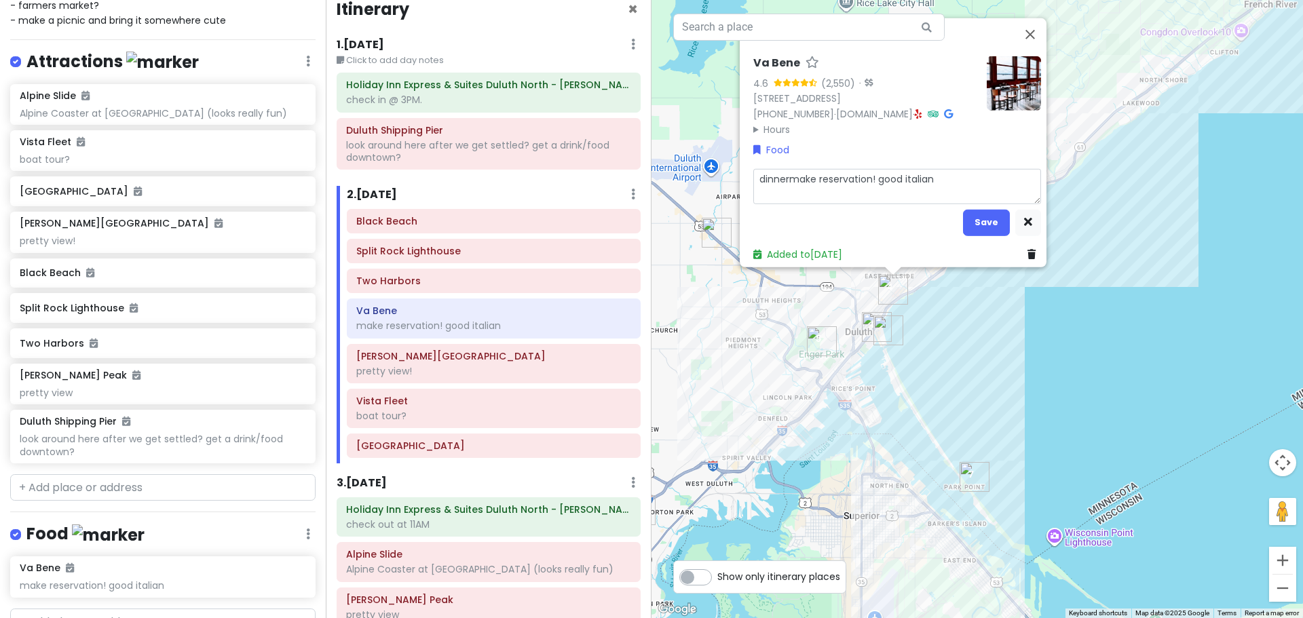
type textarea "dinner make reservation! good italian"
type textarea "x"
type textarea "dinner pmake reservation! good italian"
type textarea "x"
type textarea "dinner pomake reservation! good italian"
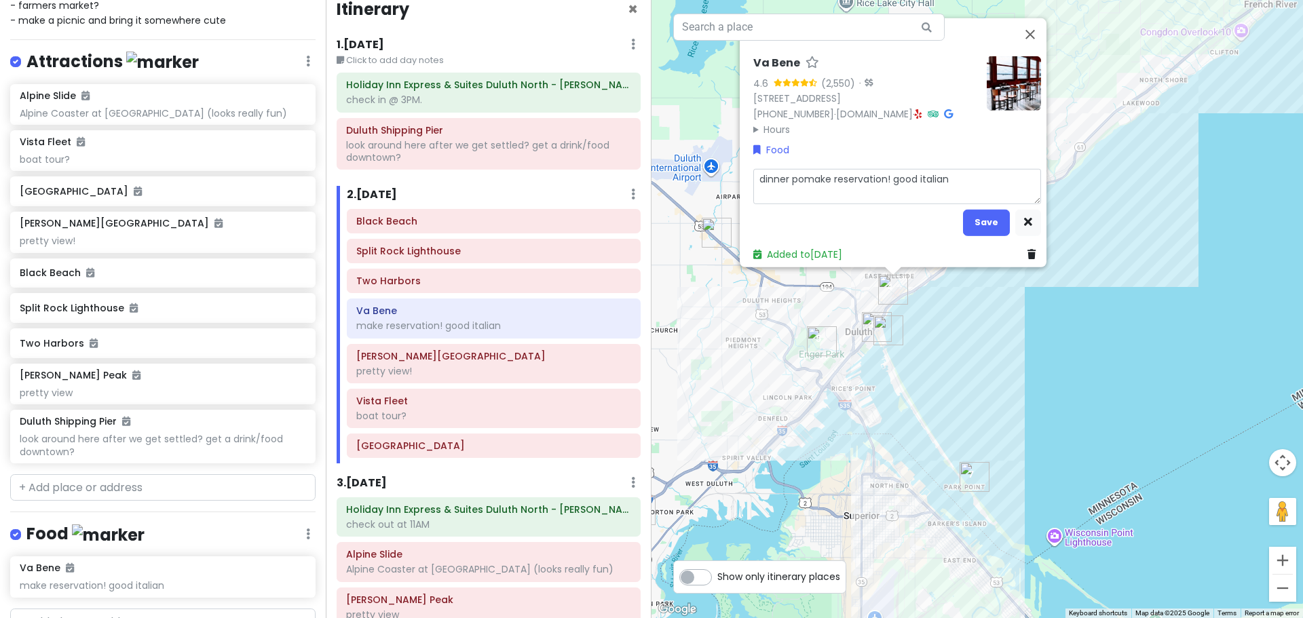
type textarea "x"
type textarea "dinner posmake reservation! good italian"
type textarea "x"
type textarea "dinner possmake reservation! good italian"
type textarea "x"
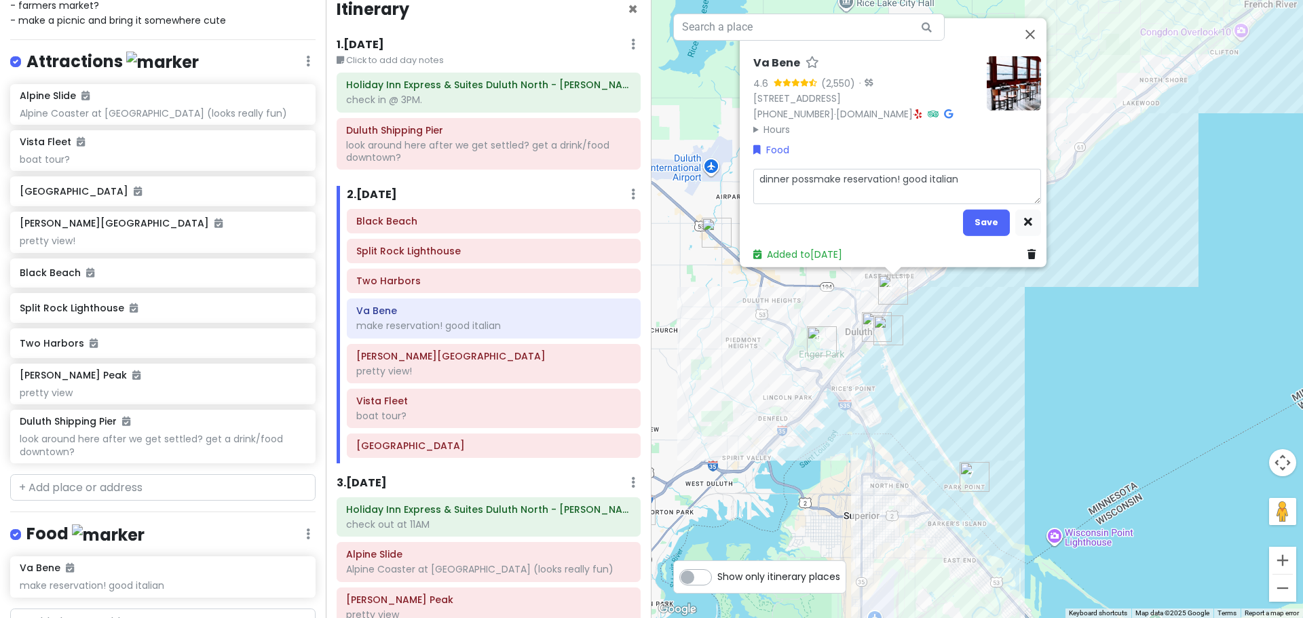
type textarea "dinner possimake reservation! good italian"
type textarea "x"
type textarea "dinner possibmake reservation! good italian"
type textarea "x"
type textarea "dinner possibimake reservation! good italian"
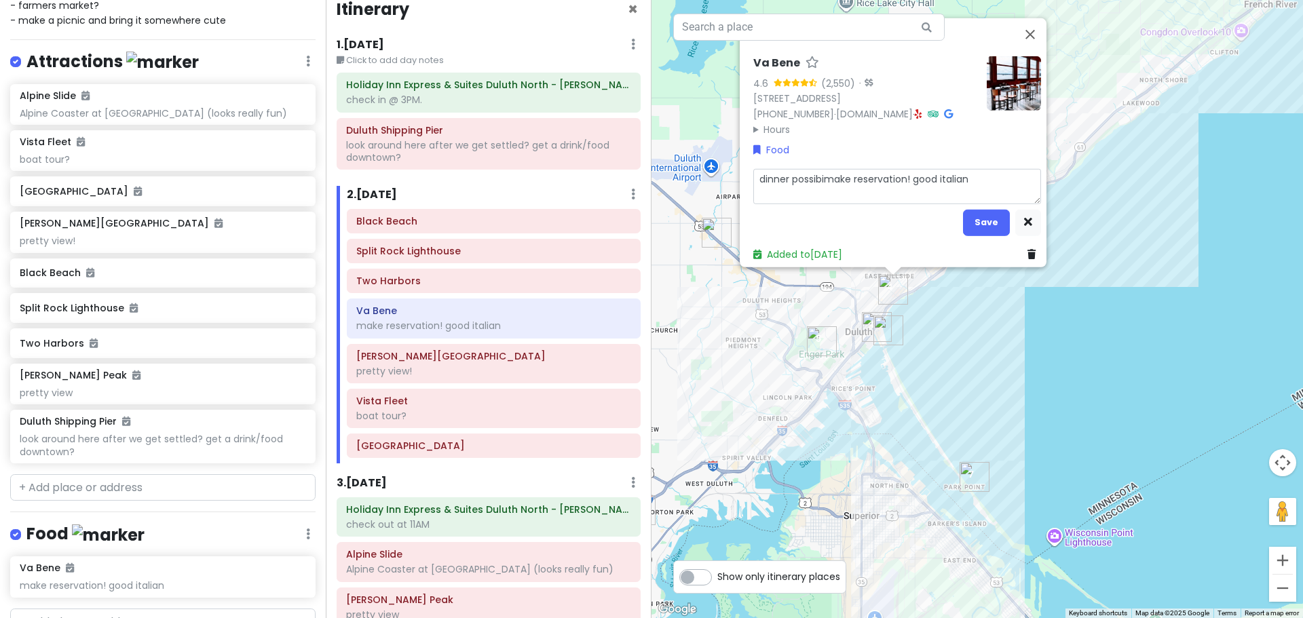
type textarea "x"
type textarea "dinner possibilmake reservation! good italian"
type textarea "x"
type textarea "dinner possibilimake reservation! good italian"
type textarea "x"
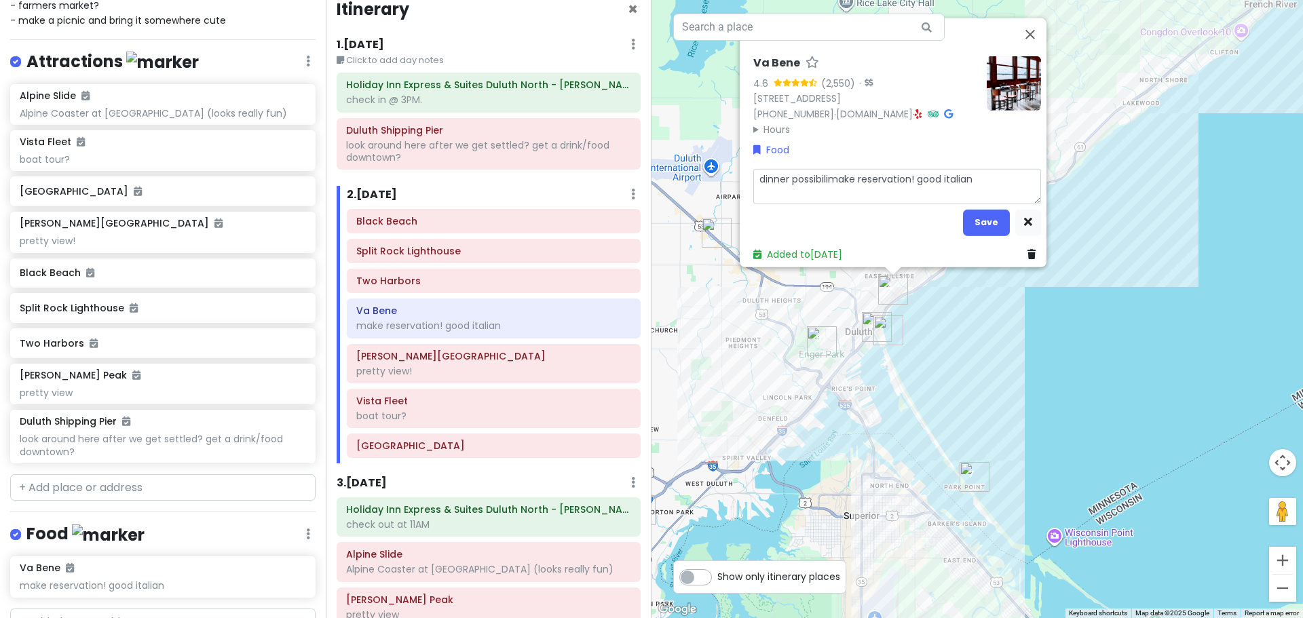
type textarea "dinner possibiliumake reservation! good italian"
type textarea "x"
type textarea "dinner possibiliutmake reservation! good italian"
type textarea "x"
type textarea "dinner possibiliumake reservation! good italian"
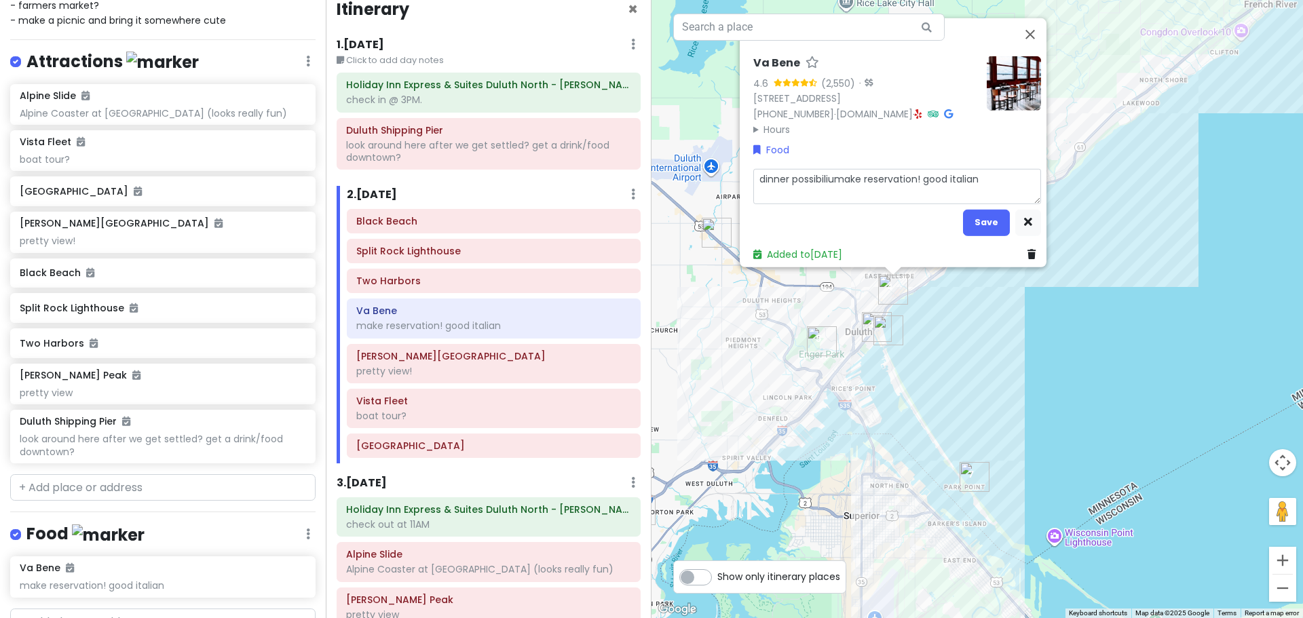
type textarea "x"
type textarea "dinner possibilimake reservation! good italian"
type textarea "x"
type textarea "dinner possibilitmake reservation! good italian"
type textarea "x"
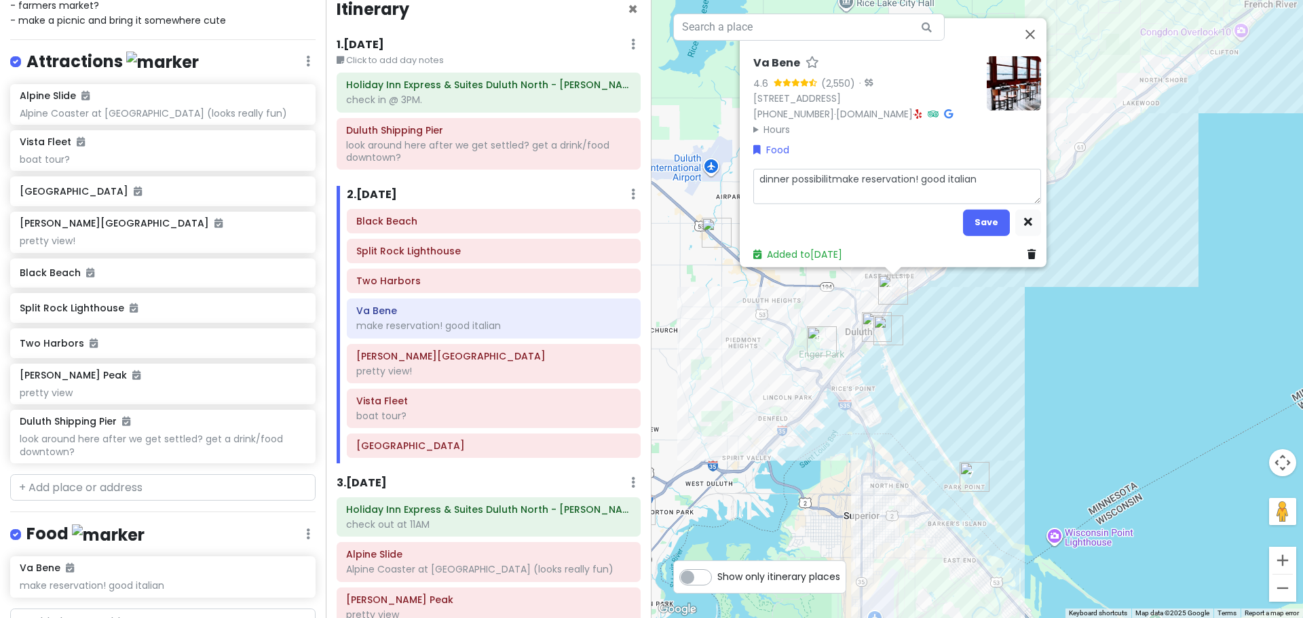
type textarea "dinner possibilitymake reservation! good italian"
type textarea "x"
type textarea "dinner possibility,make reservation! good italian"
type textarea "x"
type textarea "dinner possibility, make reservation! good italian"
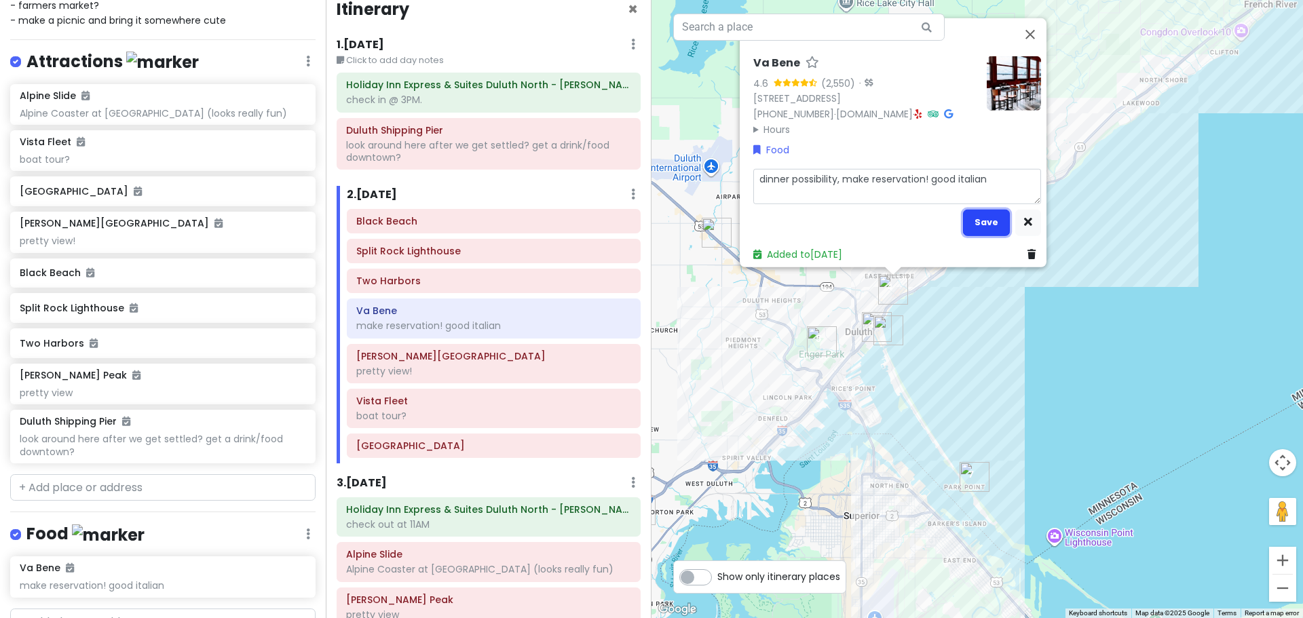
click at [980, 212] on button "Save" at bounding box center [986, 222] width 47 height 26
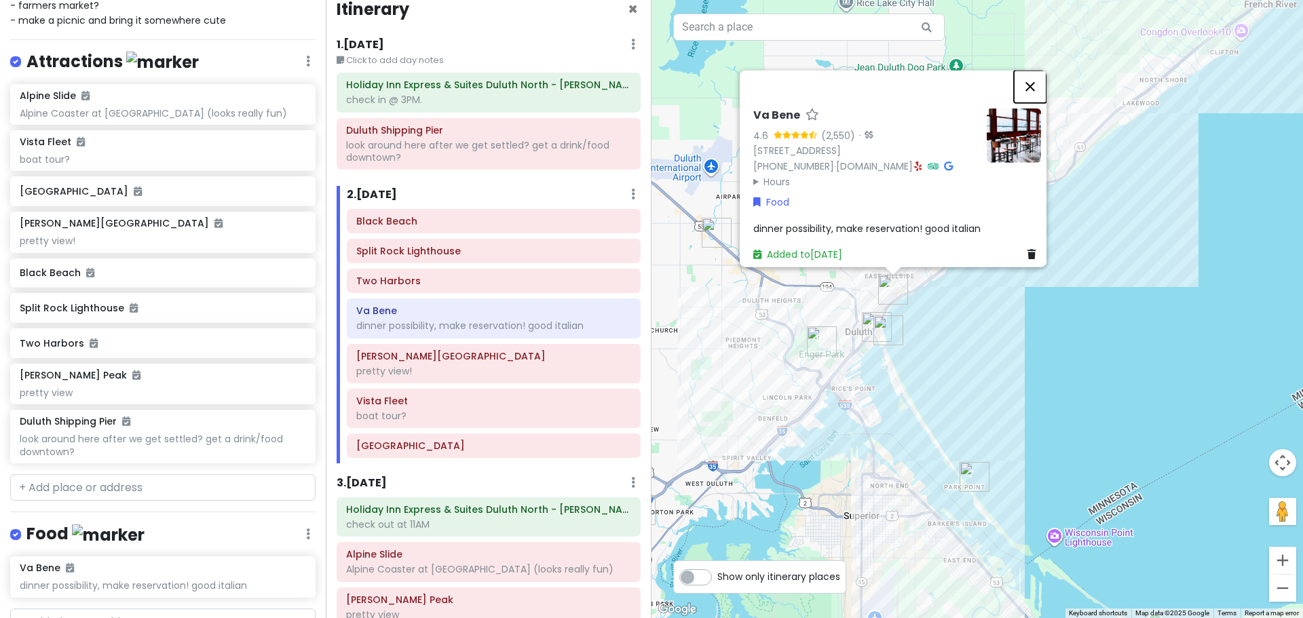
click at [1036, 70] on button "Close" at bounding box center [1030, 86] width 33 height 33
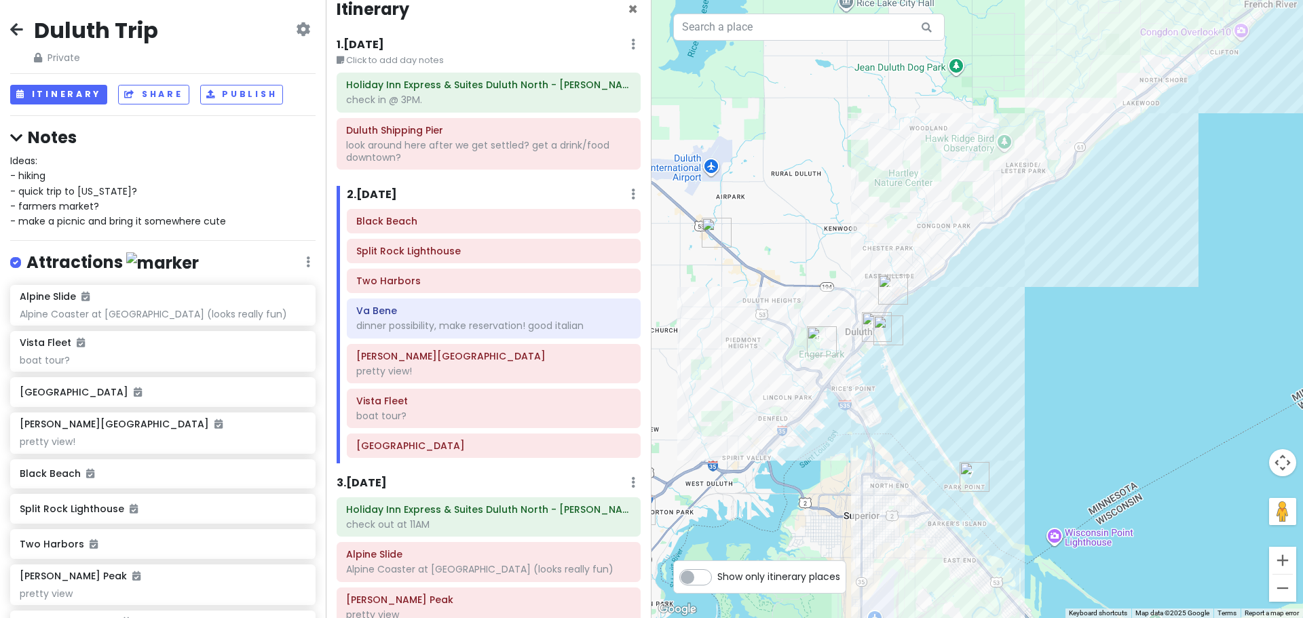
scroll to position [0, 0]
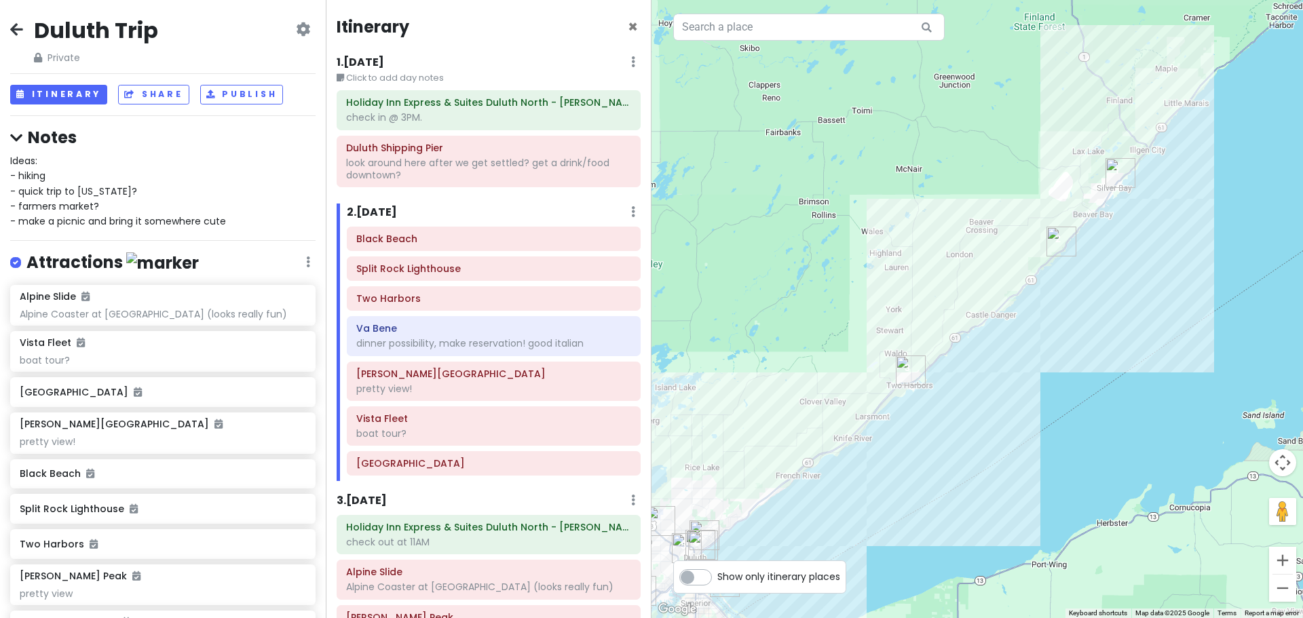
drag, startPoint x: 1107, startPoint y: 321, endPoint x: 754, endPoint y: 552, distance: 422.1
click at [754, 552] on div "Loading..." at bounding box center [976, 309] width 651 height 618
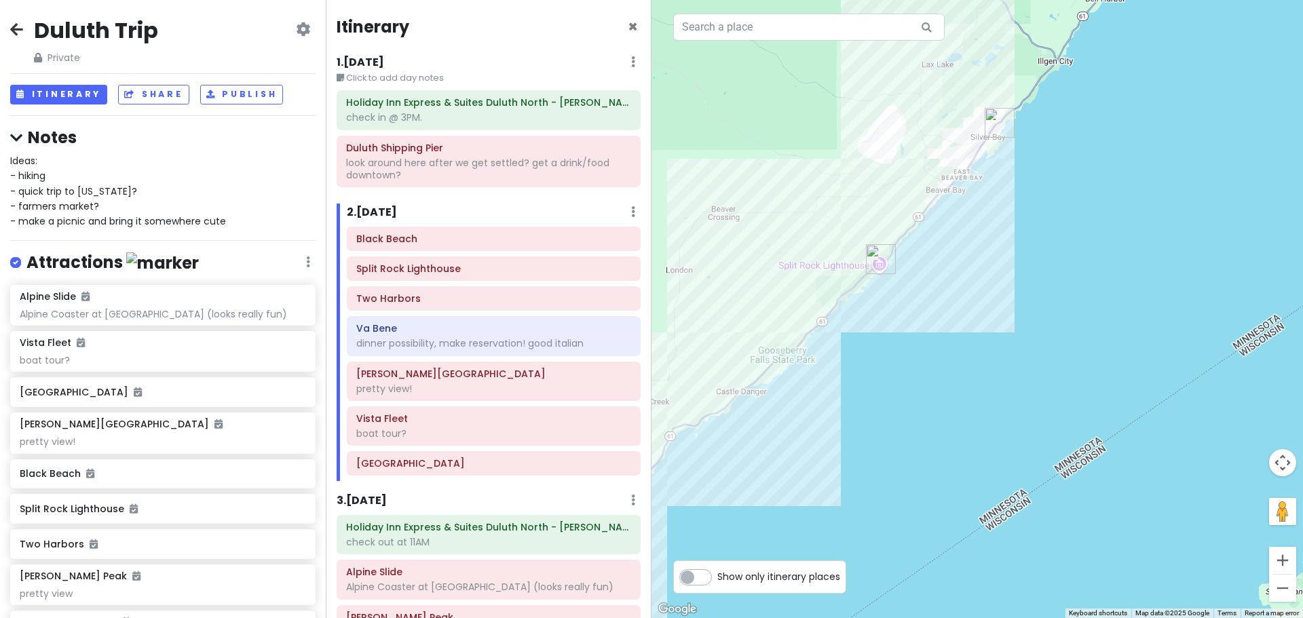
drag, startPoint x: 881, startPoint y: 468, endPoint x: 957, endPoint y: 399, distance: 102.8
click at [957, 399] on div "Loading..." at bounding box center [976, 309] width 651 height 618
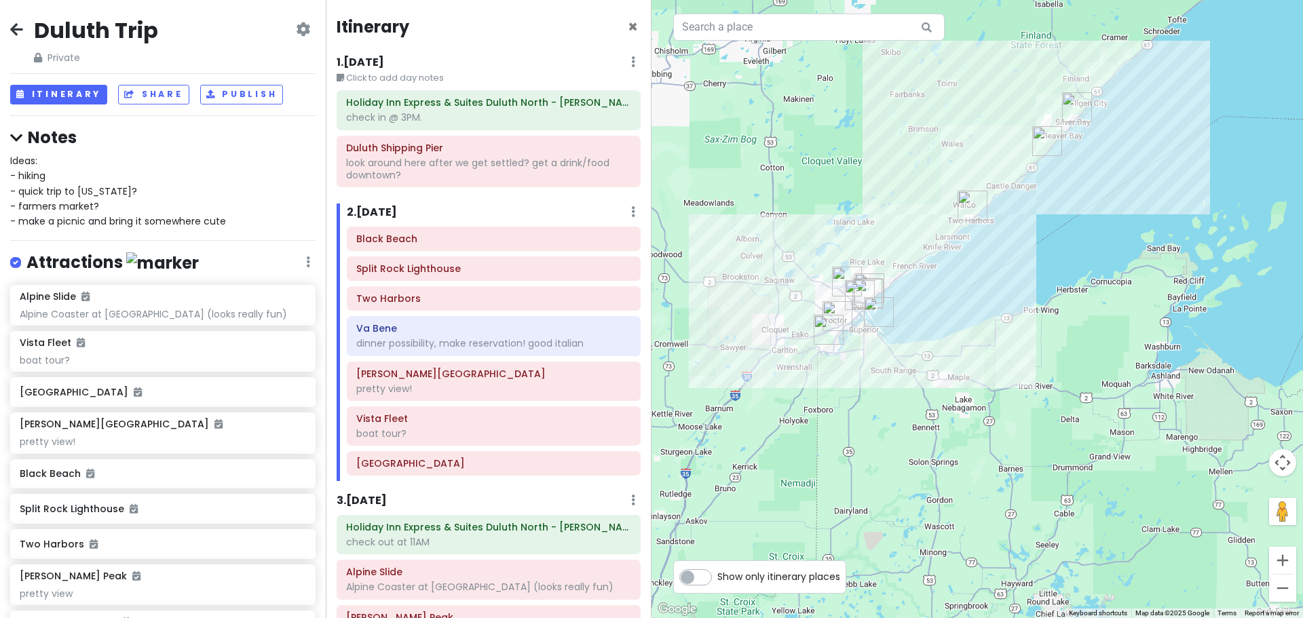
drag, startPoint x: 976, startPoint y: 501, endPoint x: 1084, endPoint y: 290, distance: 237.9
click at [1084, 290] on div "Loading..." at bounding box center [976, 309] width 651 height 618
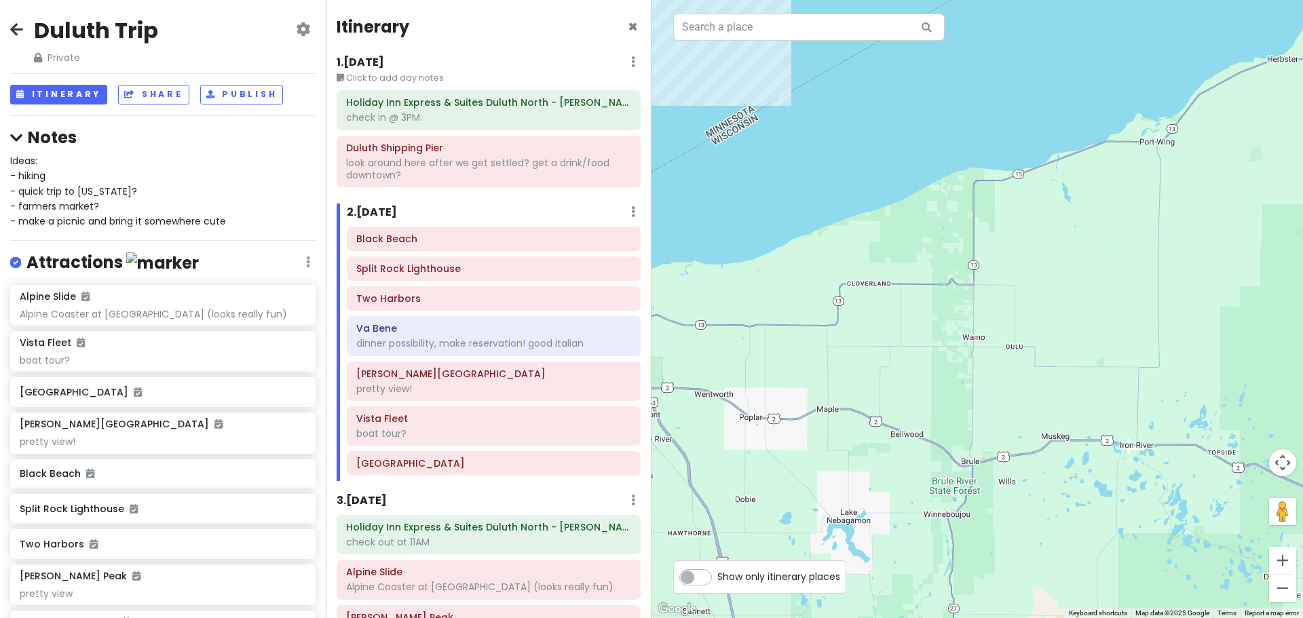
drag, startPoint x: 986, startPoint y: 395, endPoint x: 1101, endPoint y: 332, distance: 131.2
click at [1109, 326] on div "Loading..." at bounding box center [976, 309] width 651 height 618
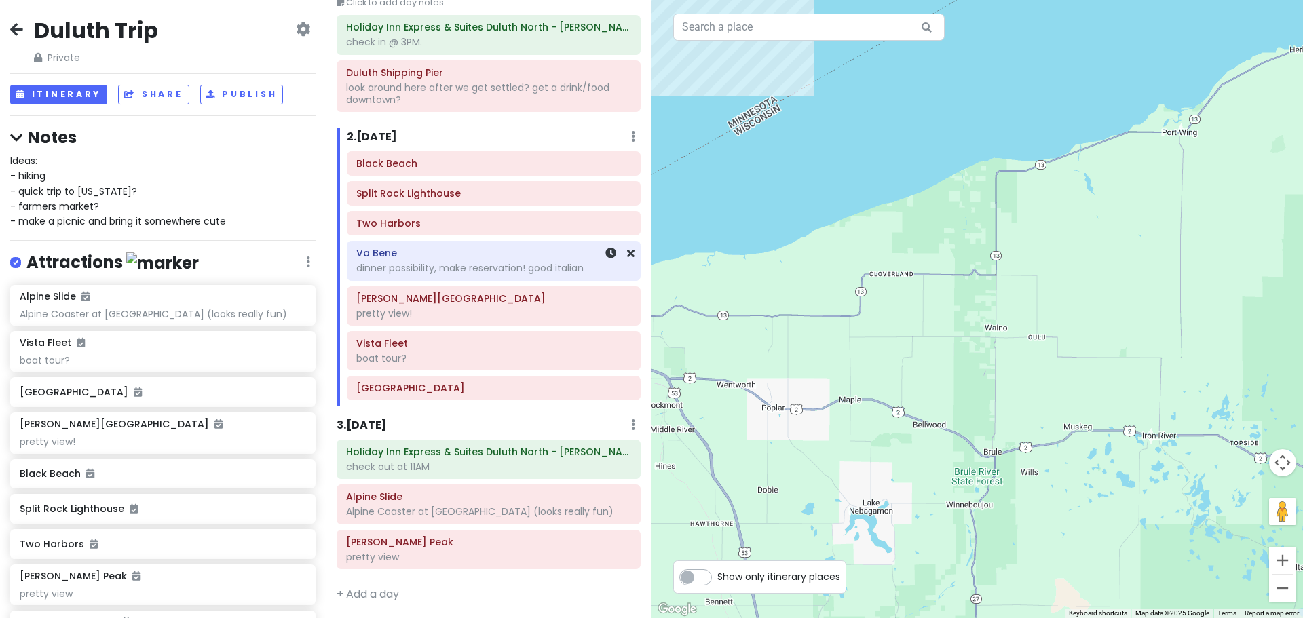
scroll to position [77, 0]
click at [18, 33] on icon at bounding box center [16, 29] width 13 height 11
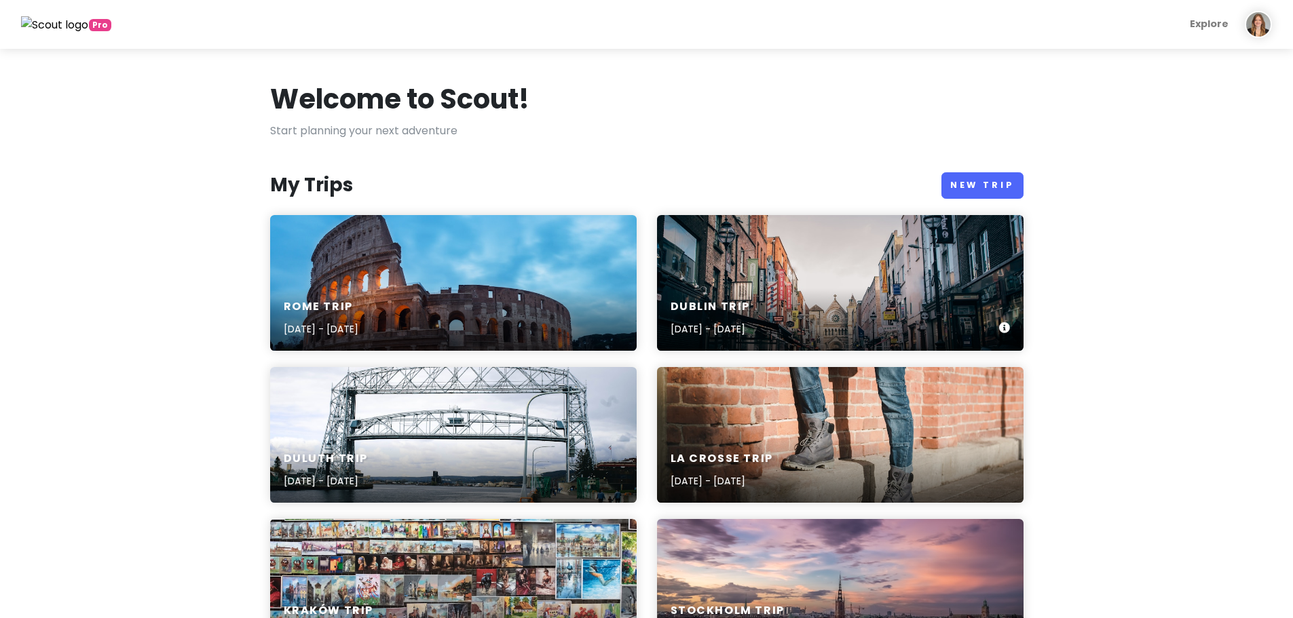
click at [799, 285] on div "[GEOGRAPHIC_DATA] Trip [DATE] - [DATE]" at bounding box center [840, 283] width 366 height 136
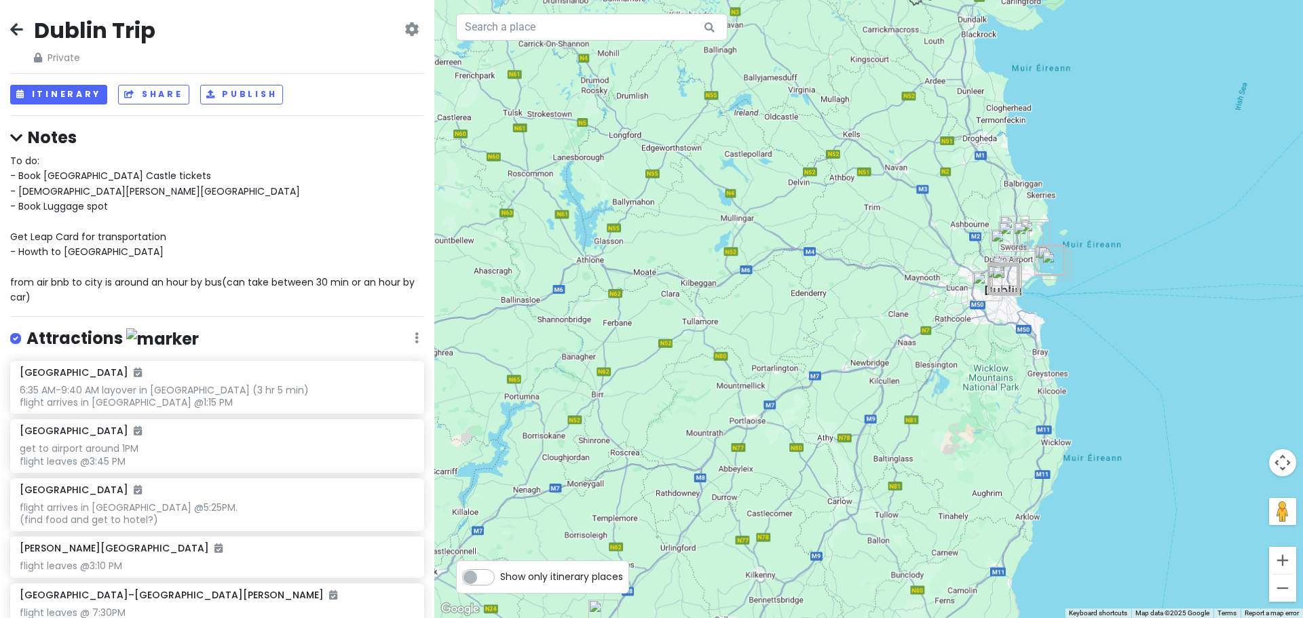
drag, startPoint x: 1229, startPoint y: 56, endPoint x: 1017, endPoint y: 244, distance: 284.1
click at [866, 403] on div at bounding box center [868, 309] width 869 height 618
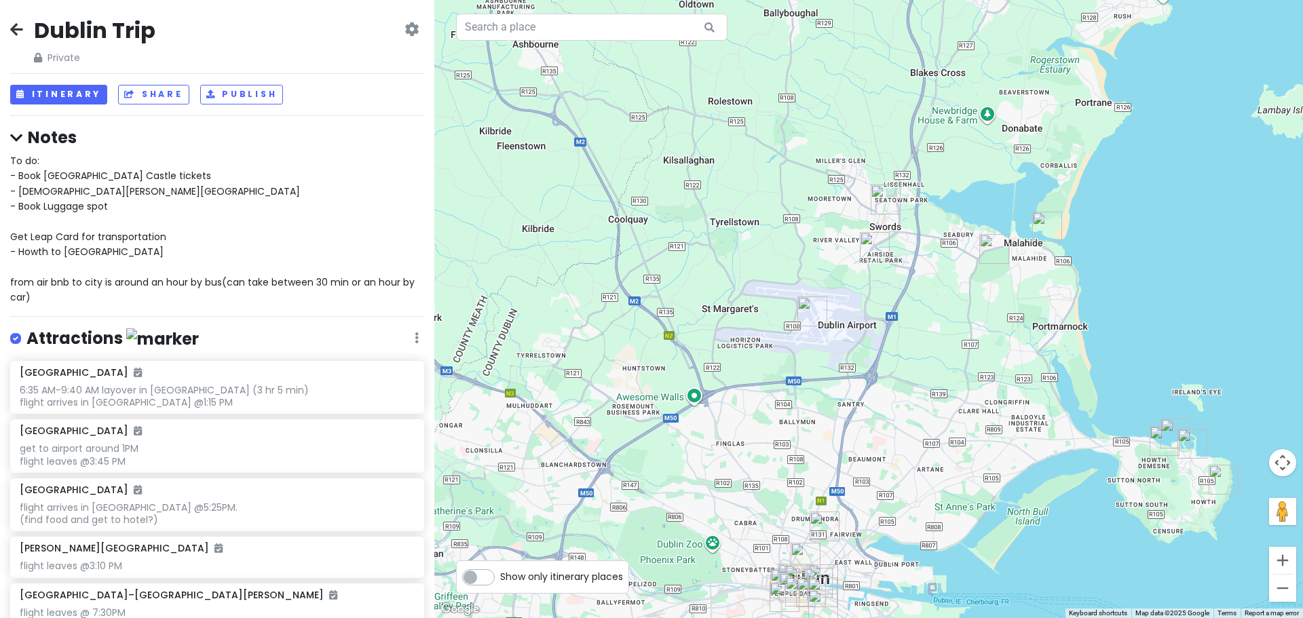
drag, startPoint x: 1105, startPoint y: 295, endPoint x: 1126, endPoint y: 225, distance: 72.8
click at [1126, 225] on div at bounding box center [868, 309] width 869 height 618
click at [54, 94] on button "Itinerary" at bounding box center [58, 95] width 97 height 20
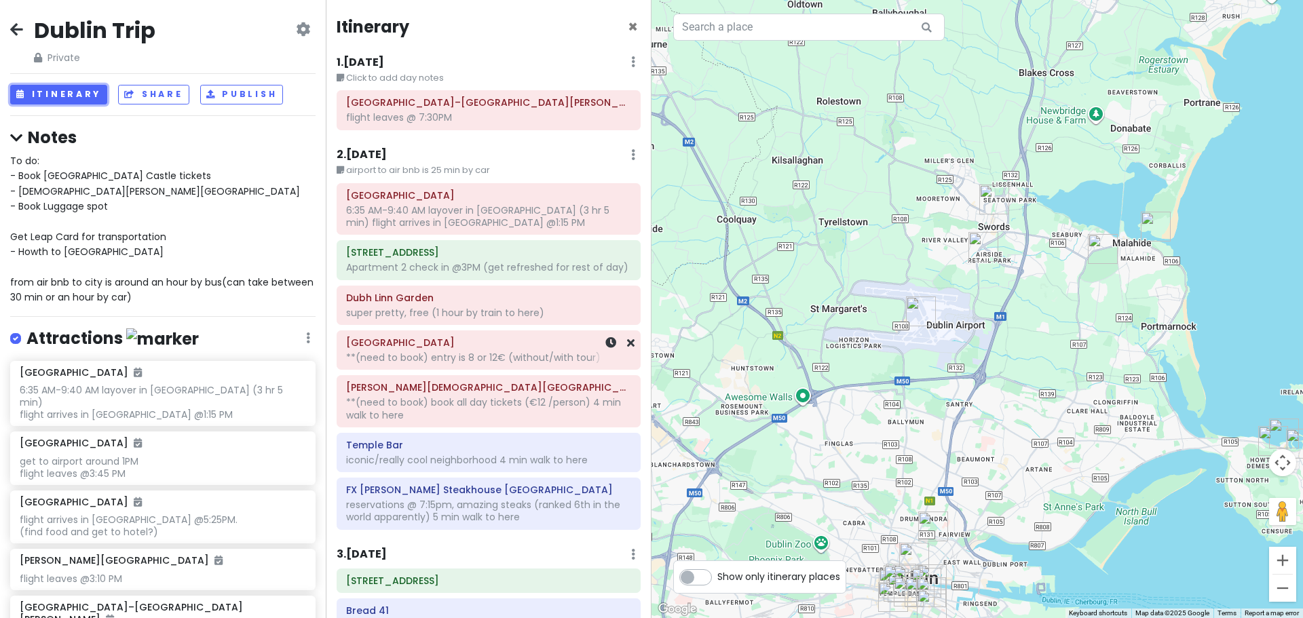
click at [455, 123] on div "**(need to book) entry is 8 or 12€ (without/with tour)" at bounding box center [488, 117] width 285 height 12
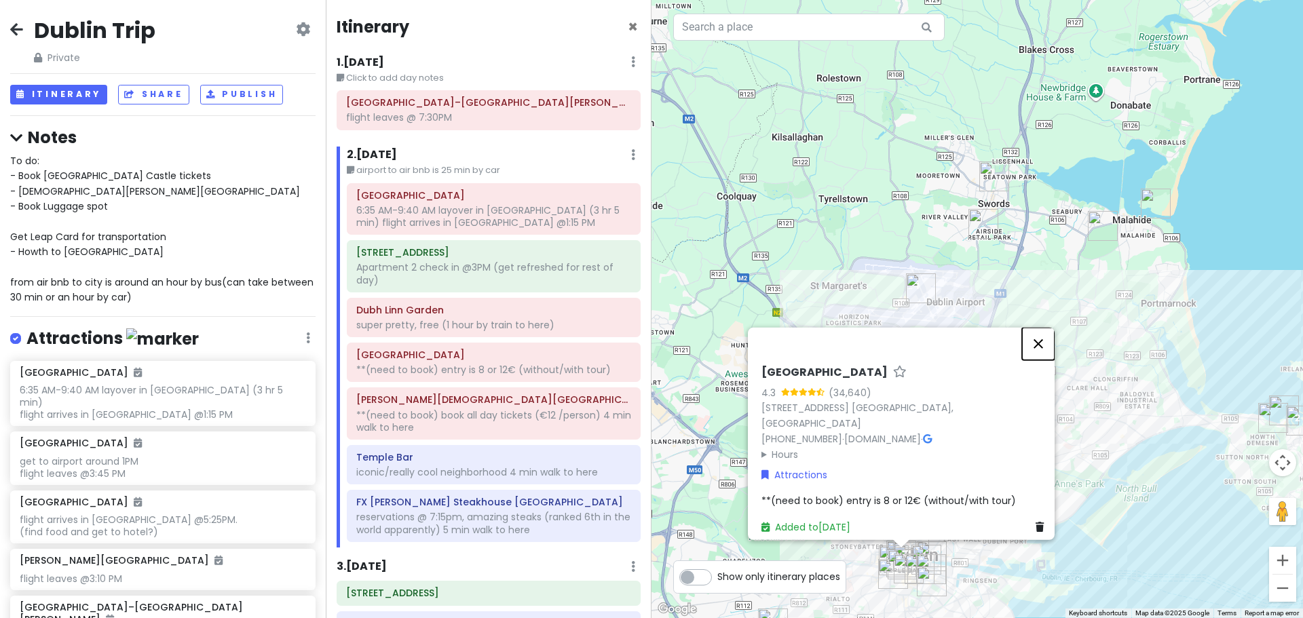
click at [1044, 356] on button "Close" at bounding box center [1038, 343] width 33 height 33
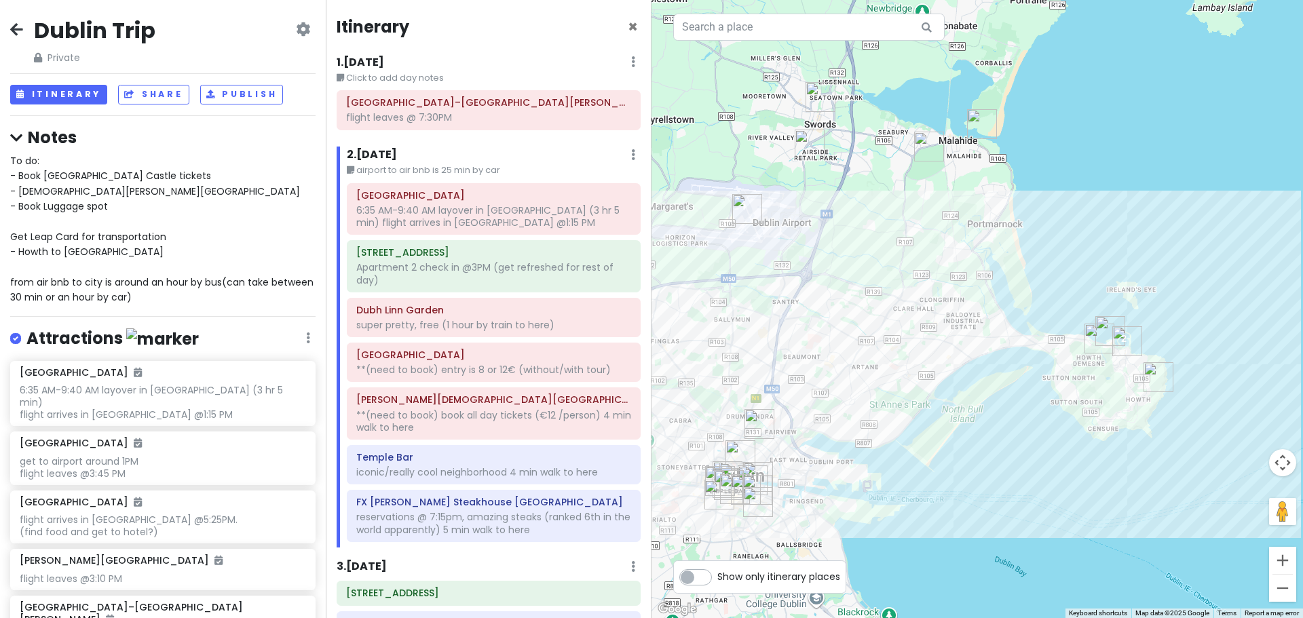
drag, startPoint x: 1112, startPoint y: 425, endPoint x: 930, endPoint y: 345, distance: 199.0
click at [930, 345] on div at bounding box center [976, 309] width 651 height 618
